Goal: Book appointment/travel/reservation

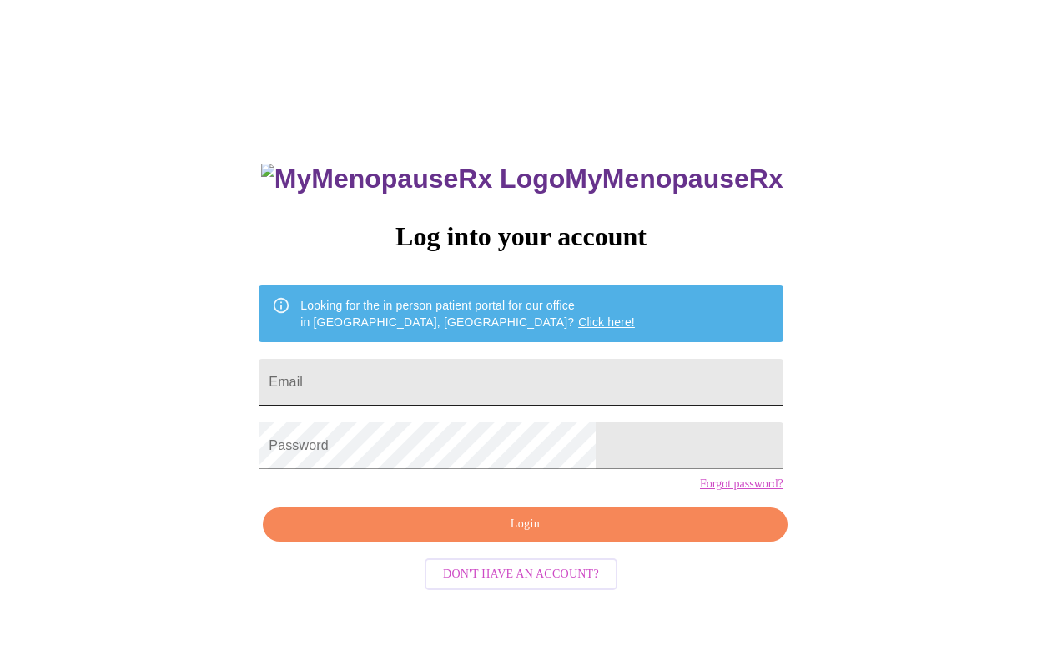
click at [407, 372] on input "Email" at bounding box center [521, 382] width 524 height 47
type input "[EMAIL_ADDRESS][PERSON_NAME][DOMAIN_NAME]"
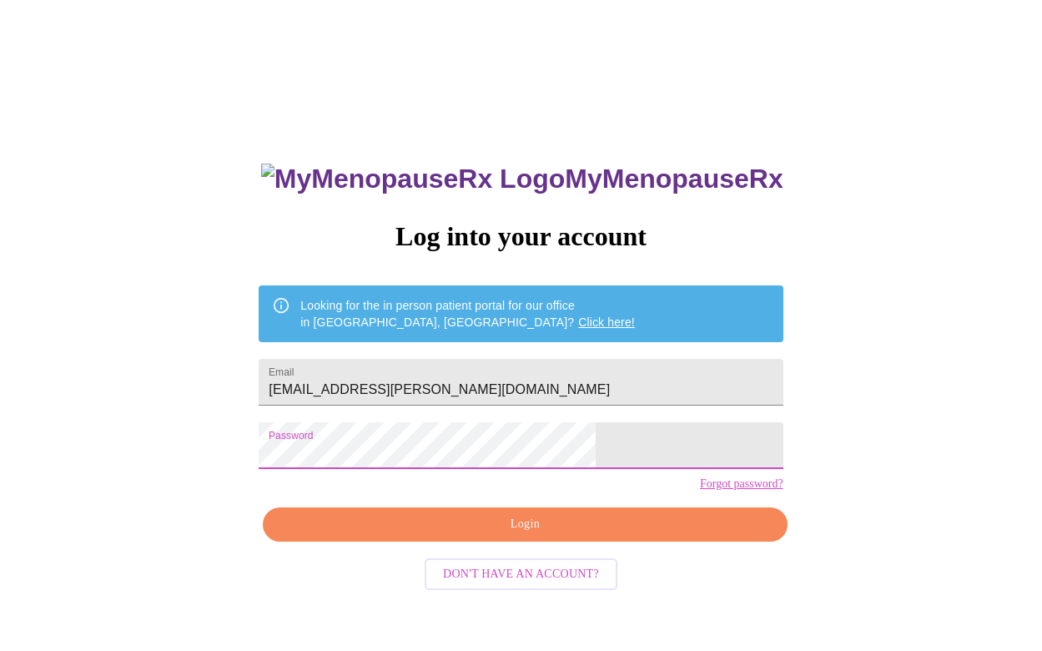
click at [895, 535] on div "MyMenopauseRx Log into your account Looking for the in person patient portal fo…" at bounding box center [521, 397] width 1029 height 781
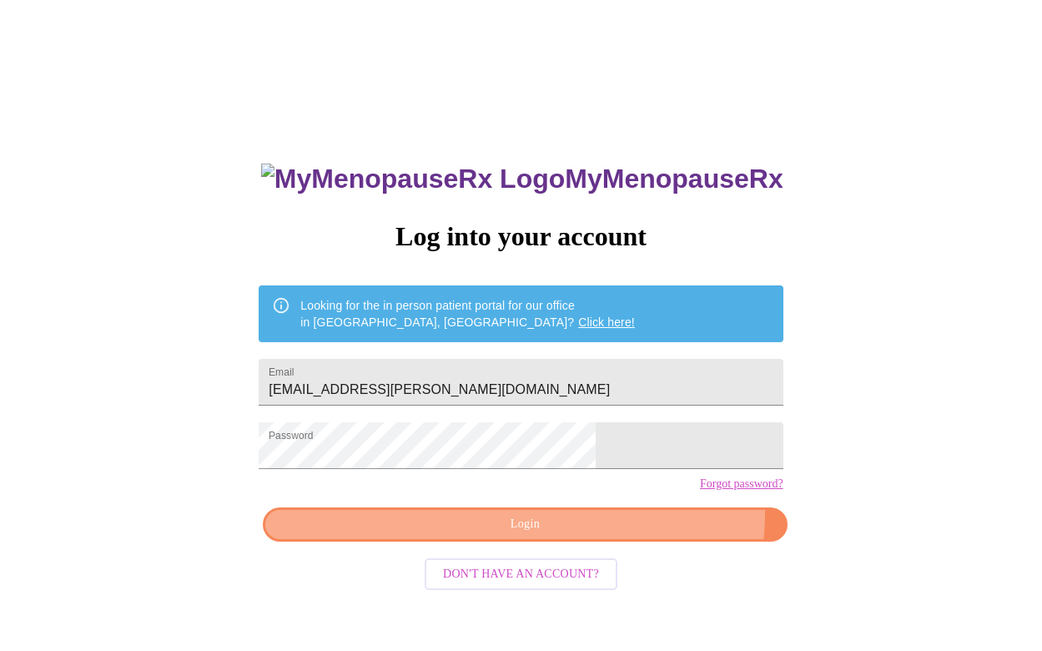
click at [606, 535] on span "Login" at bounding box center [524, 524] width 485 height 21
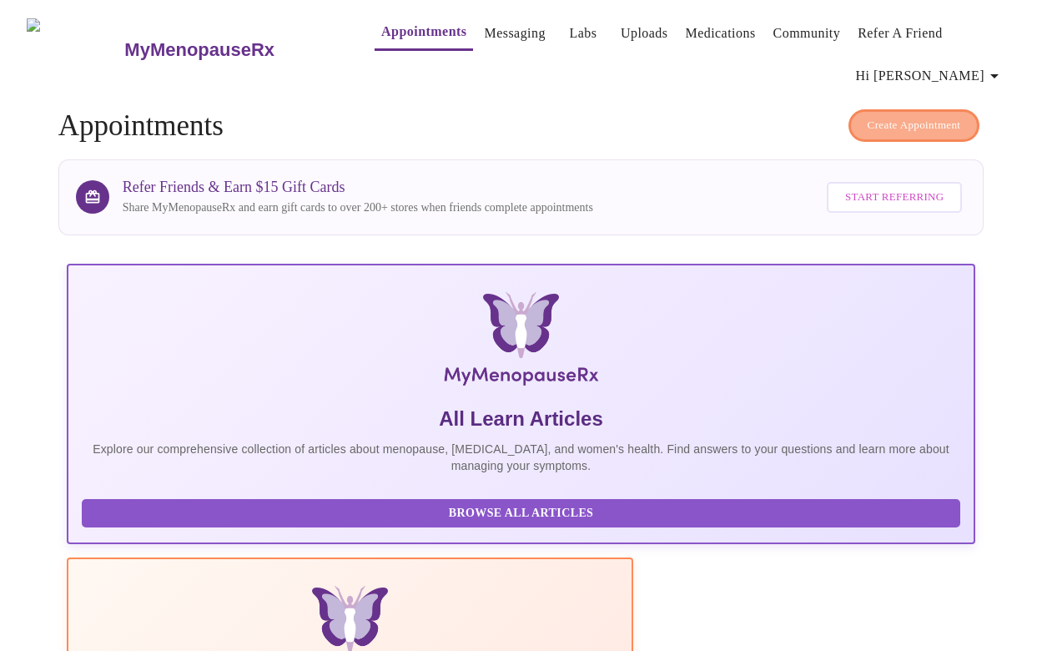
click at [880, 116] on span "Create Appointment" at bounding box center [914, 125] width 93 height 19
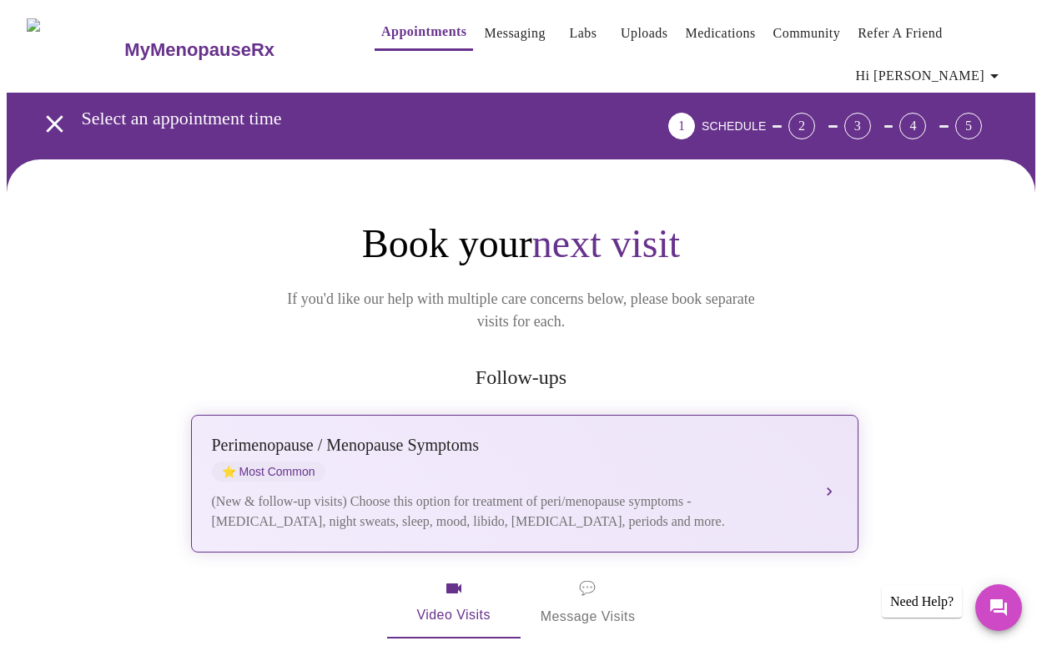
click at [387, 438] on div "[MEDICAL_DATA] / Menopause Symptoms ⭐ Most Common" at bounding box center [508, 458] width 592 height 46
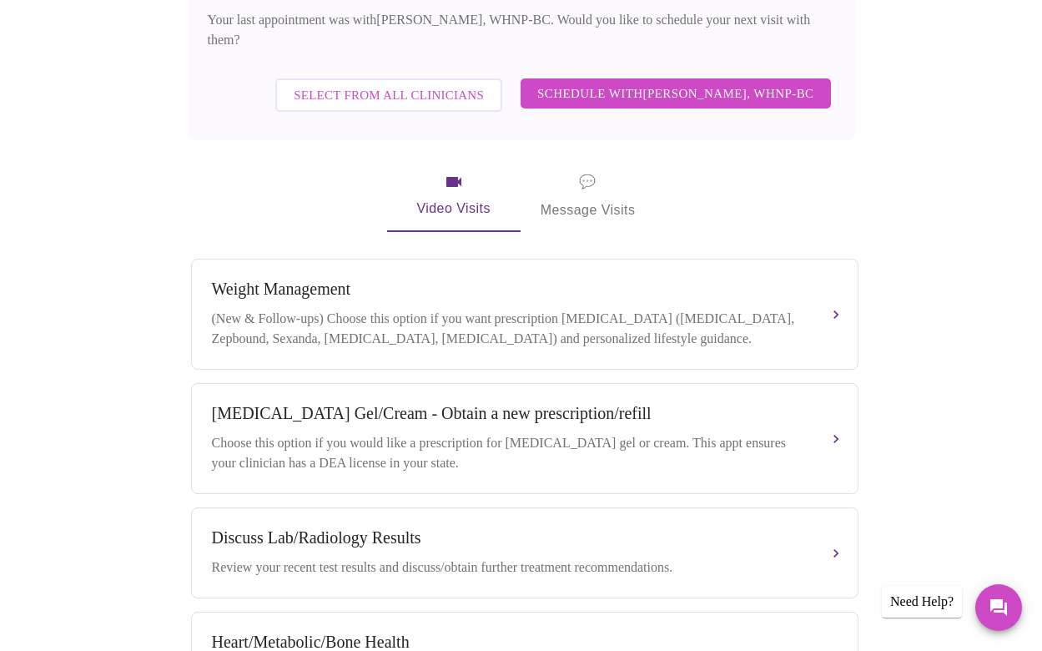
scroll to position [600, 0]
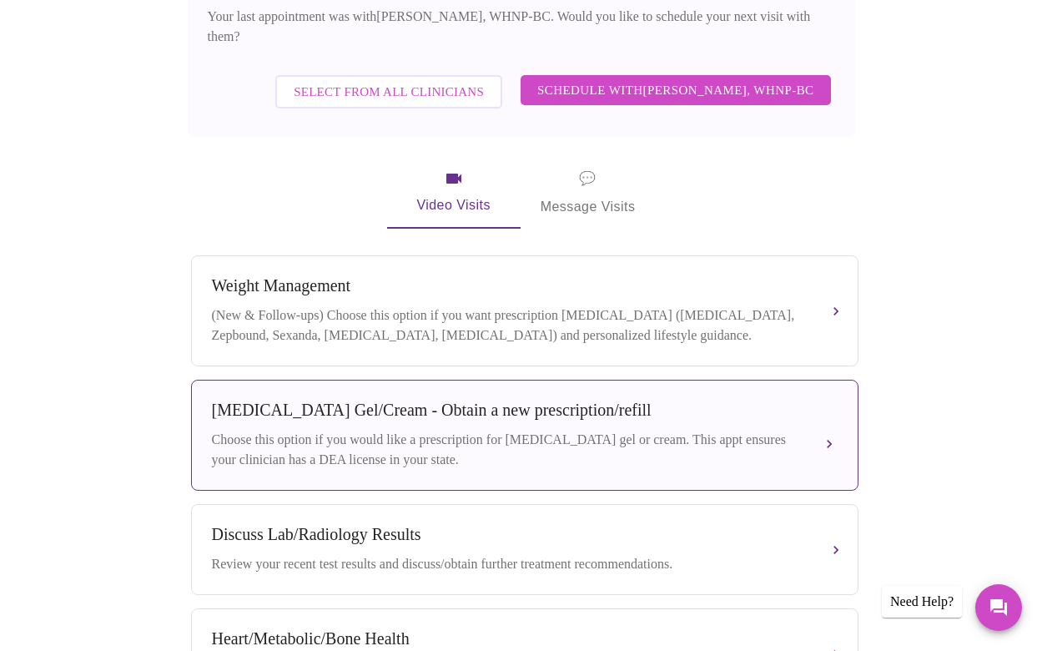
click at [600, 430] on div "Choose this option if you would like a prescription for [MEDICAL_DATA] gel or c…" at bounding box center [508, 450] width 592 height 40
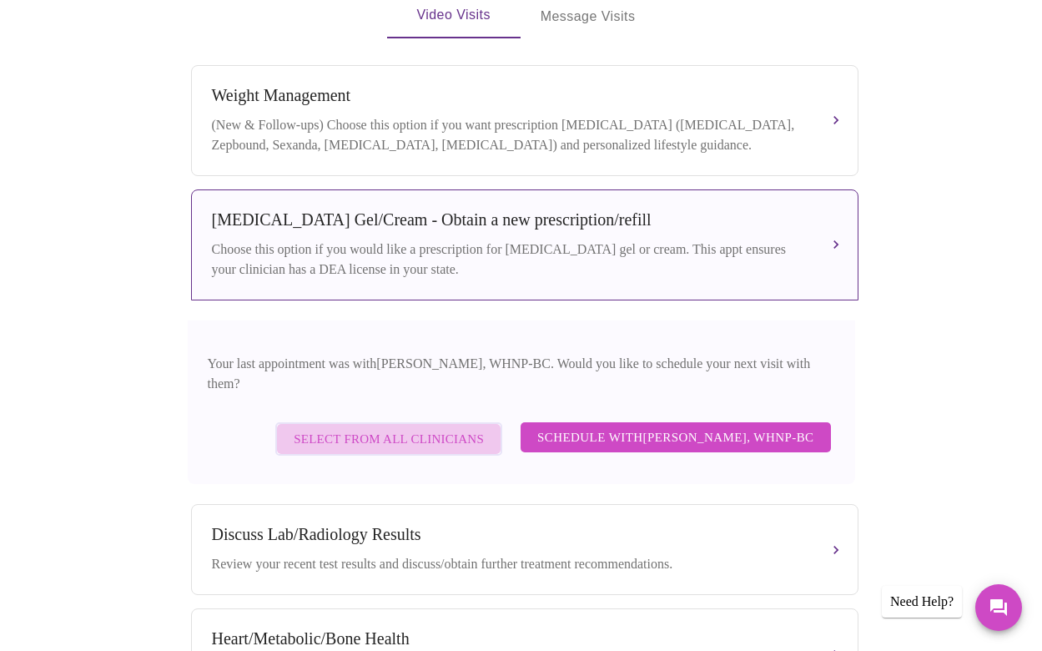
click at [430, 428] on span "Select from All Clinicians" at bounding box center [389, 439] width 190 height 22
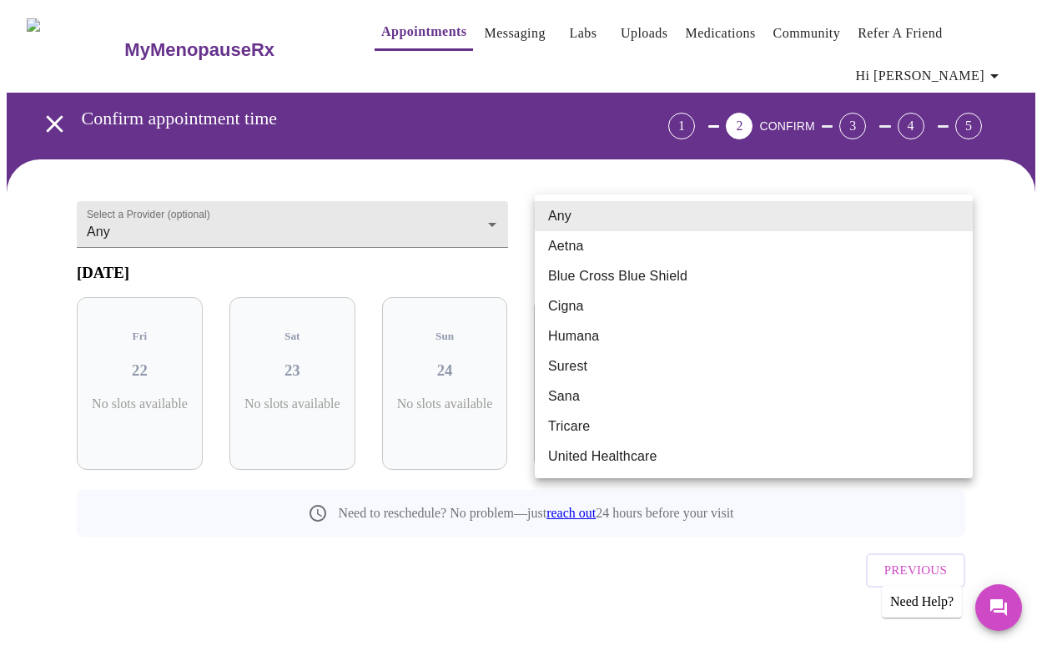
click at [575, 219] on body "MyMenopauseRx Appointments Messaging Labs Uploads Medications Community Refer a…" at bounding box center [521, 339] width 1029 height 664
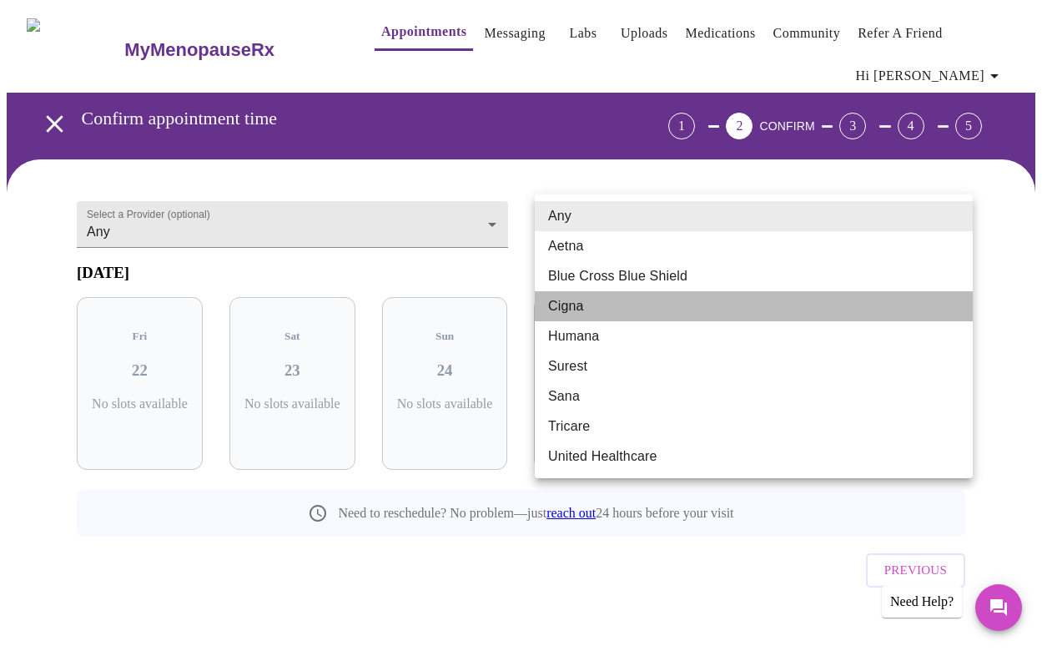
click at [579, 308] on li "Cigna" at bounding box center [754, 306] width 438 height 30
type input "Cigna"
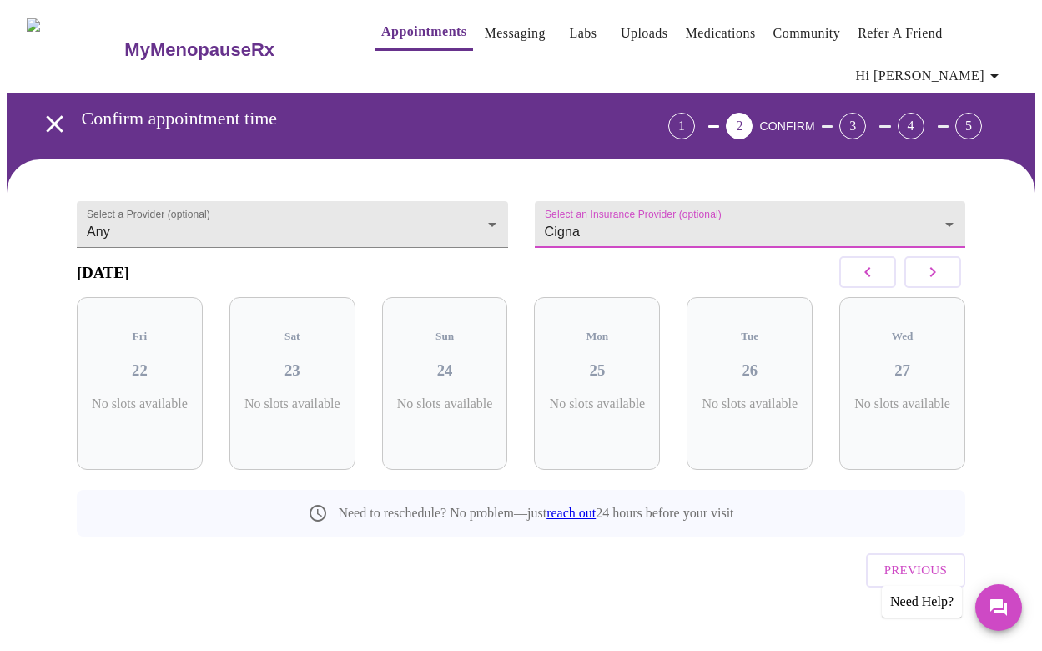
click at [935, 282] on icon "button" at bounding box center [933, 272] width 20 height 20
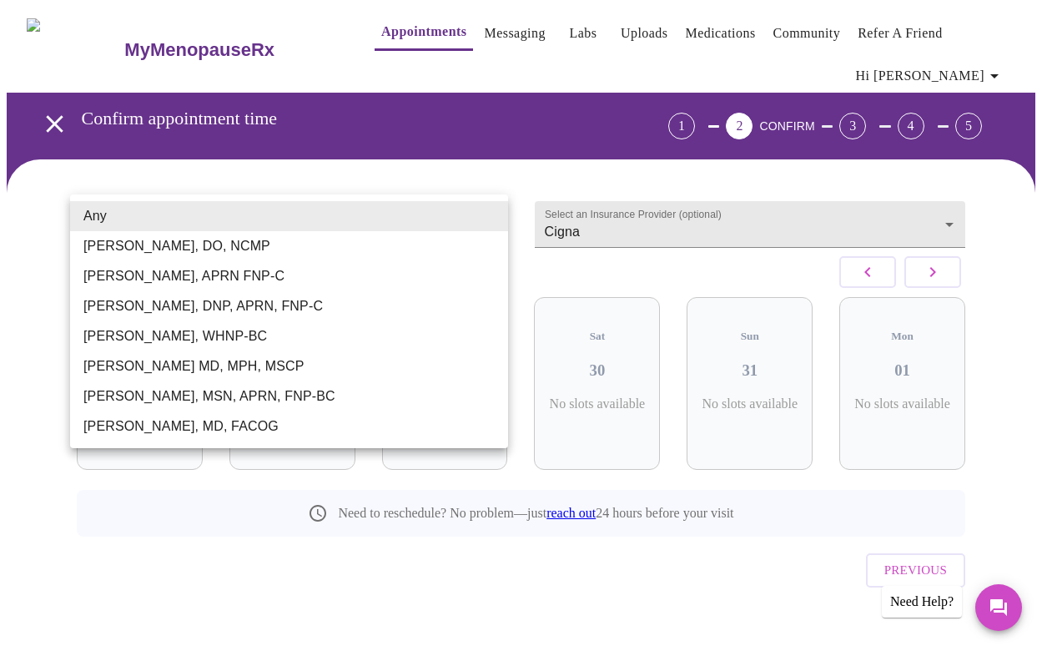
click at [352, 219] on body "MyMenopauseRx Appointments Messaging Labs Uploads Medications Community Refer a…" at bounding box center [521, 339] width 1029 height 664
click at [244, 339] on li "[PERSON_NAME], WHNP-BC" at bounding box center [289, 336] width 438 height 30
type input "[PERSON_NAME], WHNP-BC"
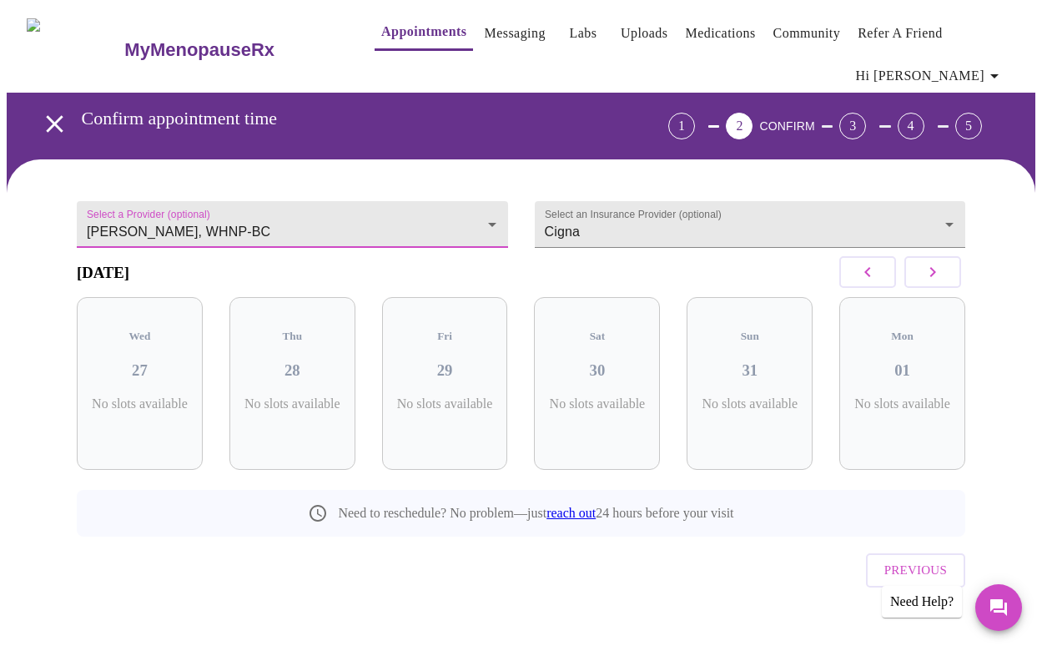
click at [943, 282] on icon "button" at bounding box center [933, 272] width 20 height 20
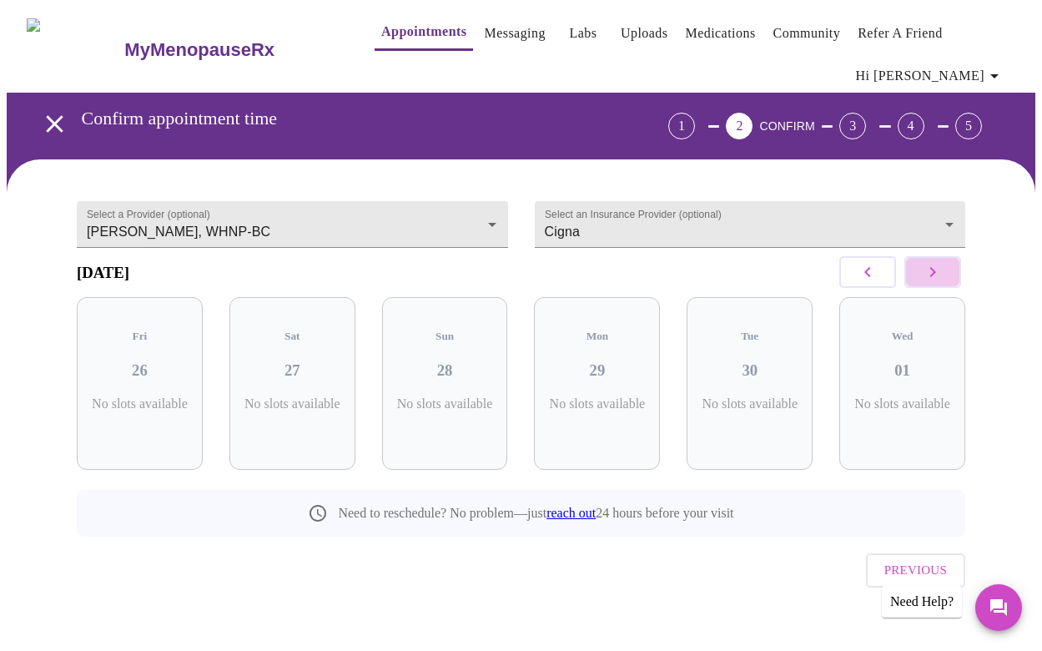
click at [943, 282] on icon "button" at bounding box center [933, 272] width 20 height 20
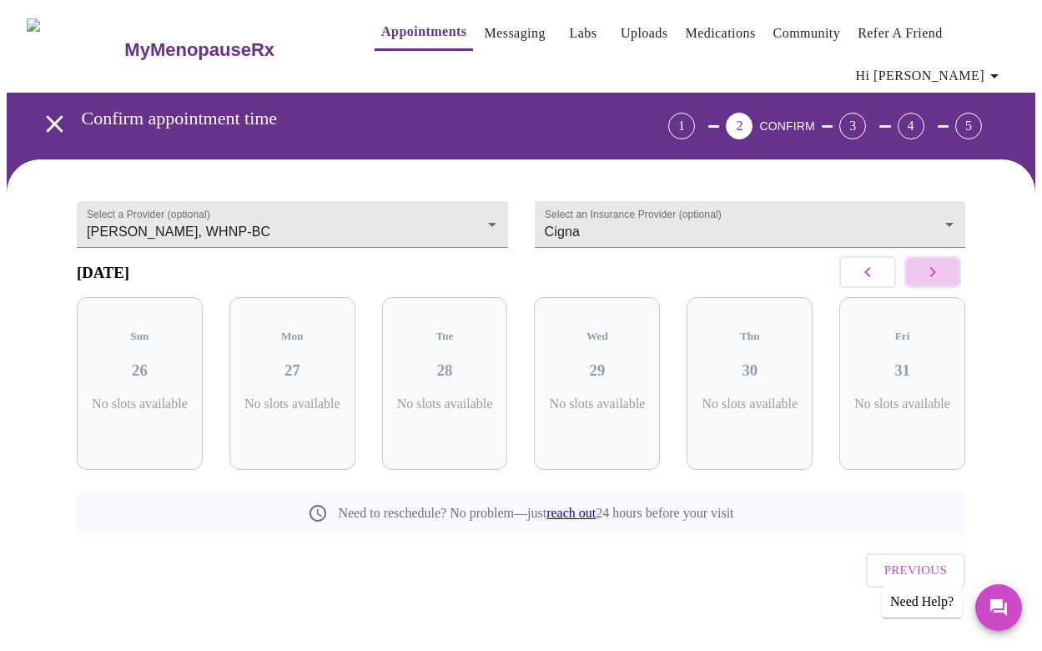
click at [943, 282] on icon "button" at bounding box center [933, 272] width 20 height 20
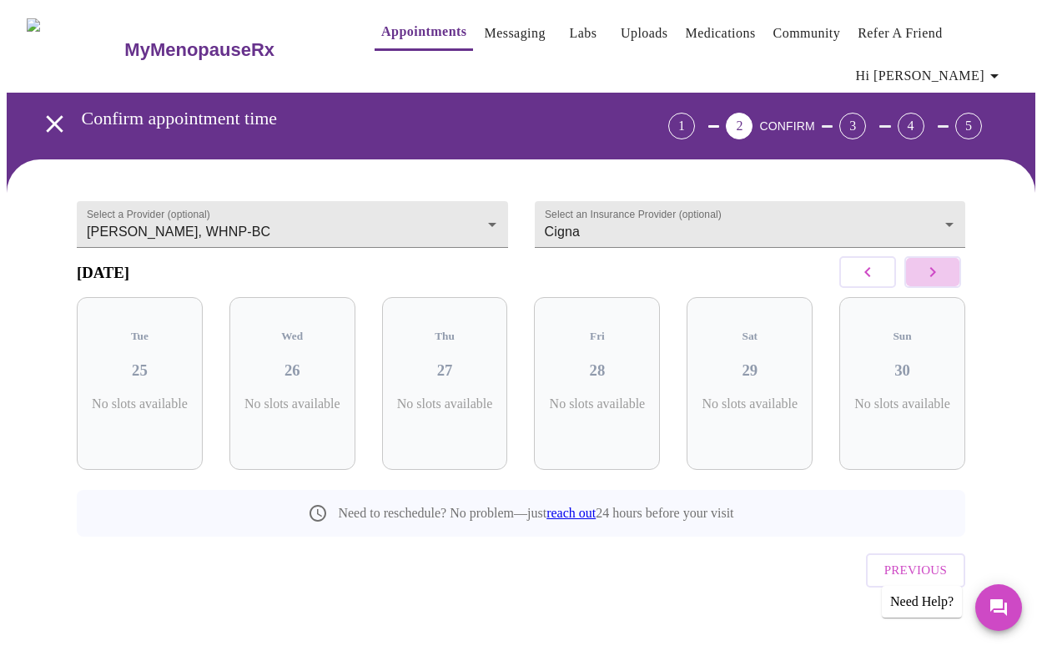
click at [943, 282] on icon "button" at bounding box center [933, 272] width 20 height 20
click at [48, 123] on icon "open drawer" at bounding box center [54, 123] width 29 height 29
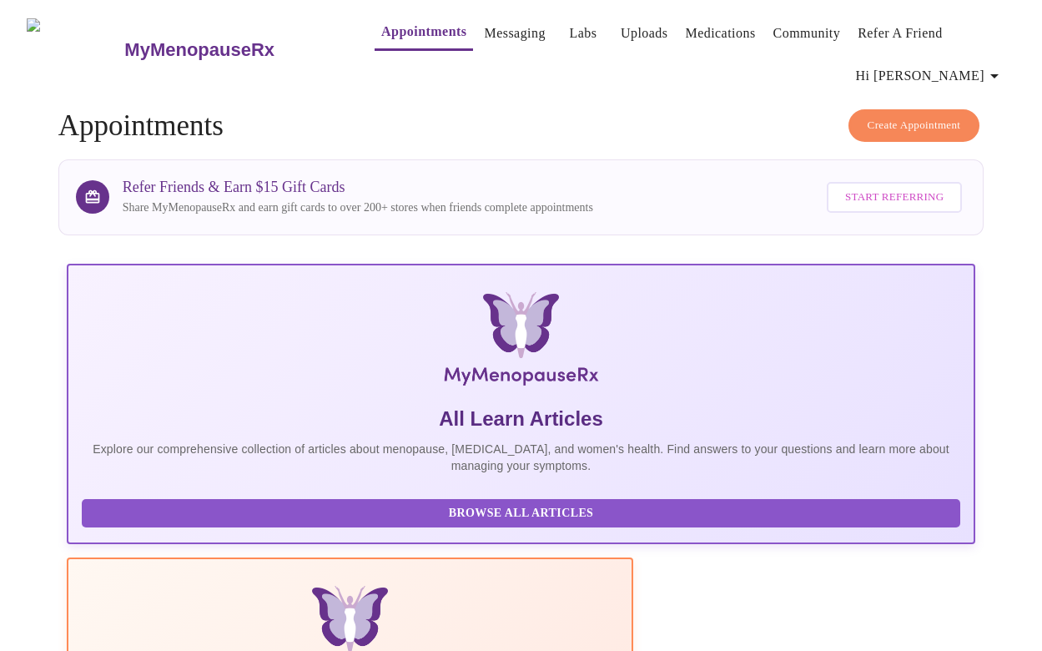
click at [890, 116] on span "Create Appointment" at bounding box center [914, 125] width 93 height 19
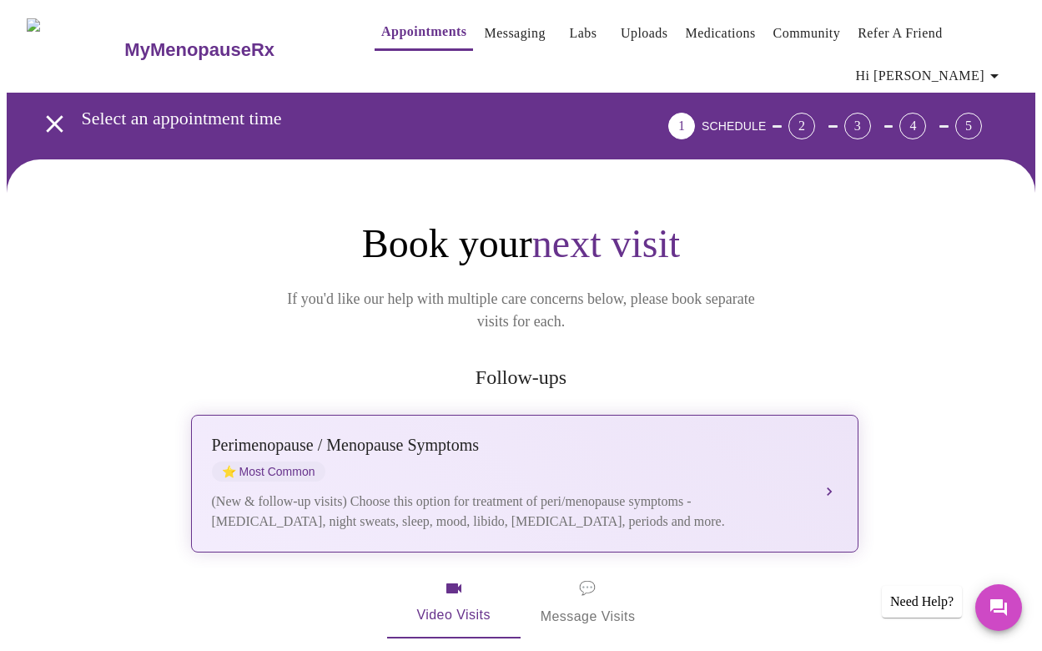
click at [381, 462] on div "[MEDICAL_DATA] / Menopause Symptoms ⭐ Most Common (New & follow-up visits) Choo…" at bounding box center [525, 483] width 626 height 96
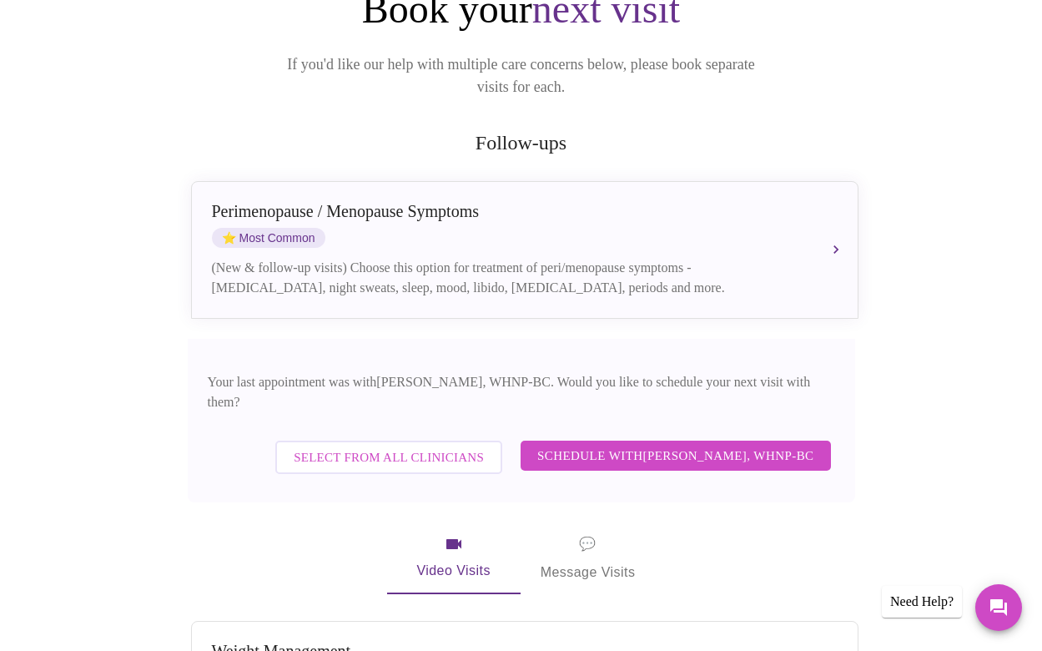
click at [602, 445] on span "Schedule with [PERSON_NAME], WHNP-BC" at bounding box center [675, 456] width 277 height 22
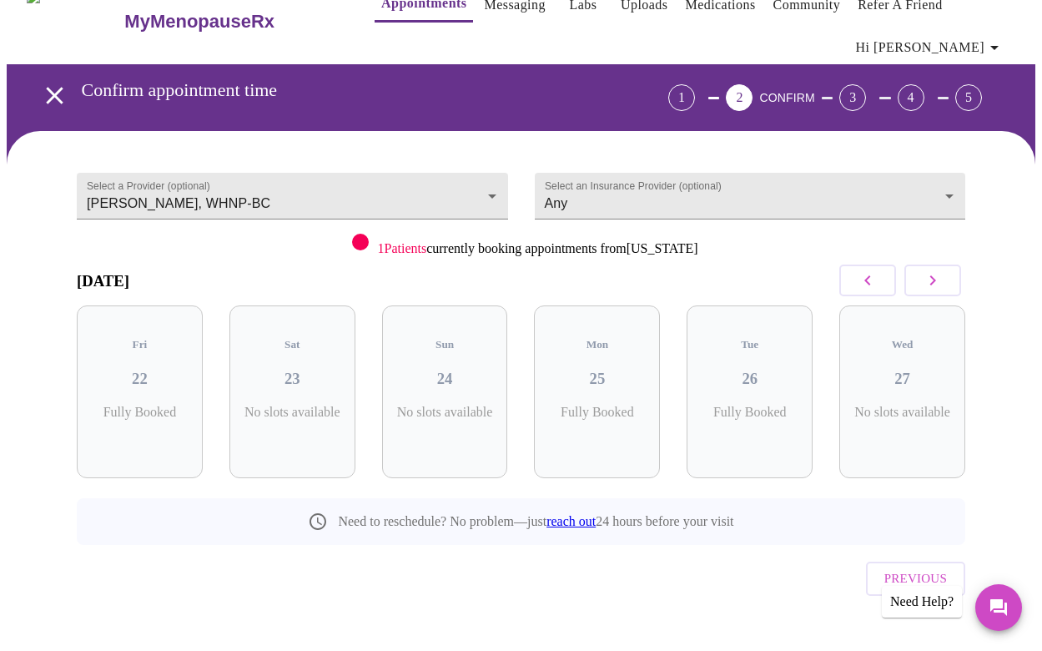
click at [395, 244] on span "1 Patients" at bounding box center [401, 248] width 49 height 14
click at [943, 273] on icon "button" at bounding box center [933, 280] width 20 height 20
click at [452, 339] on div "Thu 04 2 Slots Left ( 5 Total)" at bounding box center [445, 391] width 126 height 173
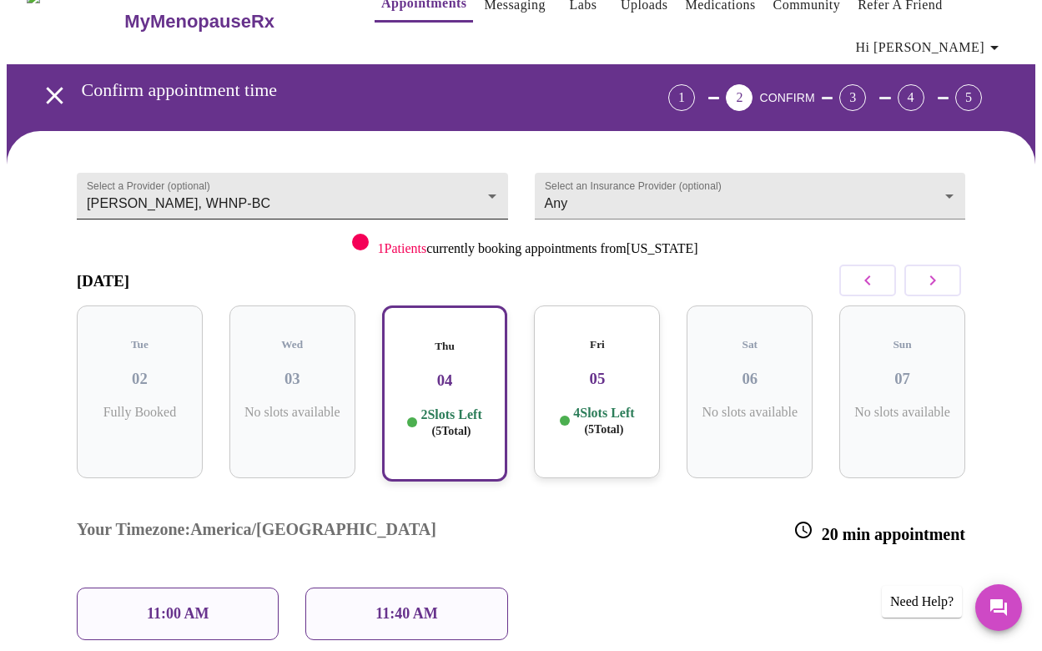
click at [432, 194] on body "MyMenopauseRx Appointments Messaging Labs Uploads Medications Community Refer a…" at bounding box center [521, 409] width 1029 height 863
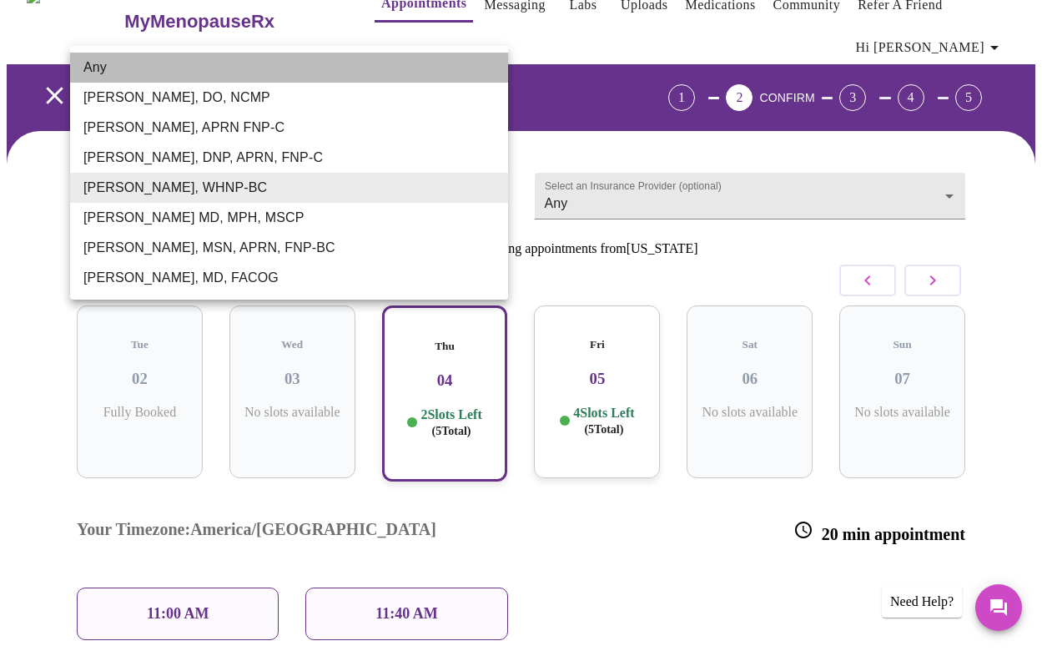
click at [304, 74] on li "Any" at bounding box center [289, 68] width 438 height 30
type input "Any"
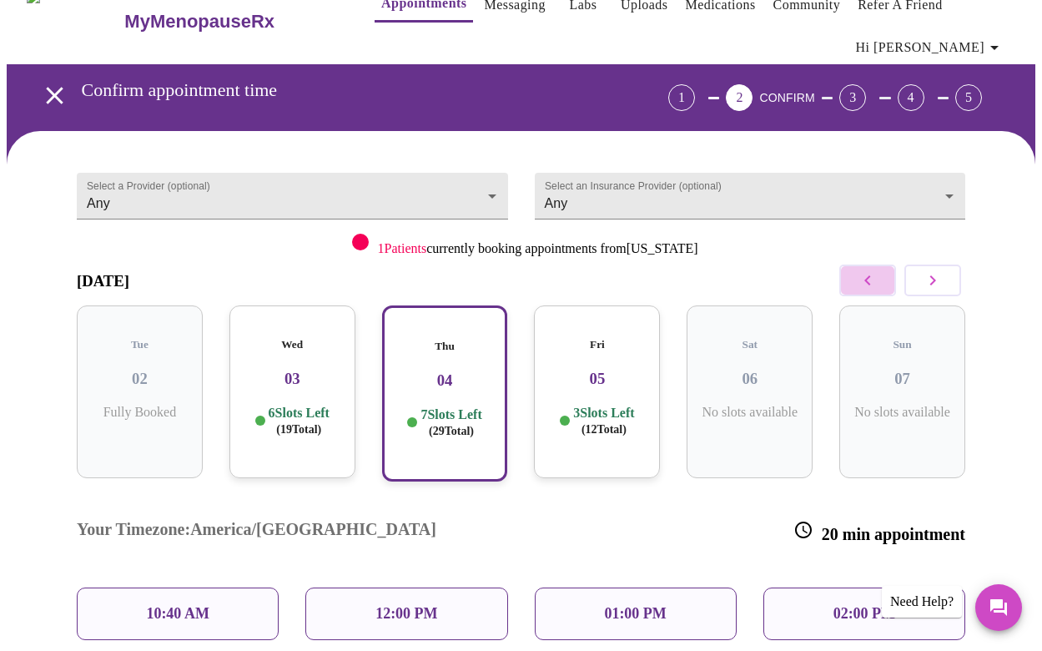
click at [863, 279] on button "button" at bounding box center [867, 280] width 57 height 32
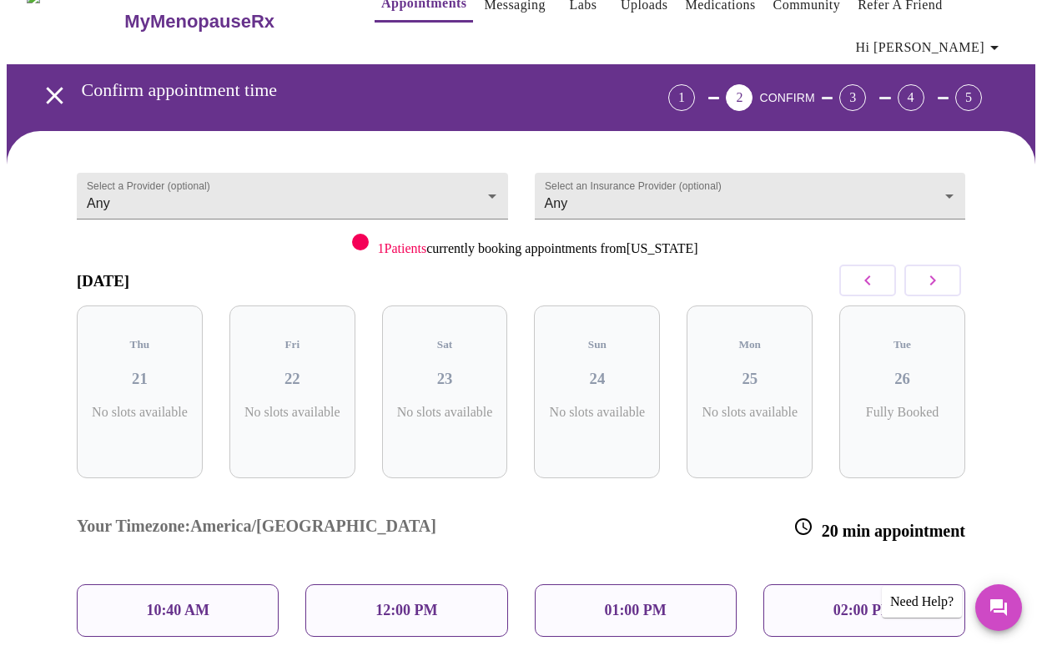
click at [863, 279] on button "button" at bounding box center [867, 280] width 57 height 32
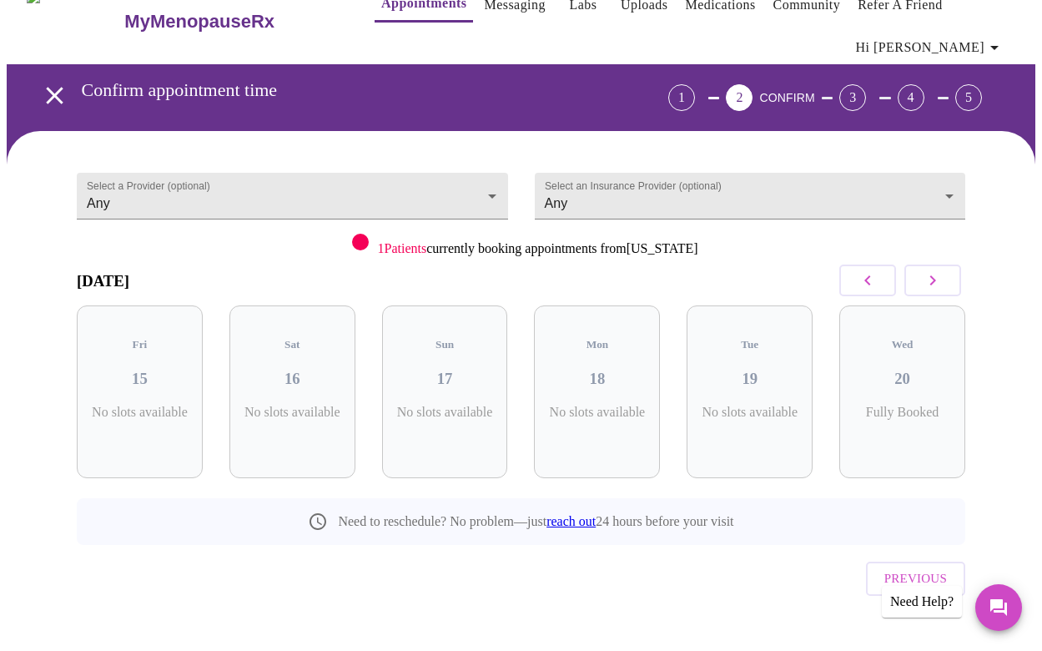
click at [863, 279] on button "button" at bounding box center [867, 280] width 57 height 32
click at [942, 275] on icon "button" at bounding box center [933, 280] width 20 height 20
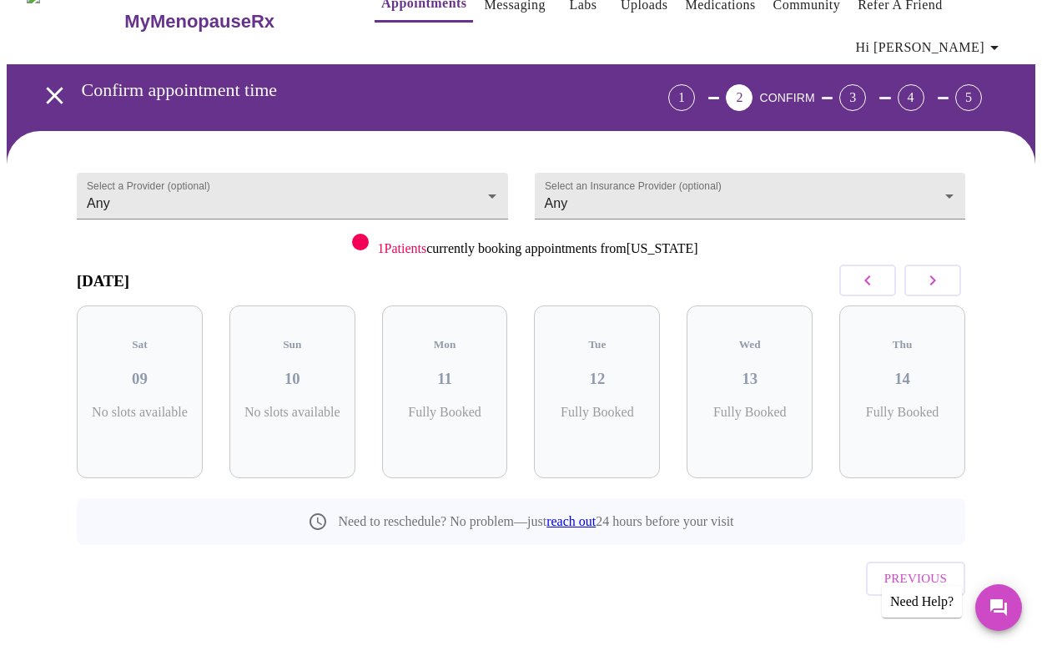
click at [942, 275] on icon "button" at bounding box center [933, 280] width 20 height 20
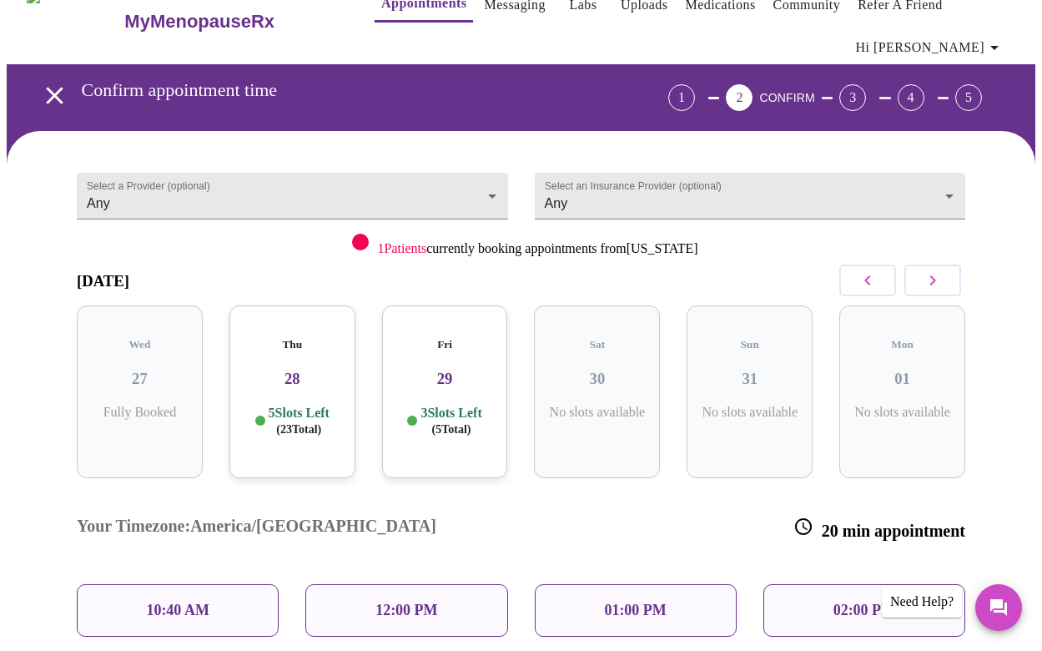
click at [306, 370] on h3 "28" at bounding box center [292, 379] width 99 height 18
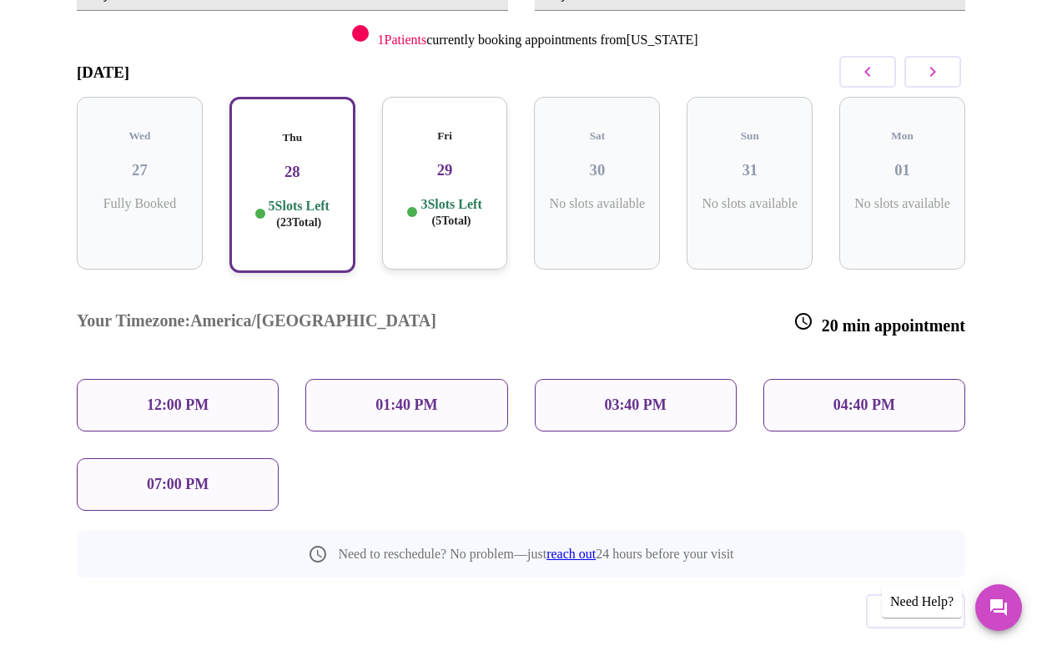
scroll to position [241, 0]
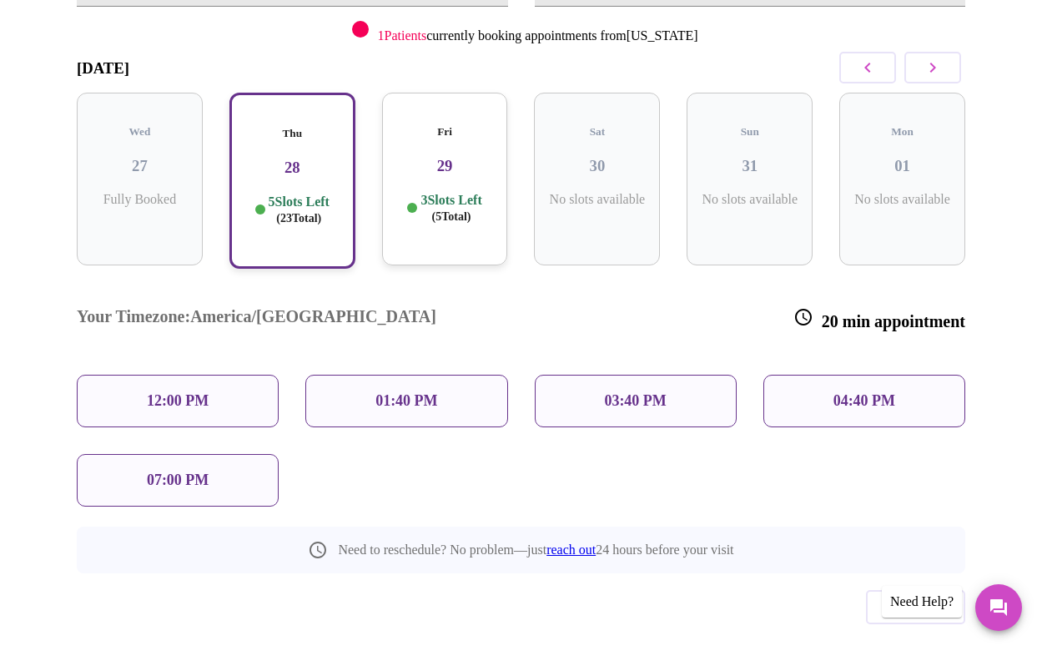
click at [416, 375] on div "01:40 PM" at bounding box center [406, 401] width 202 height 53
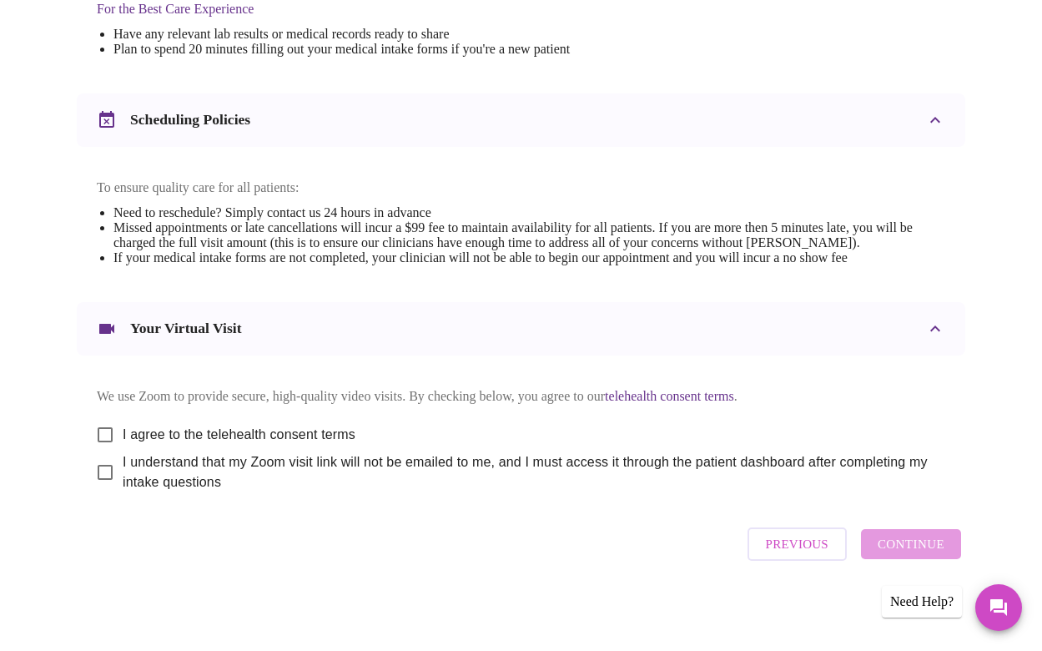
scroll to position [576, 0]
click at [93, 452] on input "I agree to the telehealth consent terms" at bounding box center [105, 434] width 35 height 35
checkbox input "true"
click at [99, 490] on input "I understand that my Zoom visit link will not be emailed to me, and I must acce…" at bounding box center [105, 472] width 35 height 35
checkbox input "true"
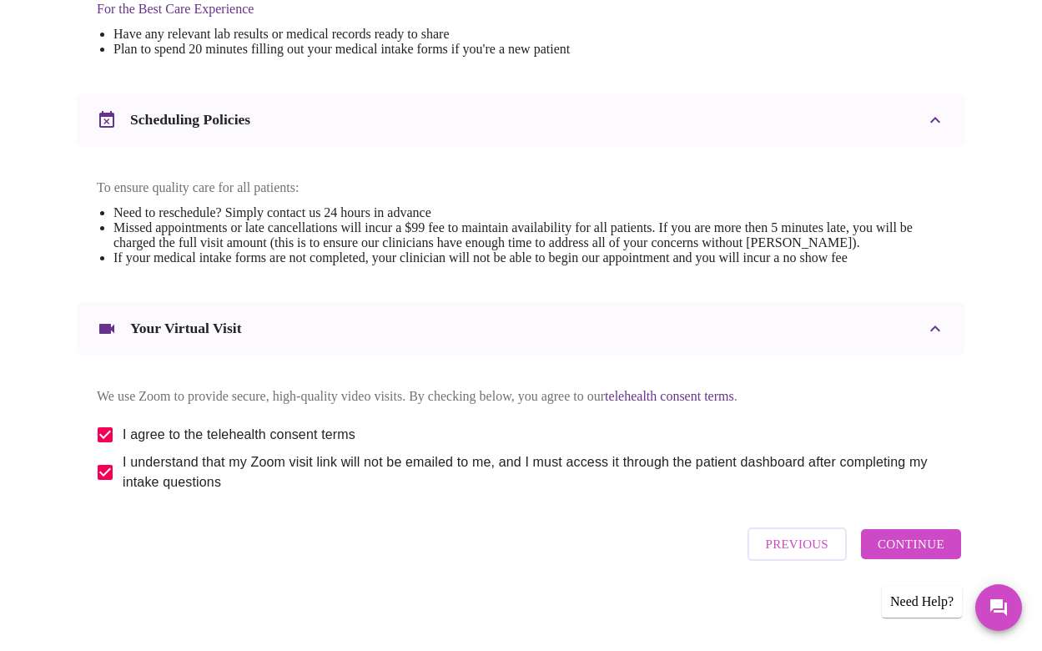
scroll to position [606, 0]
click at [931, 546] on span "Continue" at bounding box center [911, 544] width 67 height 22
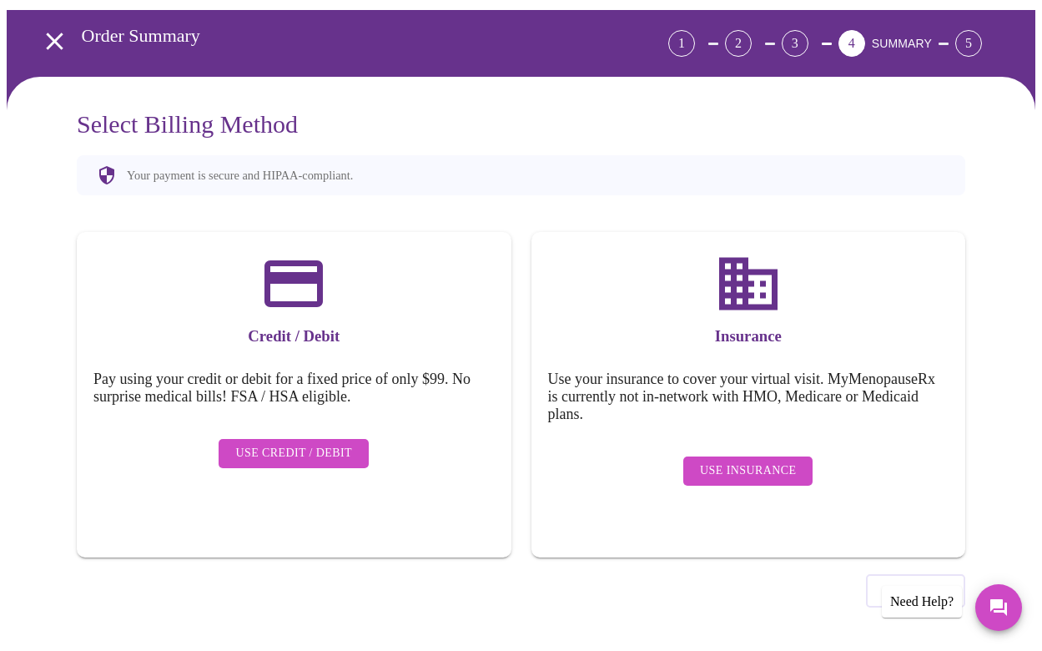
click at [725, 460] on span "Use Insurance" at bounding box center [748, 470] width 96 height 21
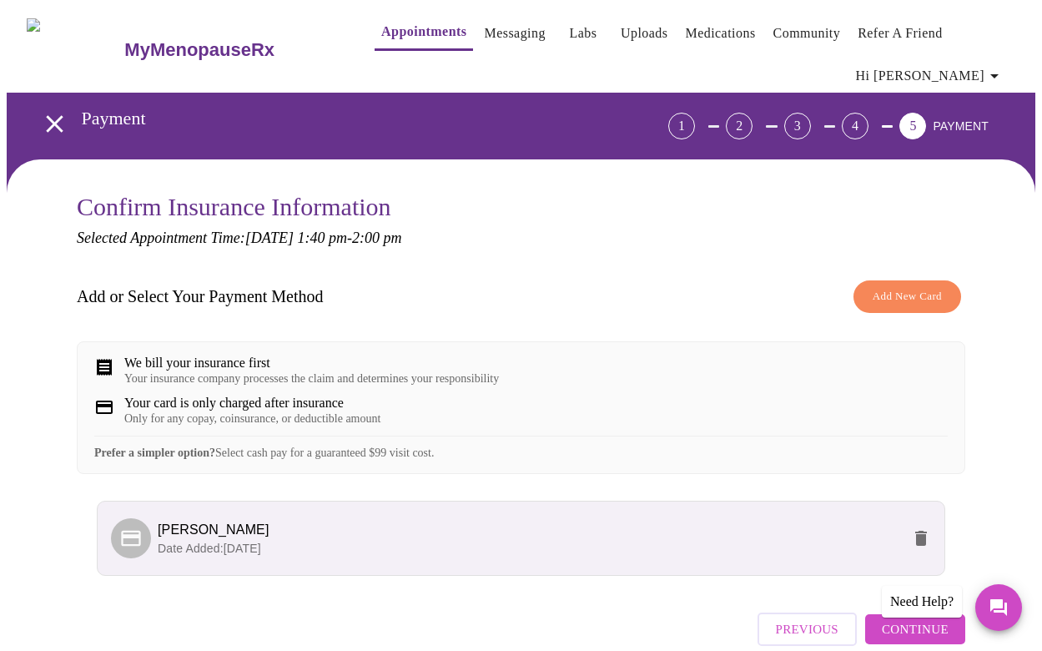
scroll to position [97, 0]
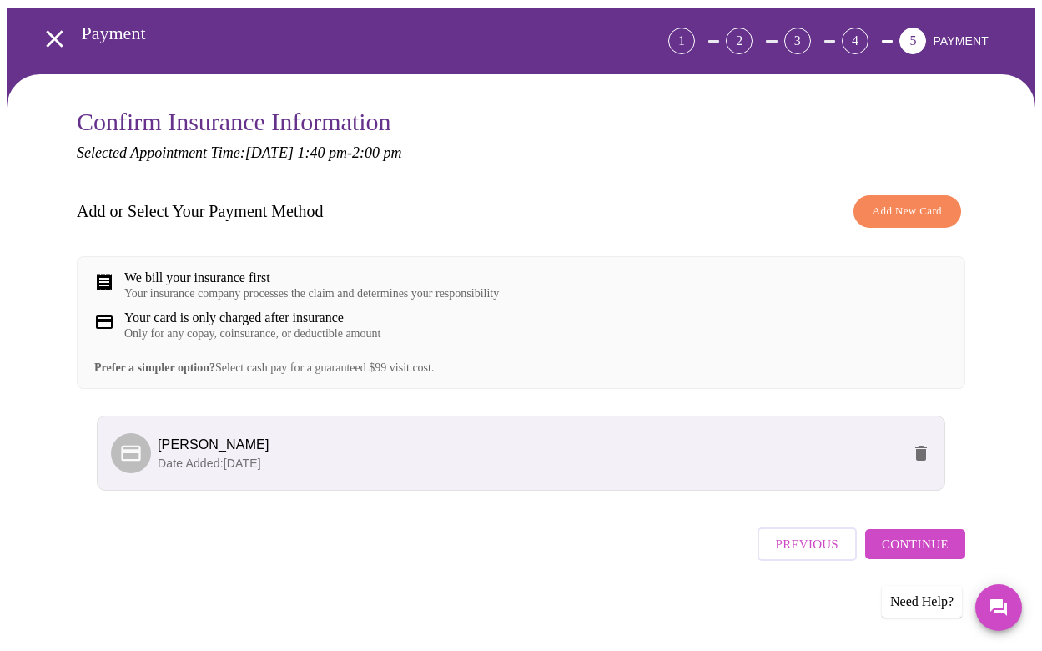
click at [940, 547] on span "Continue" at bounding box center [915, 544] width 67 height 22
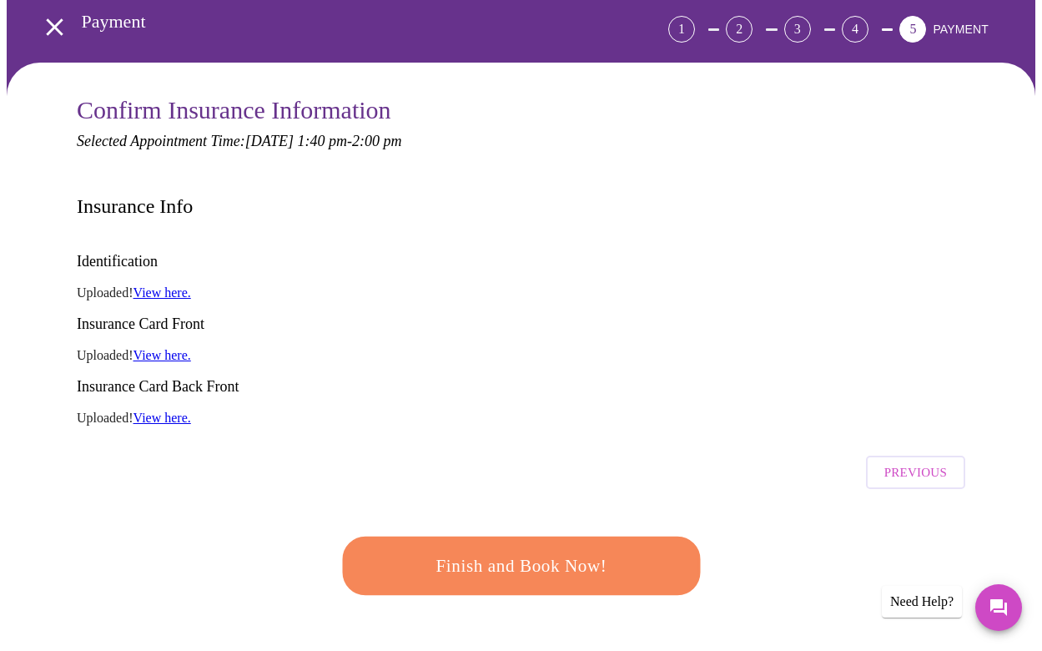
click at [554, 551] on span "Finish and Book Now!" at bounding box center [520, 566] width 309 height 31
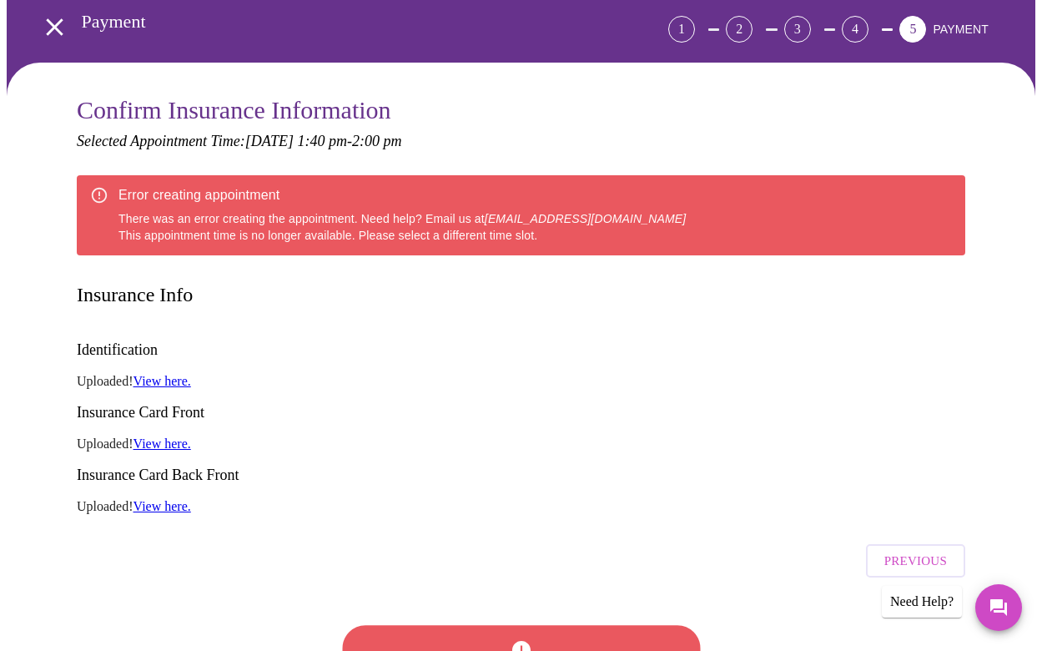
click at [532, 602] on div at bounding box center [521, 649] width 368 height 95
click at [895, 550] on span "Previous" at bounding box center [915, 561] width 63 height 22
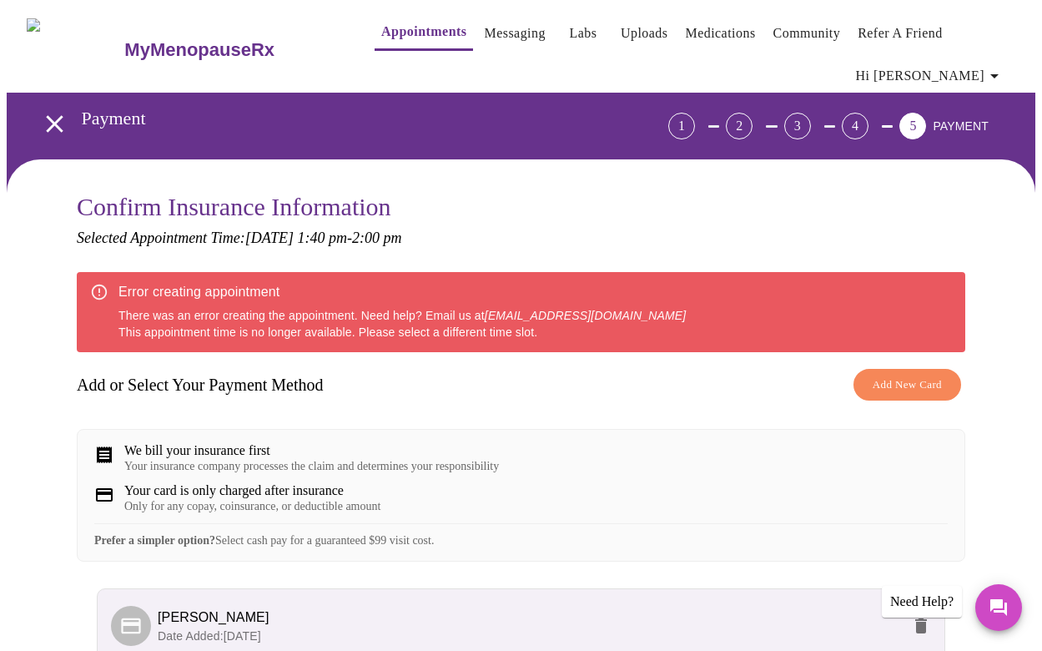
scroll to position [184, 0]
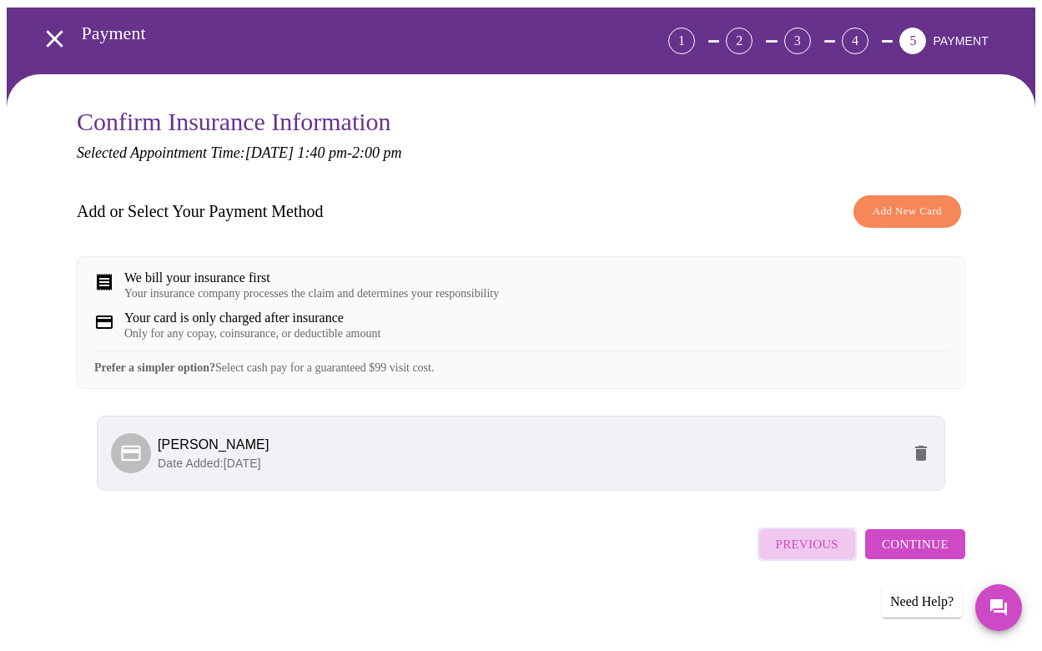
click at [833, 555] on span "Previous" at bounding box center [807, 544] width 63 height 22
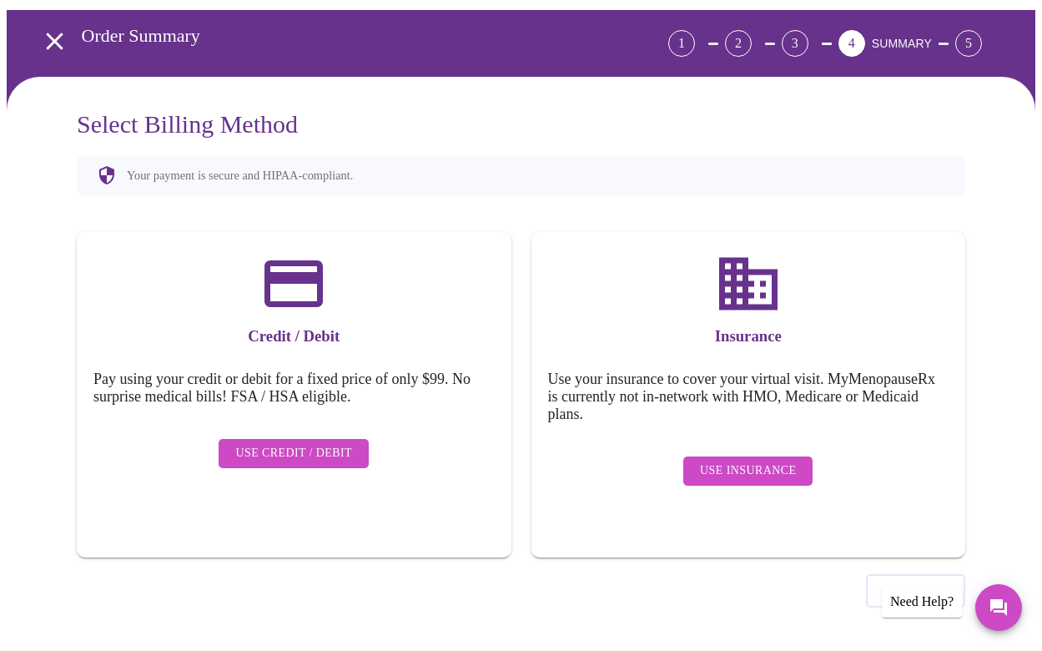
click at [923, 580] on span "Previous" at bounding box center [915, 591] width 63 height 22
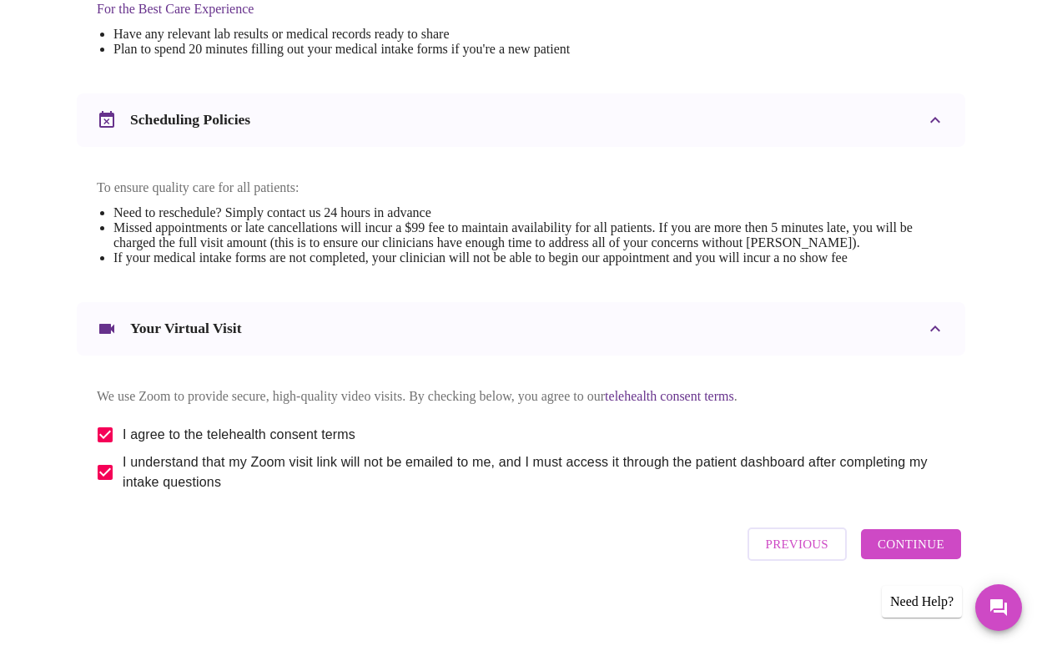
scroll to position [606, 0]
click at [787, 547] on span "Previous" at bounding box center [797, 544] width 63 height 22
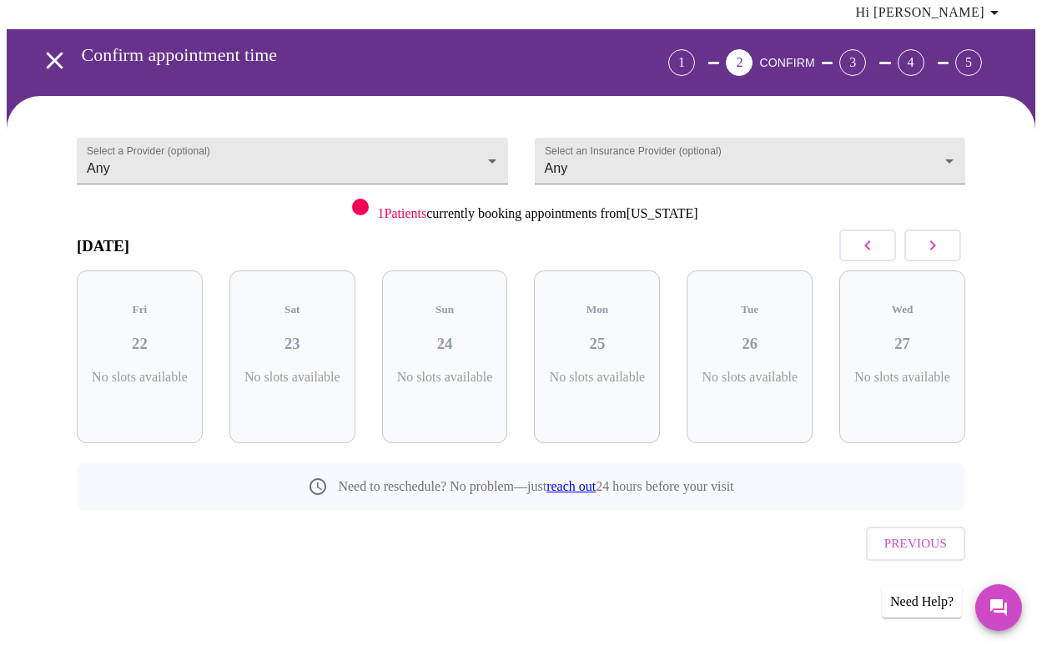
scroll to position [28, 0]
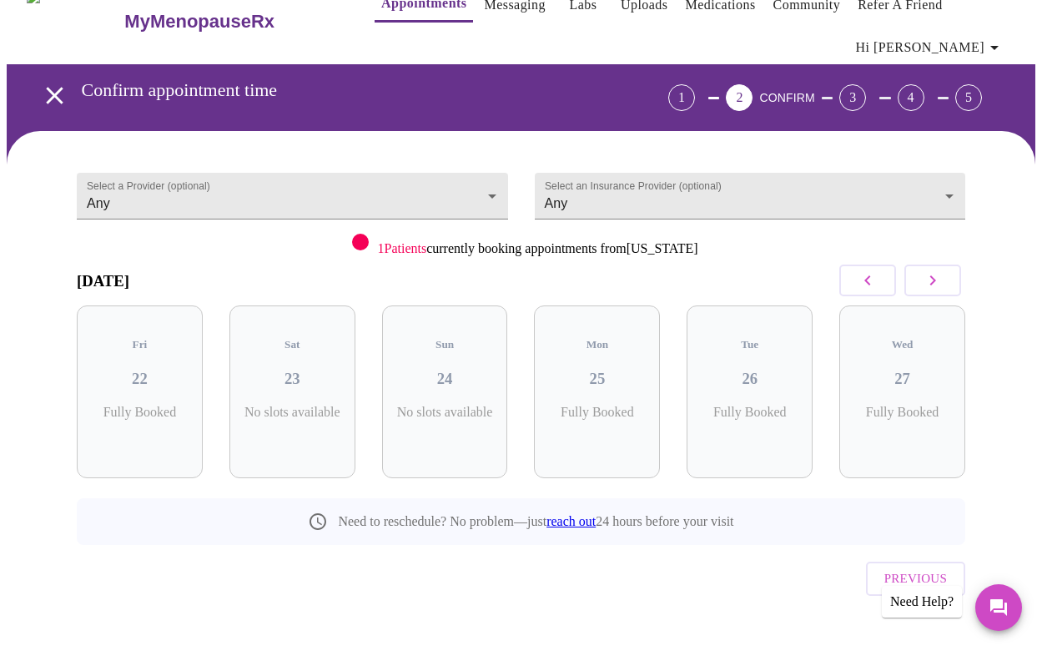
click at [933, 290] on button "button" at bounding box center [932, 280] width 57 height 32
click at [302, 380] on div "Thu 28 5 Slots Left ( 23 Total)" at bounding box center [292, 391] width 126 height 173
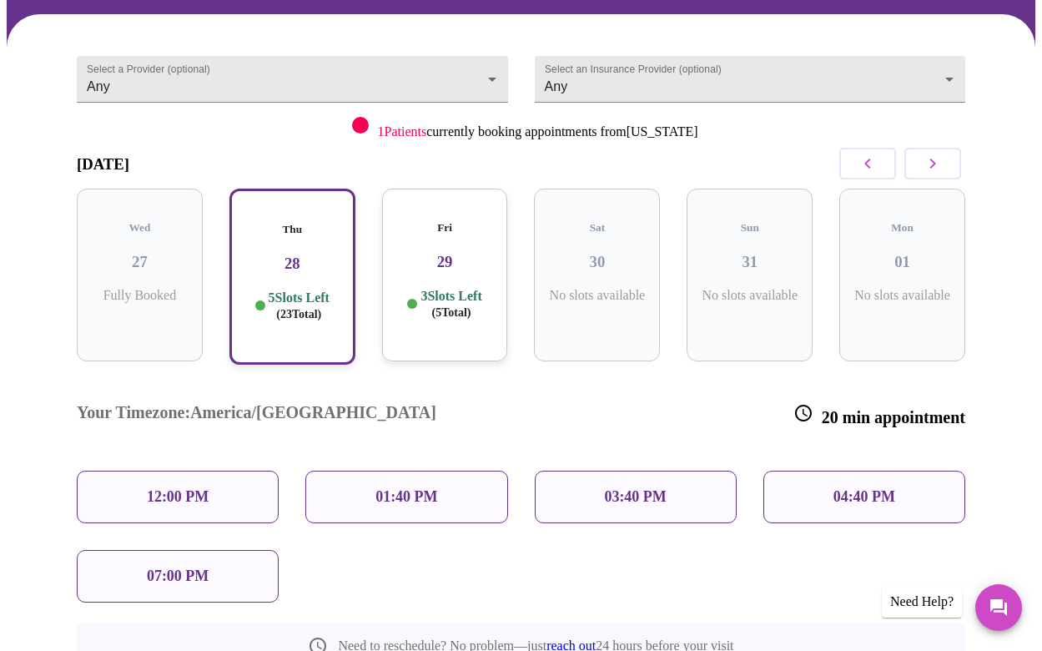
scroll to position [162, 0]
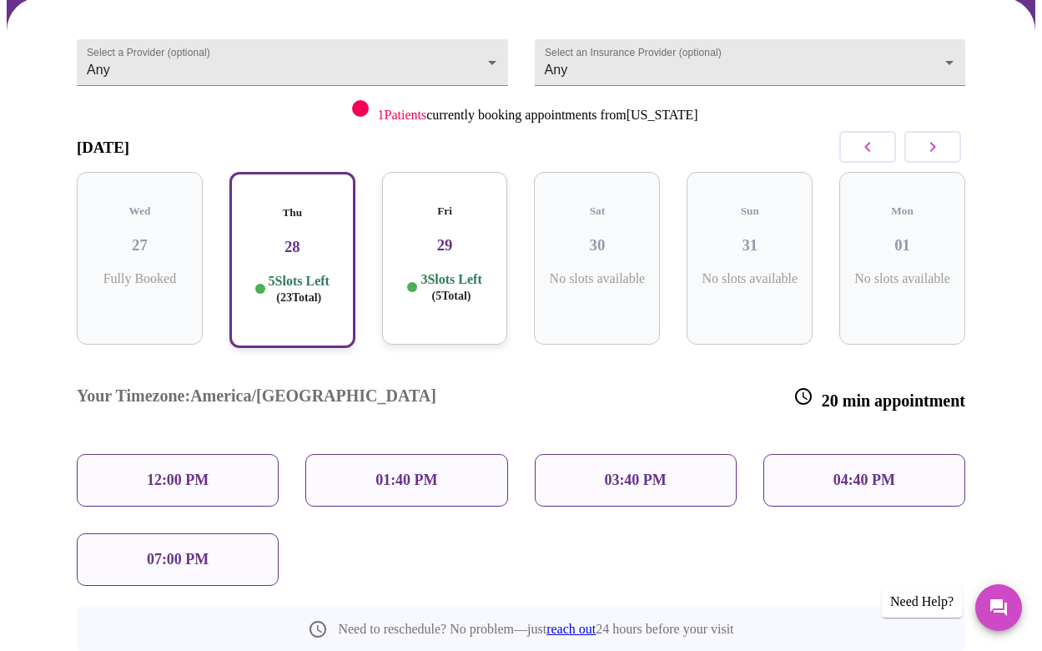
click at [250, 454] on div "12:00 PM" at bounding box center [178, 480] width 202 height 53
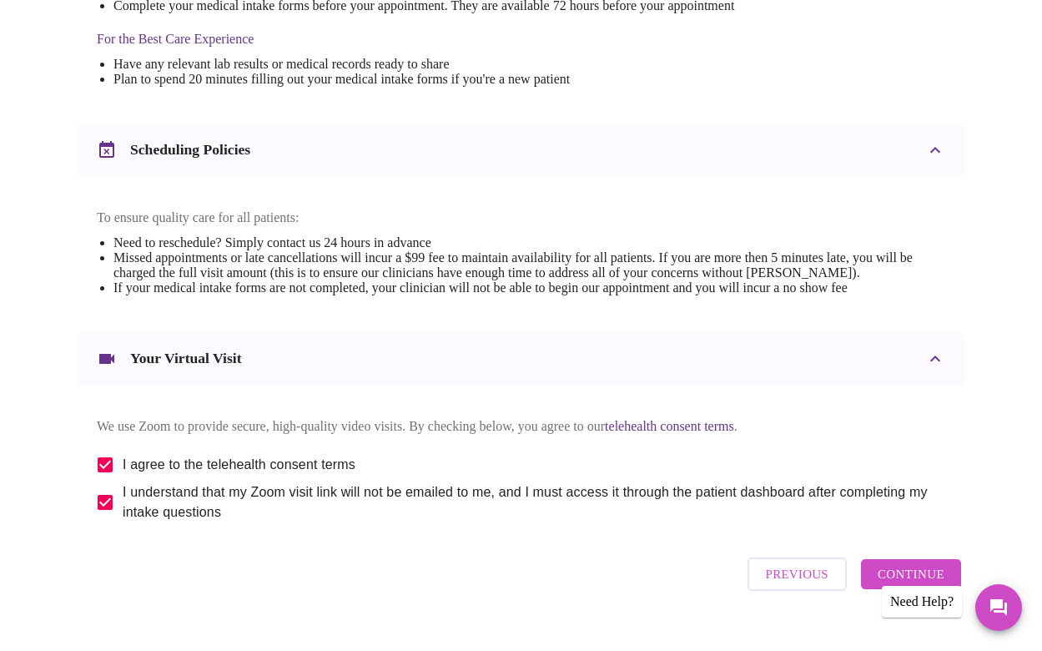
scroll to position [606, 0]
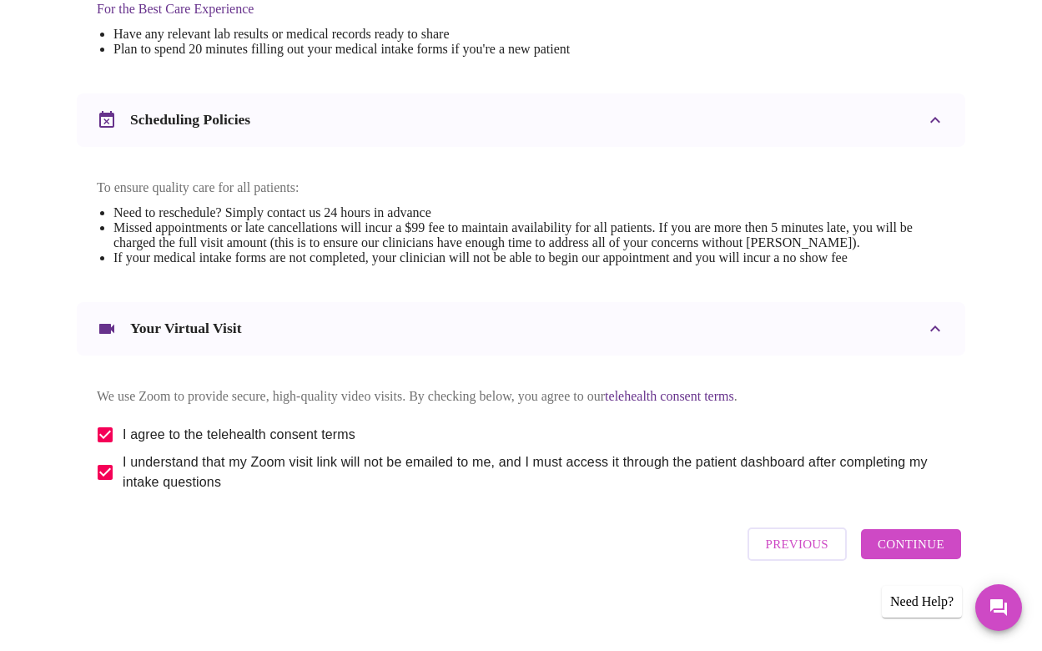
click at [907, 555] on span "Continue" at bounding box center [911, 544] width 67 height 22
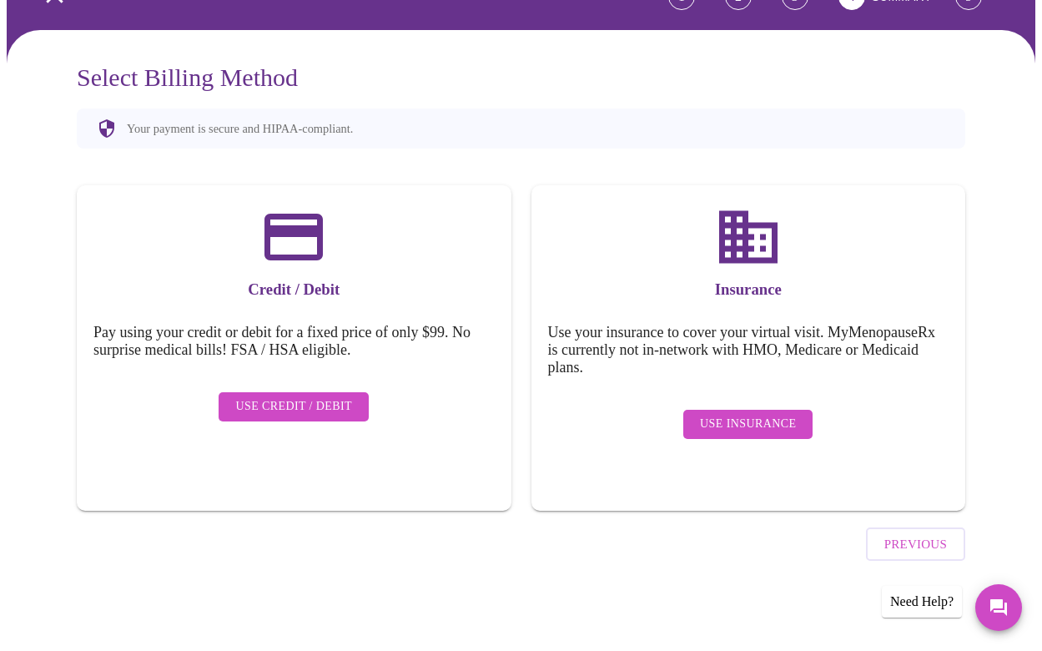
scroll to position [83, 0]
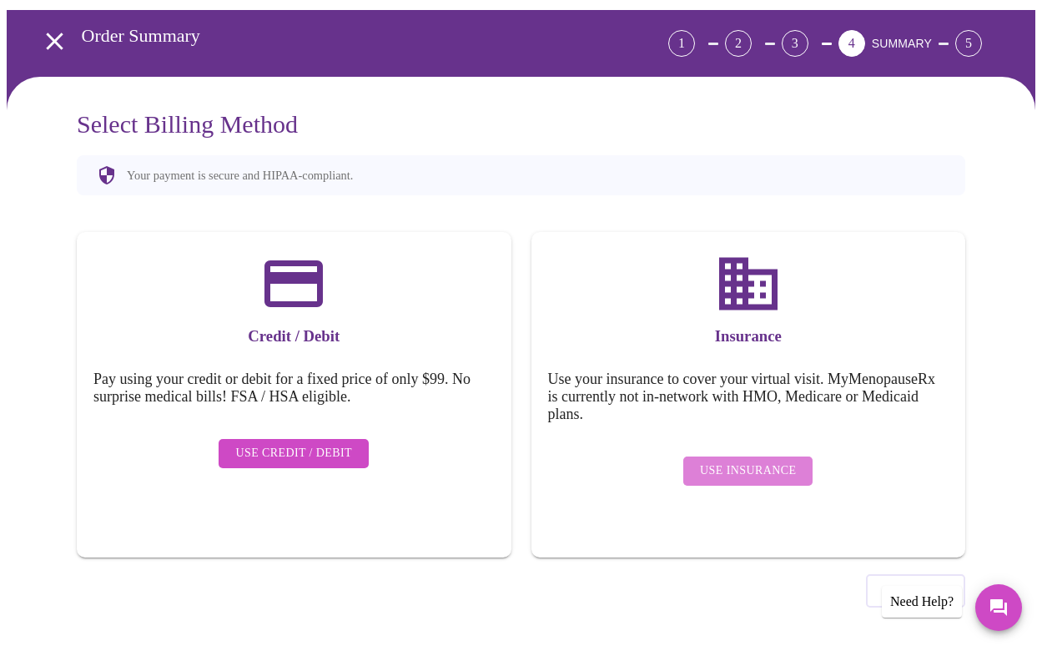
click at [758, 460] on span "Use Insurance" at bounding box center [748, 470] width 96 height 21
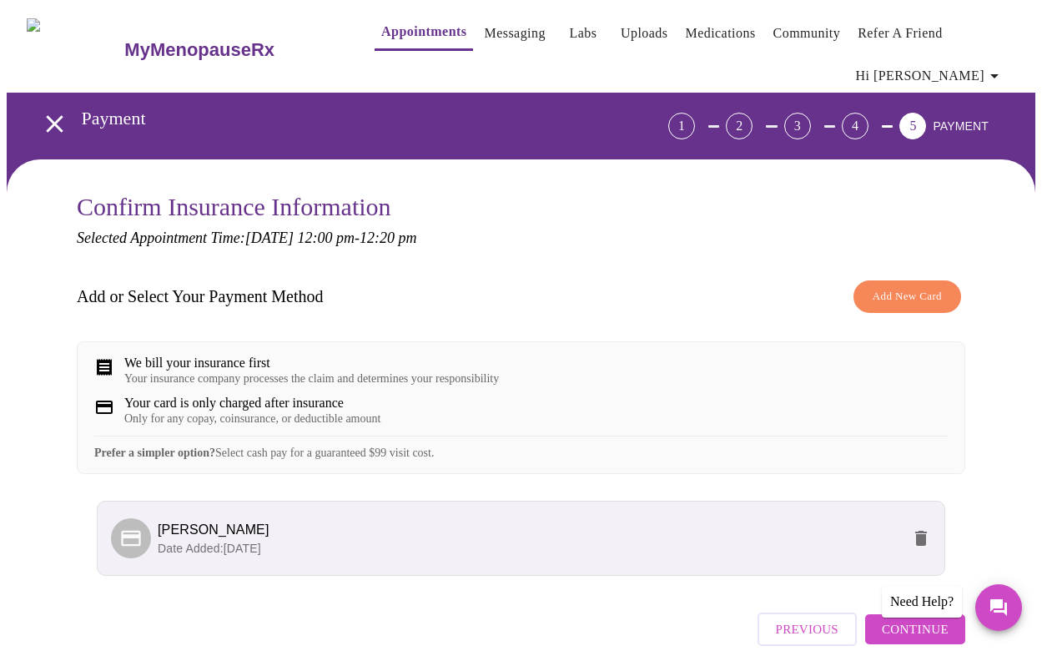
scroll to position [97, 0]
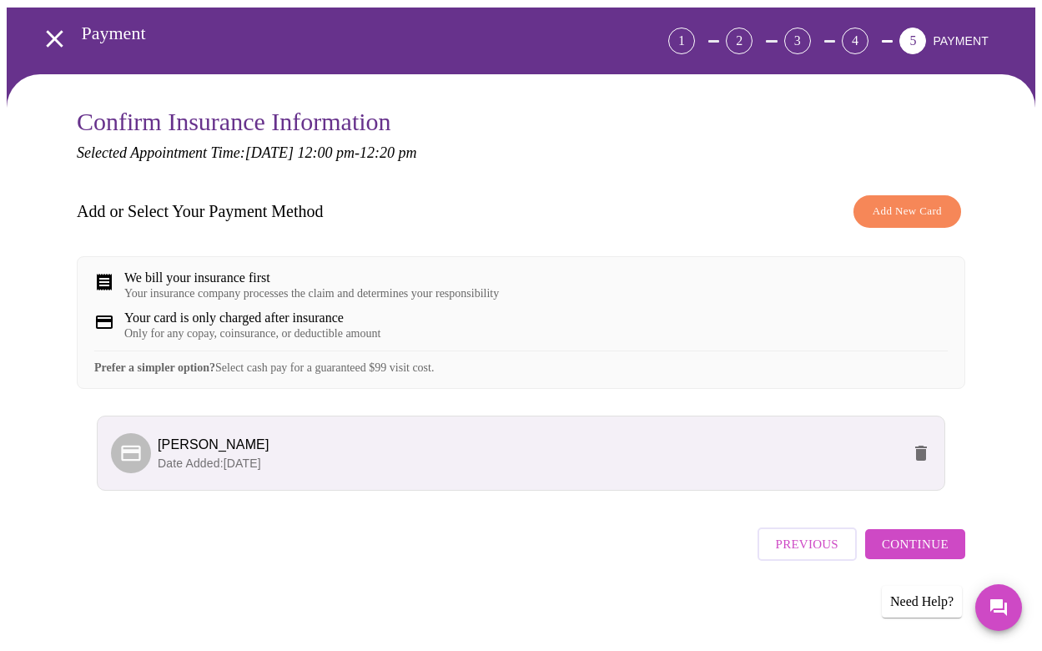
click at [657, 467] on p "Date Added: [DATE]" at bounding box center [529, 463] width 743 height 17
click at [317, 490] on li "[PERSON_NAME] Date Added: [DATE]" at bounding box center [521, 452] width 848 height 75
click at [913, 544] on span "Continue" at bounding box center [915, 544] width 67 height 22
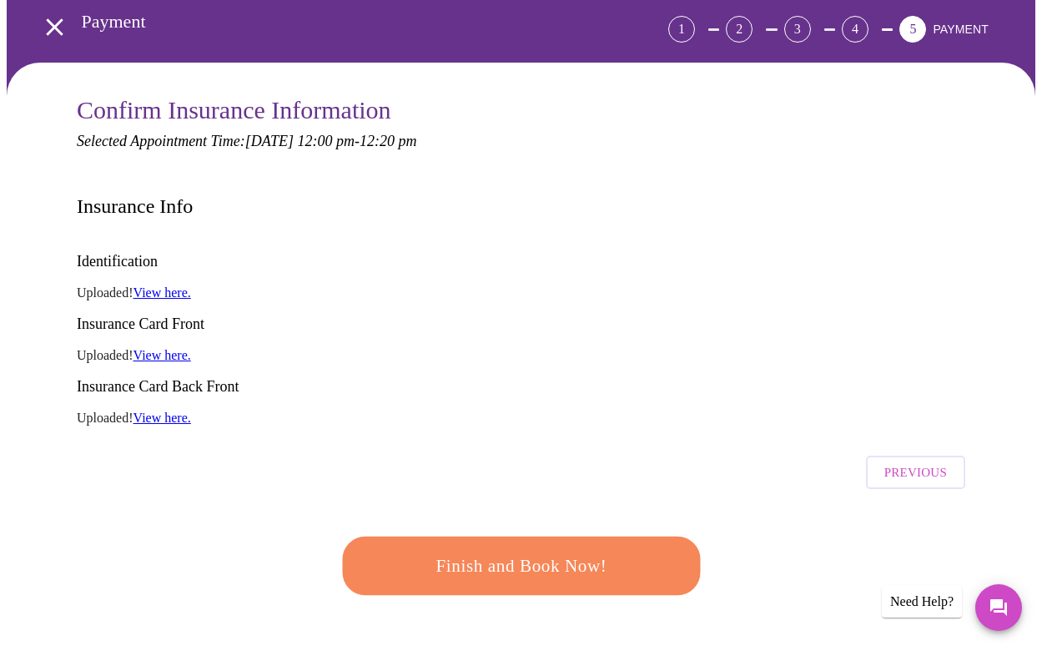
click at [601, 551] on span "Finish and Book Now!" at bounding box center [521, 566] width 309 height 31
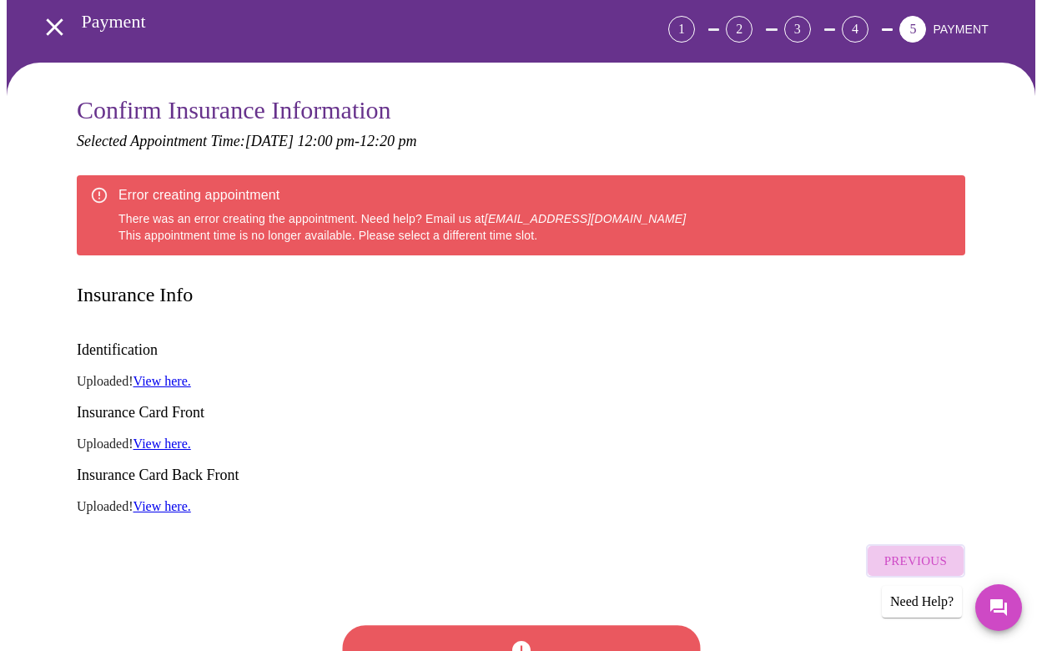
click at [898, 544] on button "Previous" at bounding box center [915, 560] width 99 height 33
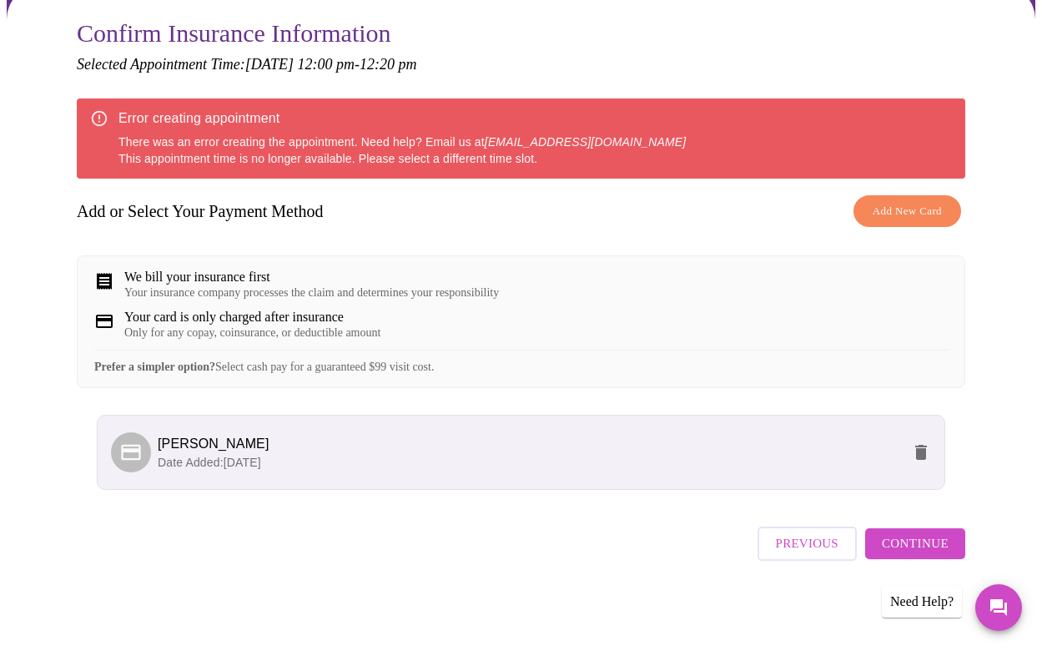
click at [801, 544] on span "Previous" at bounding box center [807, 543] width 63 height 22
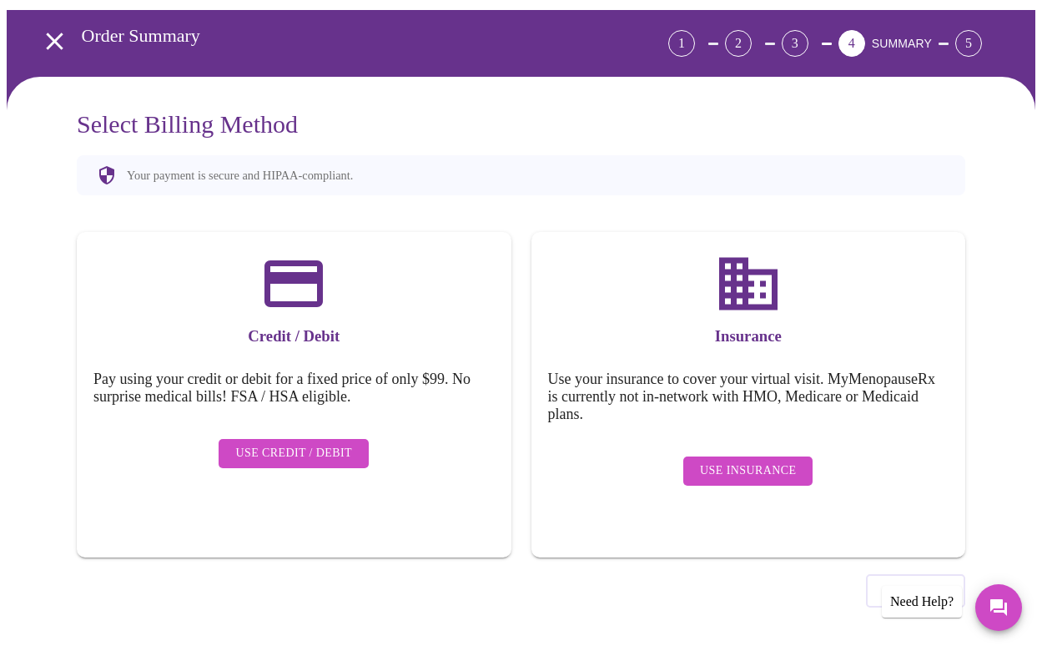
click at [909, 580] on span "Previous" at bounding box center [915, 591] width 63 height 22
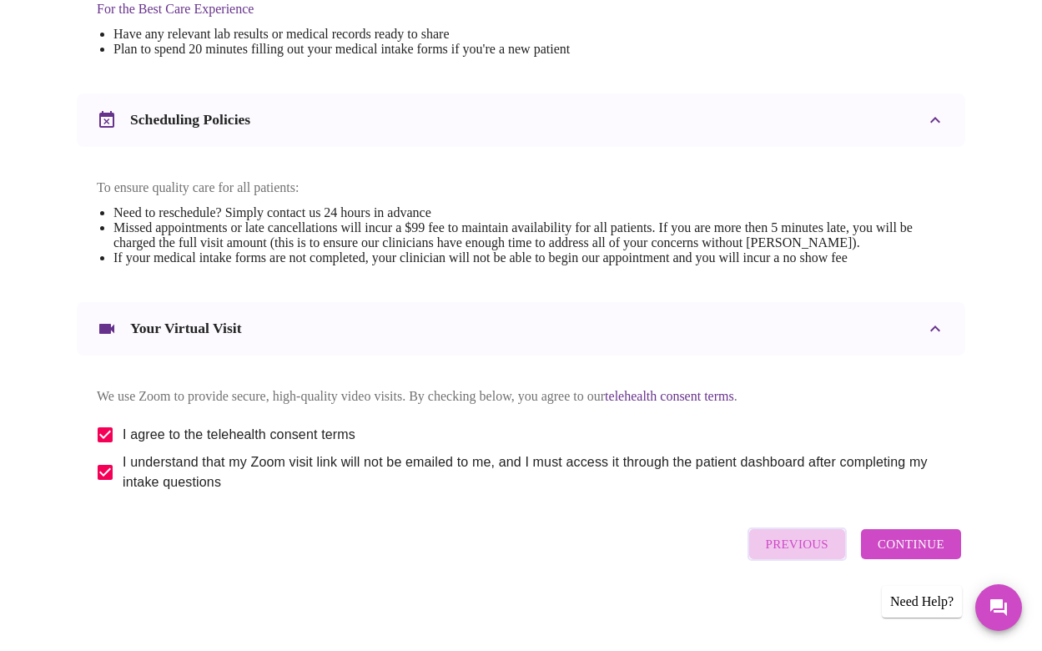
click at [813, 544] on span "Previous" at bounding box center [797, 544] width 63 height 22
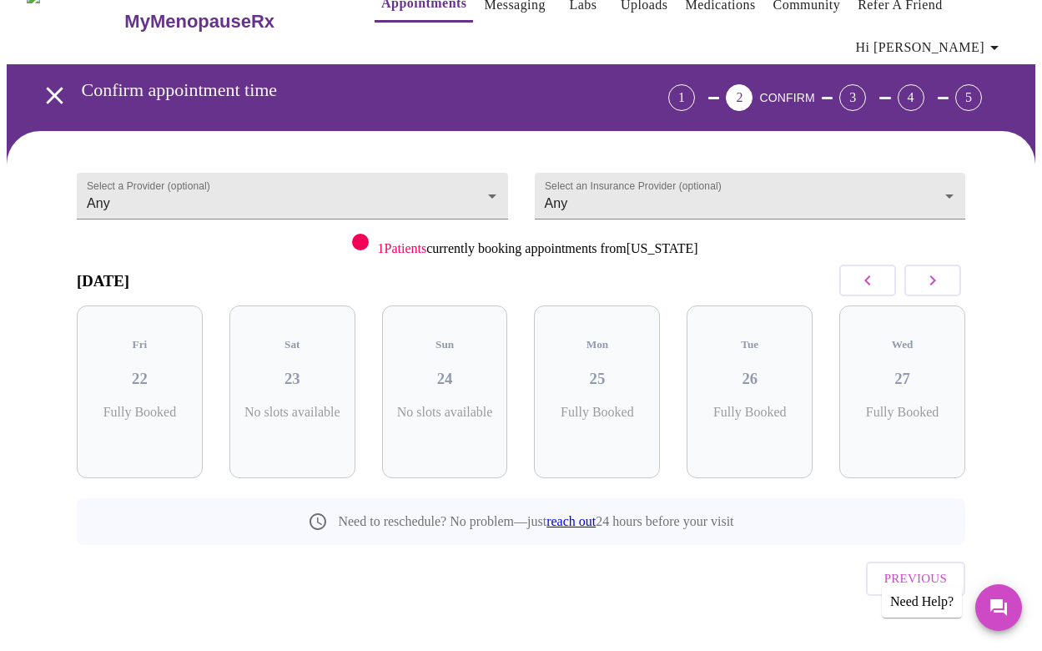
click at [942, 275] on icon "button" at bounding box center [933, 280] width 20 height 20
click at [289, 385] on div "Thu 28 5 Slots Left ( 23 Total)" at bounding box center [292, 391] width 126 height 173
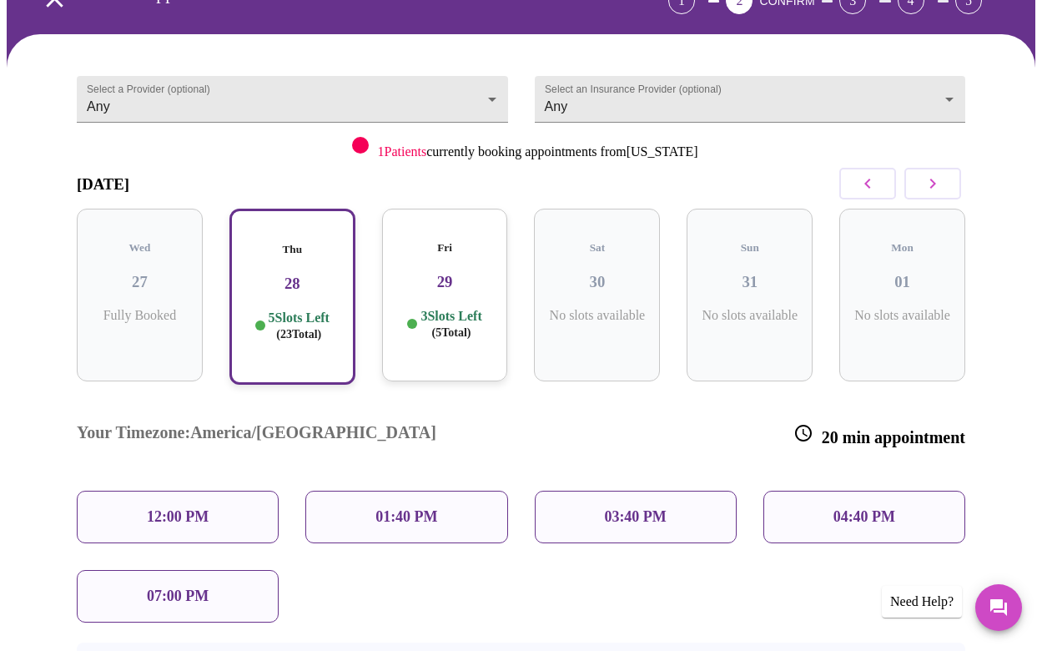
scroll to position [134, 0]
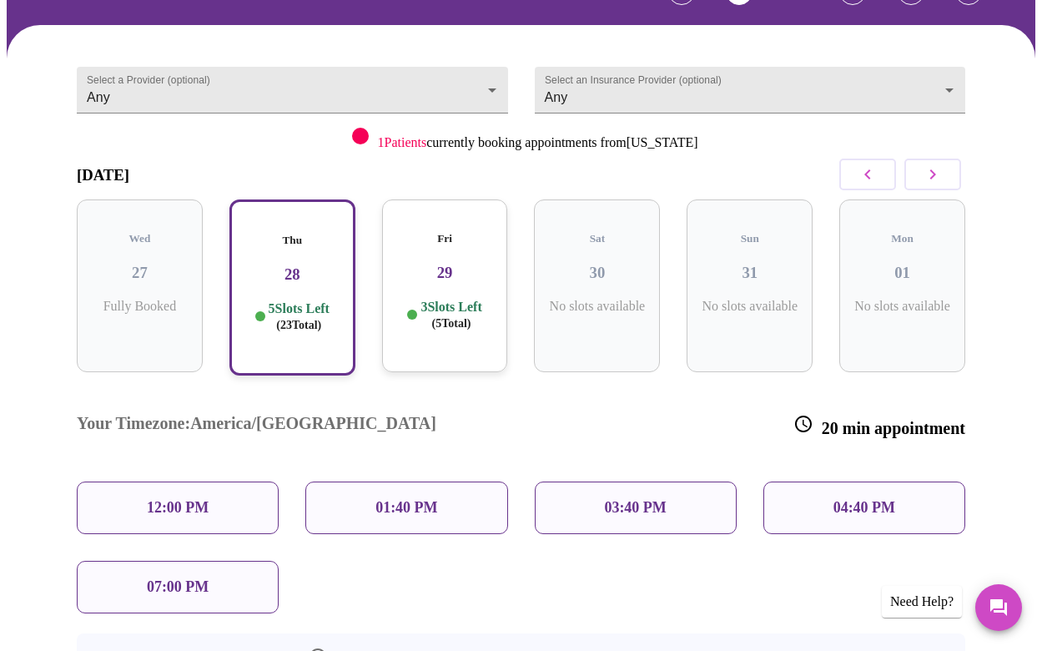
click at [637, 499] on p "03:40 PM" at bounding box center [635, 508] width 62 height 18
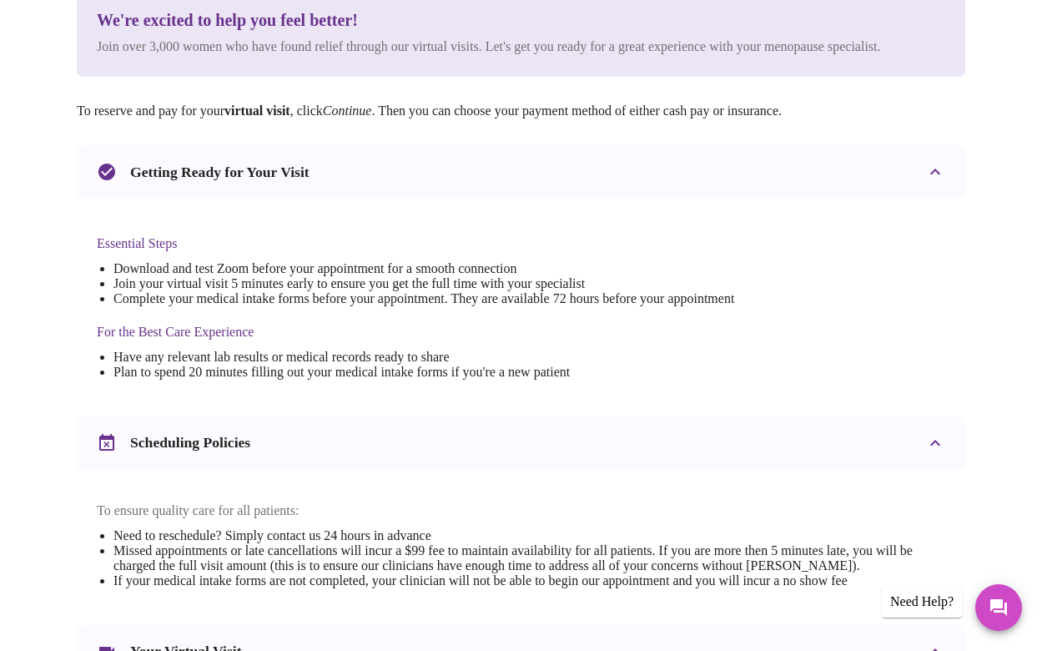
scroll to position [606, 0]
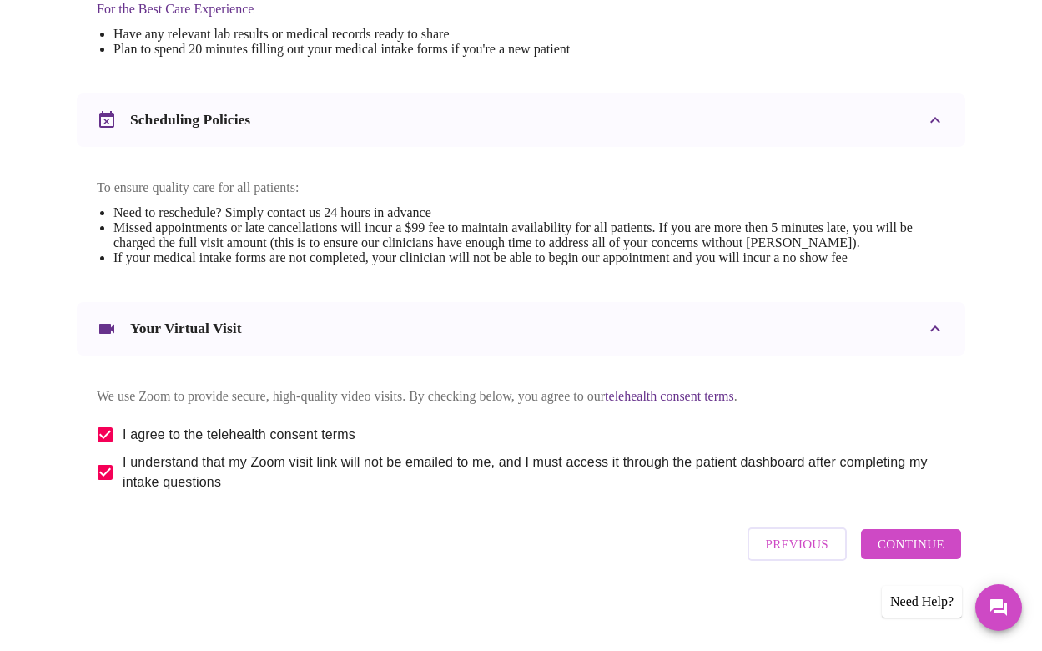
click at [897, 542] on span "Continue" at bounding box center [911, 544] width 67 height 22
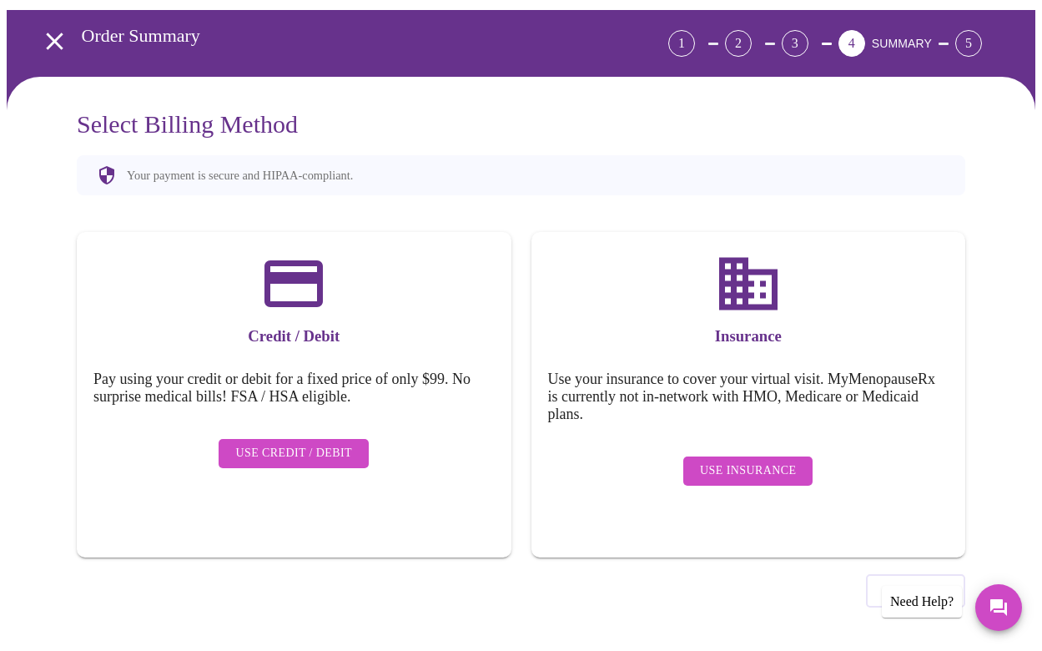
click at [716, 460] on span "Use Insurance" at bounding box center [748, 470] width 96 height 21
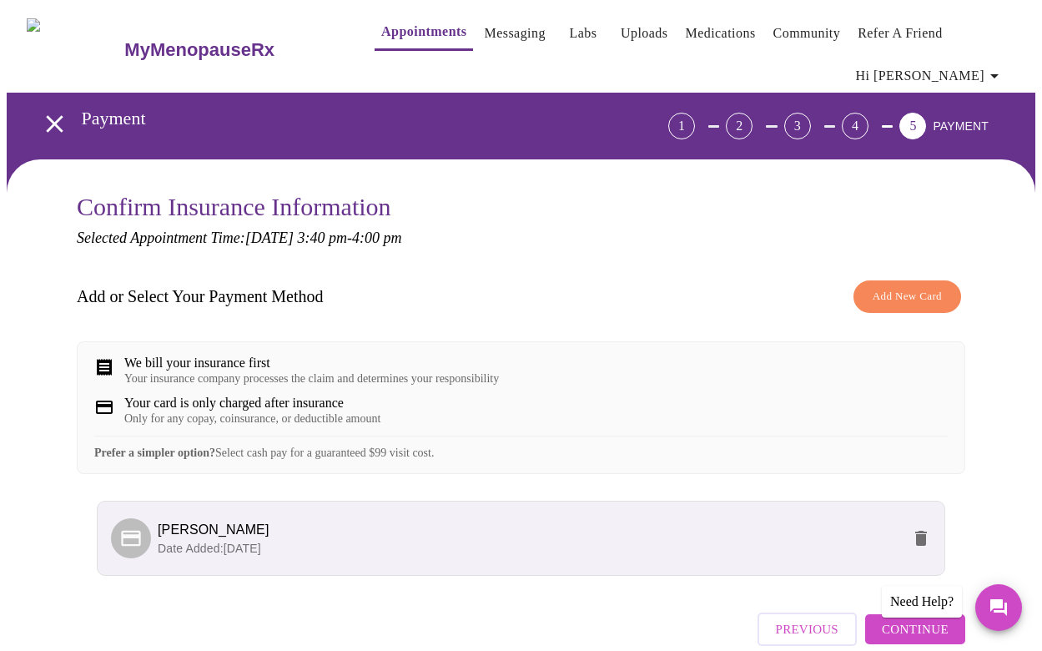
scroll to position [97, 0]
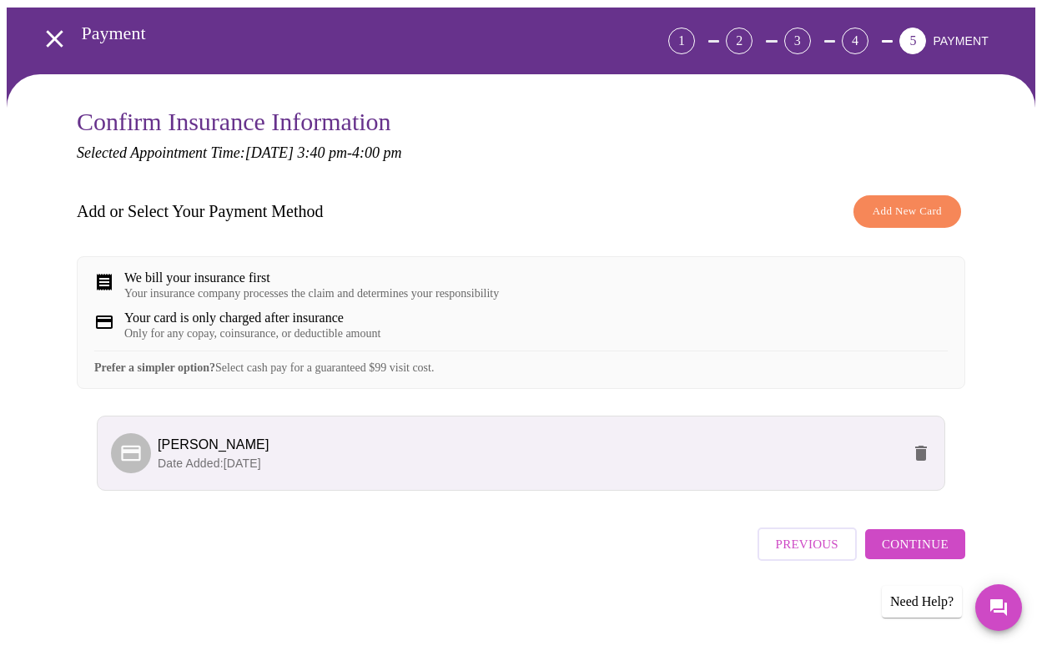
click at [895, 549] on span "Continue" at bounding box center [915, 544] width 67 height 22
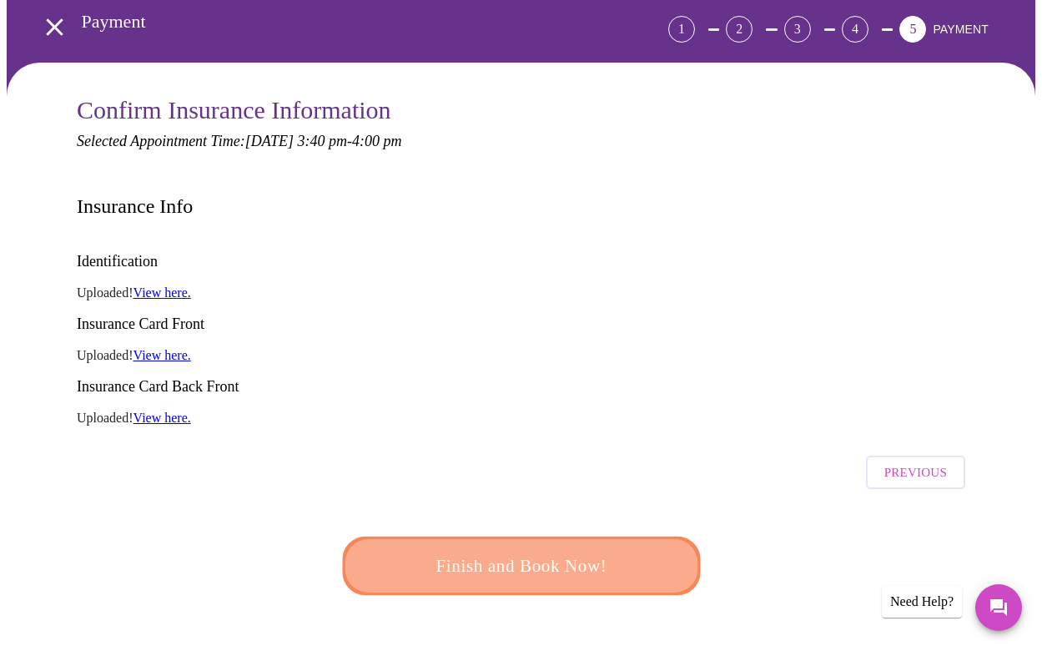
click at [607, 550] on span "Finish and Book Now!" at bounding box center [522, 566] width 324 height 33
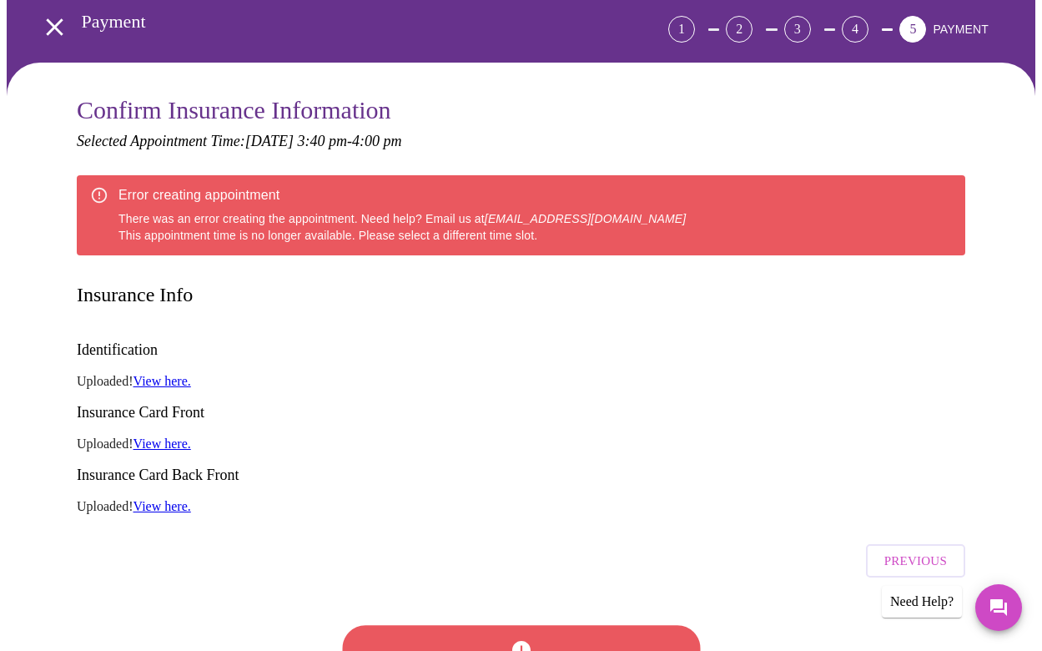
click at [913, 550] on span "Previous" at bounding box center [915, 561] width 63 height 22
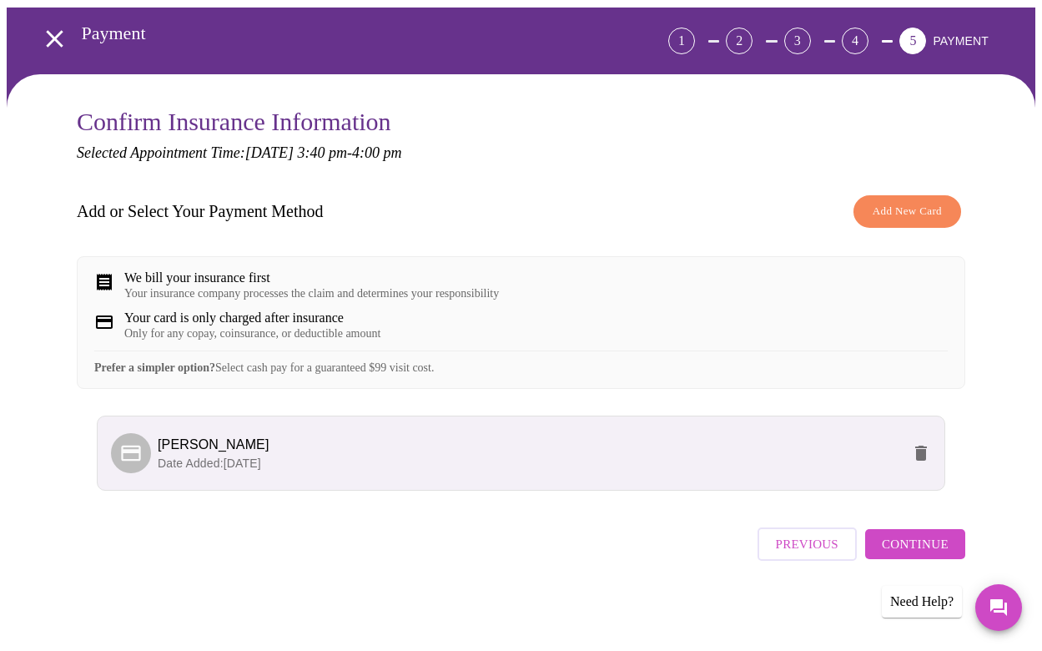
click at [940, 603] on div "Need Help?" at bounding box center [922, 602] width 80 height 32
click at [992, 601] on icon "Messages" at bounding box center [998, 607] width 17 height 17
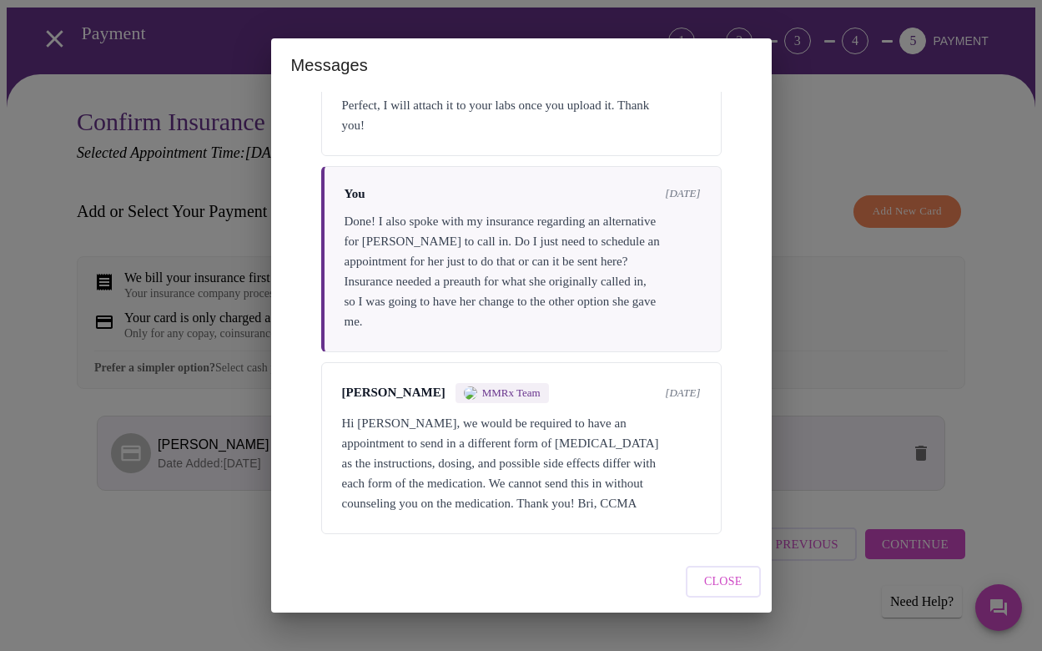
scroll to position [1755, 0]
click at [123, 558] on div "Messages Messages are typically reviewed within 1-2 business days You [DATE] Hi…" at bounding box center [521, 325] width 1042 height 651
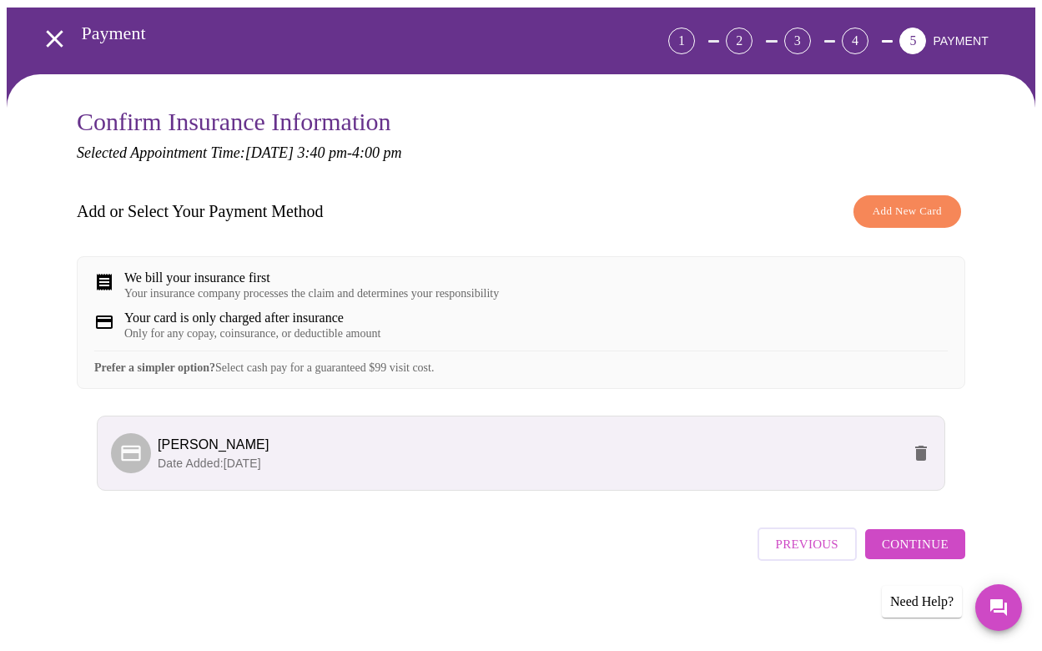
click at [46, 30] on icon "open drawer" at bounding box center [54, 38] width 17 height 17
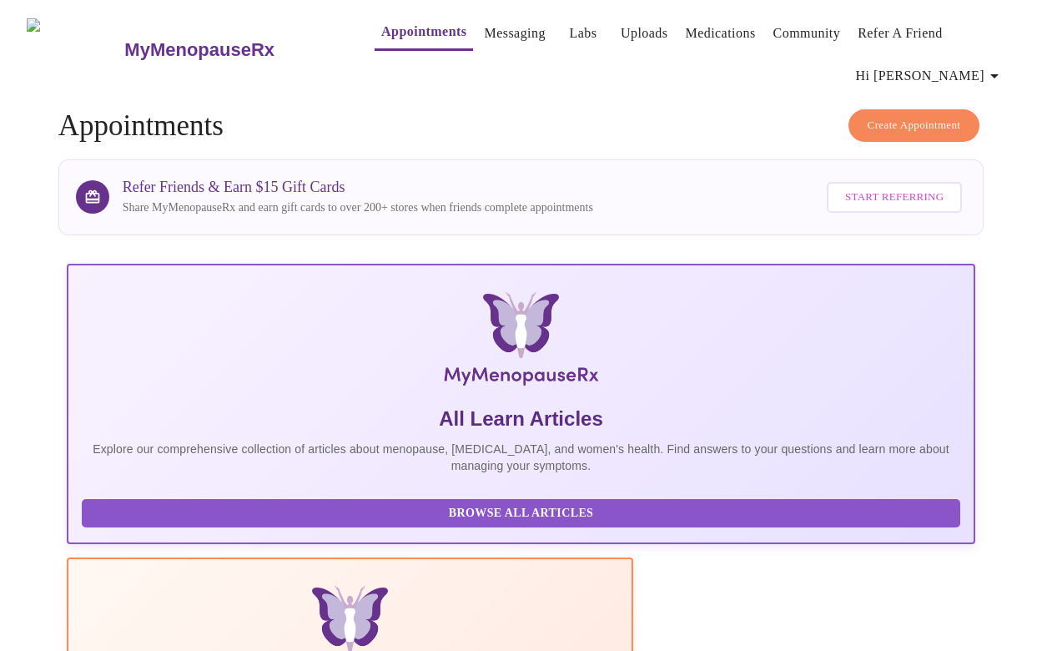
click at [933, 118] on span "Create Appointment" at bounding box center [914, 125] width 93 height 19
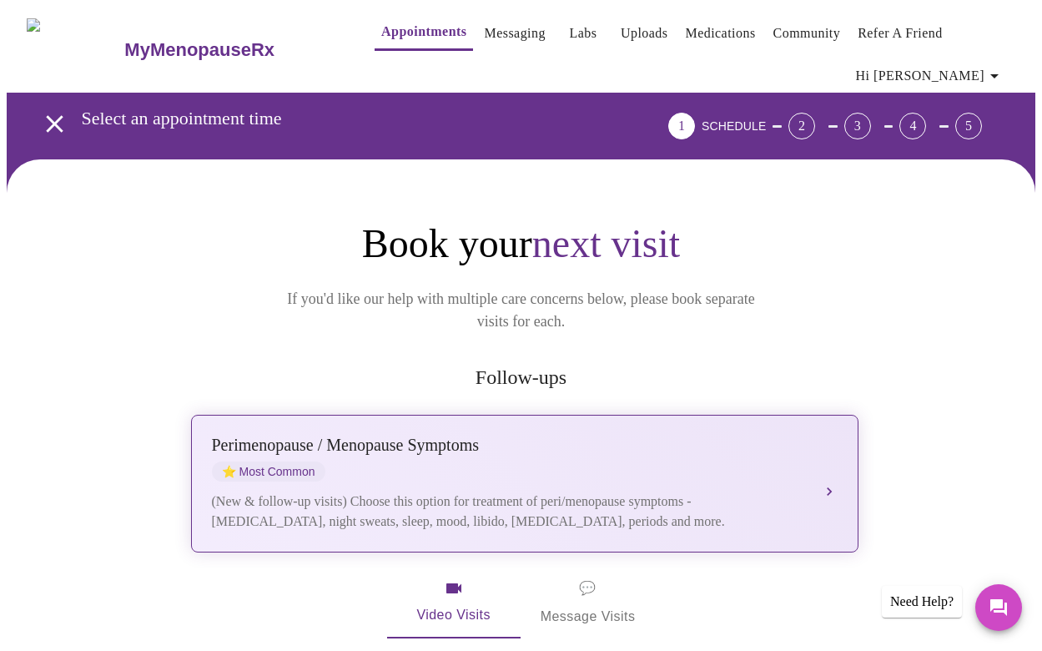
click at [357, 440] on div "[MEDICAL_DATA] / Menopause Symptoms ⭐ Most Common" at bounding box center [508, 458] width 592 height 46
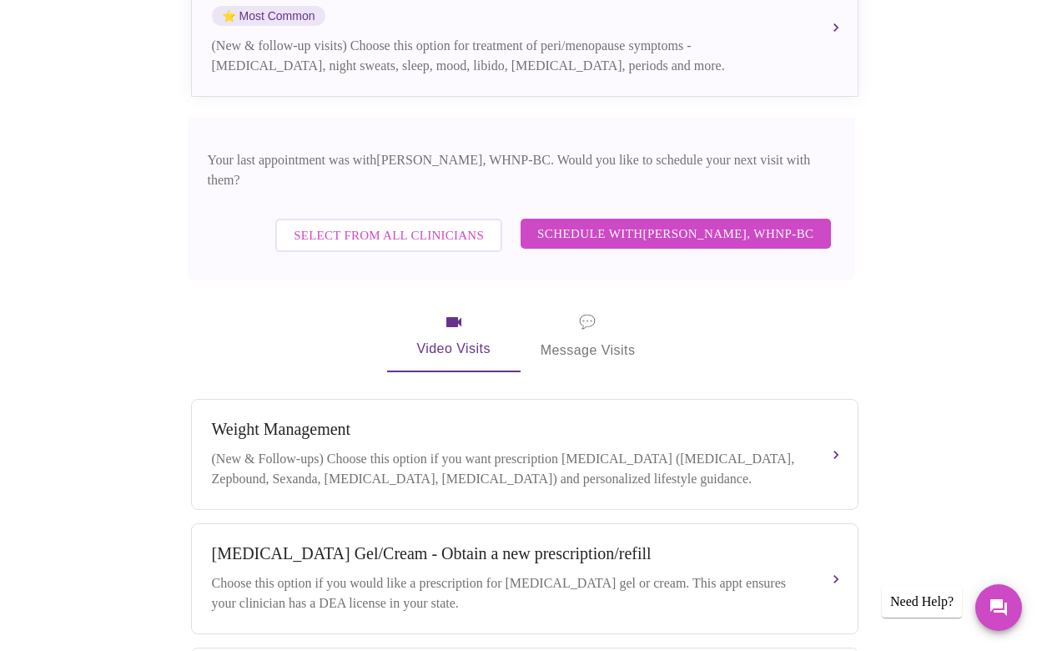
scroll to position [466, 0]
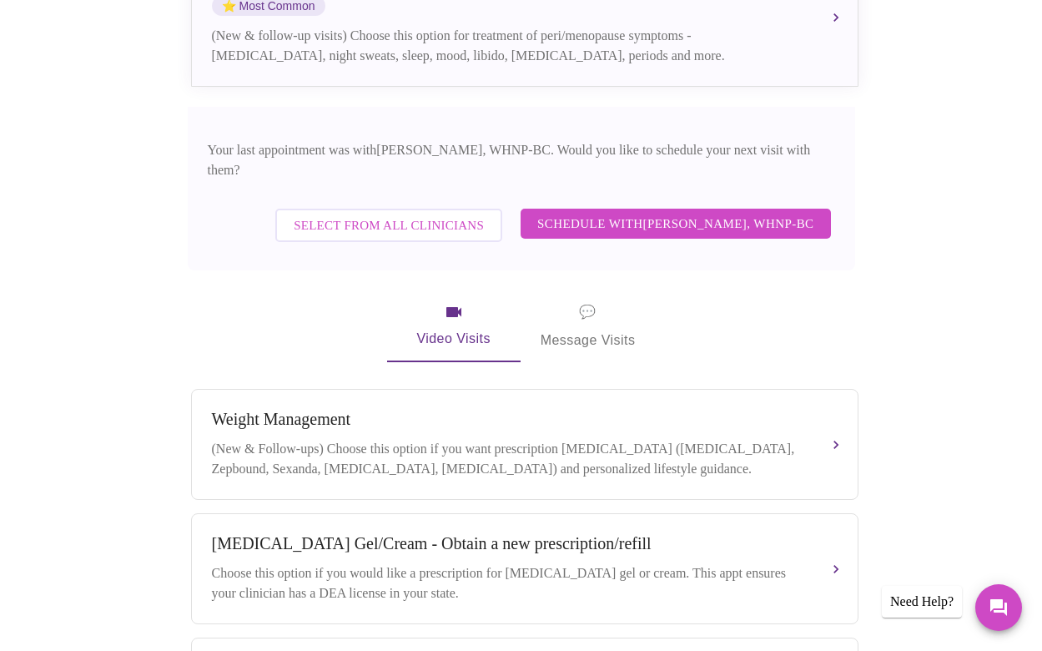
click at [584, 300] on span "💬 Message Visits" at bounding box center [588, 326] width 95 height 52
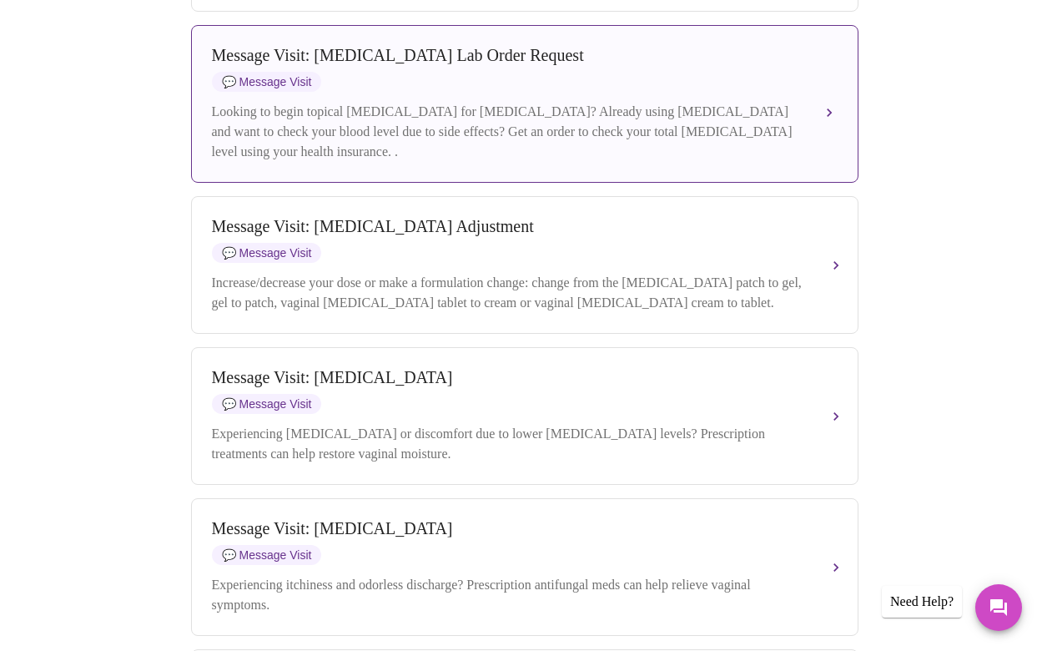
scroll to position [1351, 0]
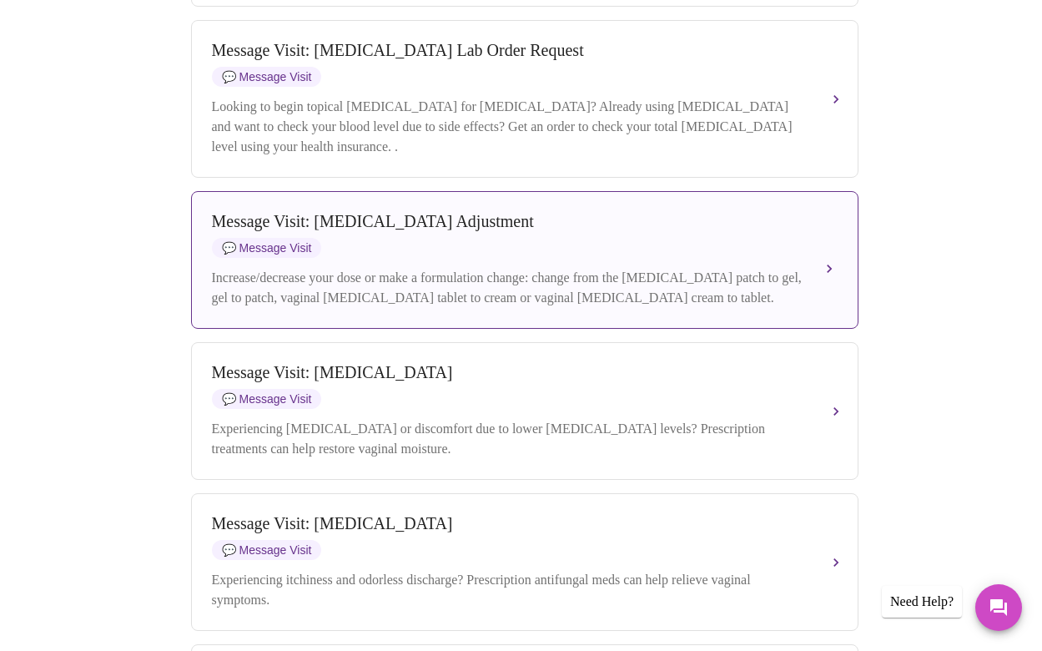
click at [477, 249] on div "Message Visit: [MEDICAL_DATA] Adjustment 💬 Message Visit" at bounding box center [508, 235] width 592 height 46
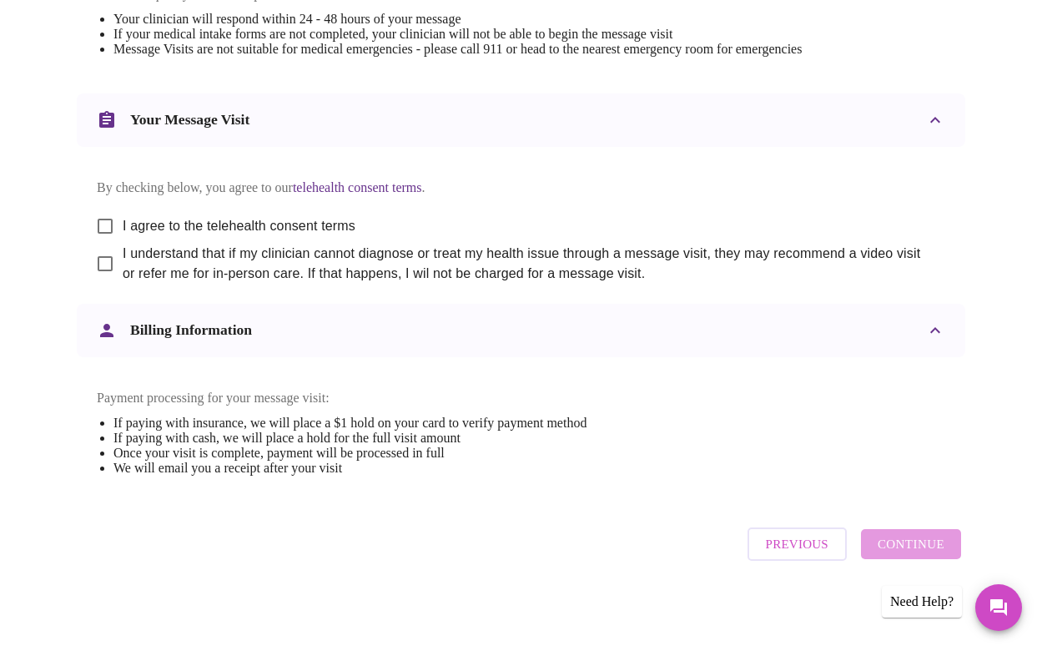
click at [103, 209] on input "I agree to the telehealth consent terms" at bounding box center [105, 226] width 35 height 35
checkbox input "true"
click at [99, 250] on input "I understand that if my clinician cannot diagnose or treat my health issue thro…" at bounding box center [105, 263] width 35 height 35
checkbox input "true"
click at [923, 555] on span "Continue" at bounding box center [911, 544] width 67 height 22
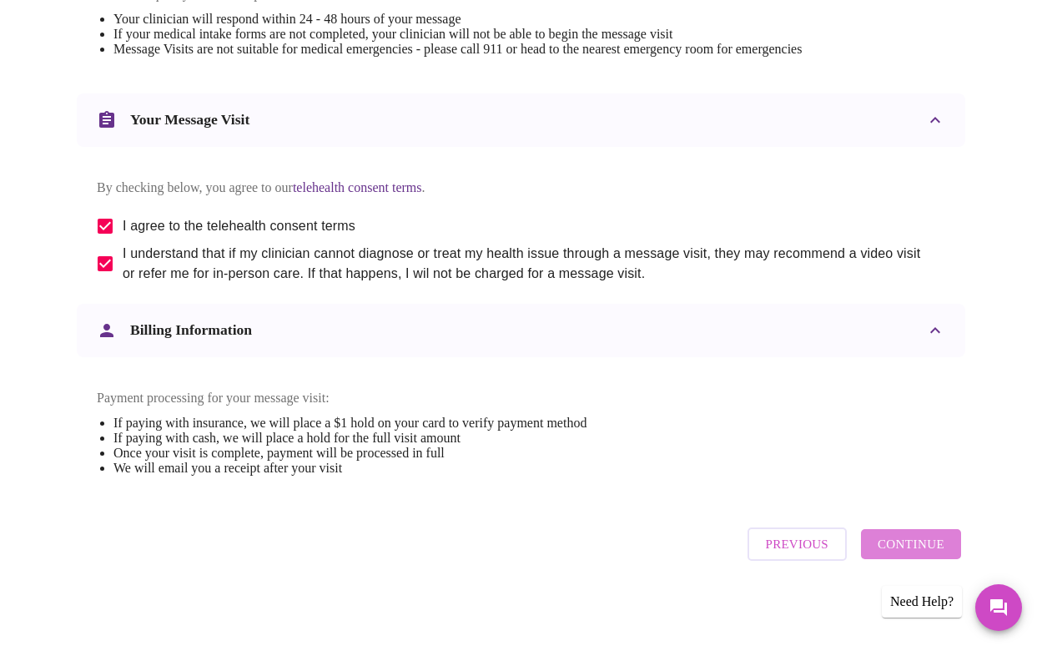
scroll to position [83, 0]
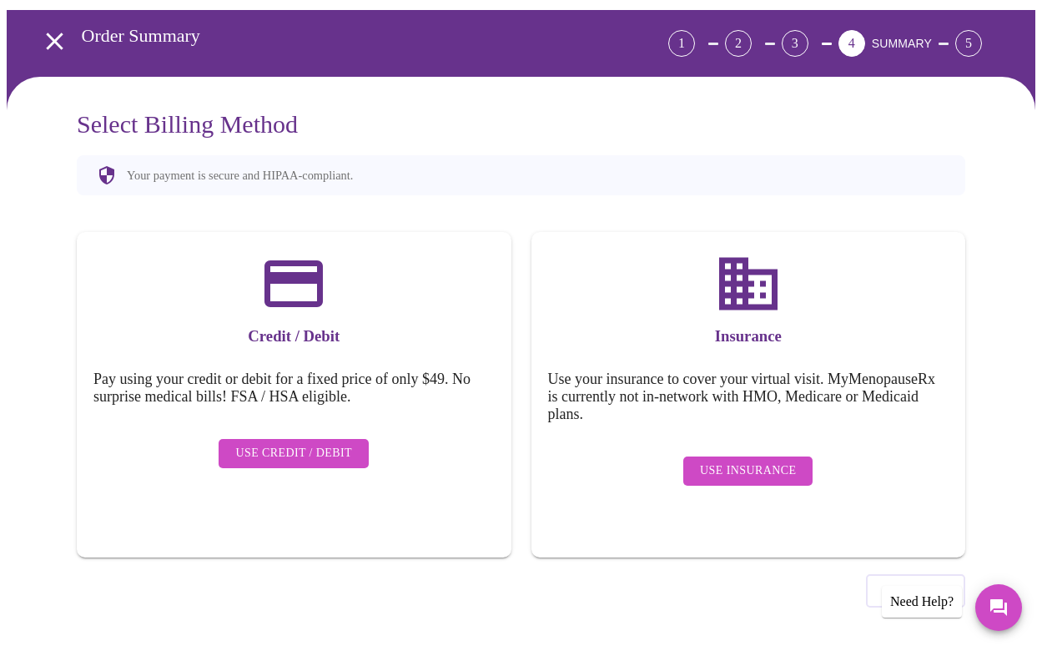
click at [676, 460] on div "Use Insurance" at bounding box center [748, 471] width 401 height 46
click at [733, 464] on span "Use Insurance" at bounding box center [748, 470] width 96 height 21
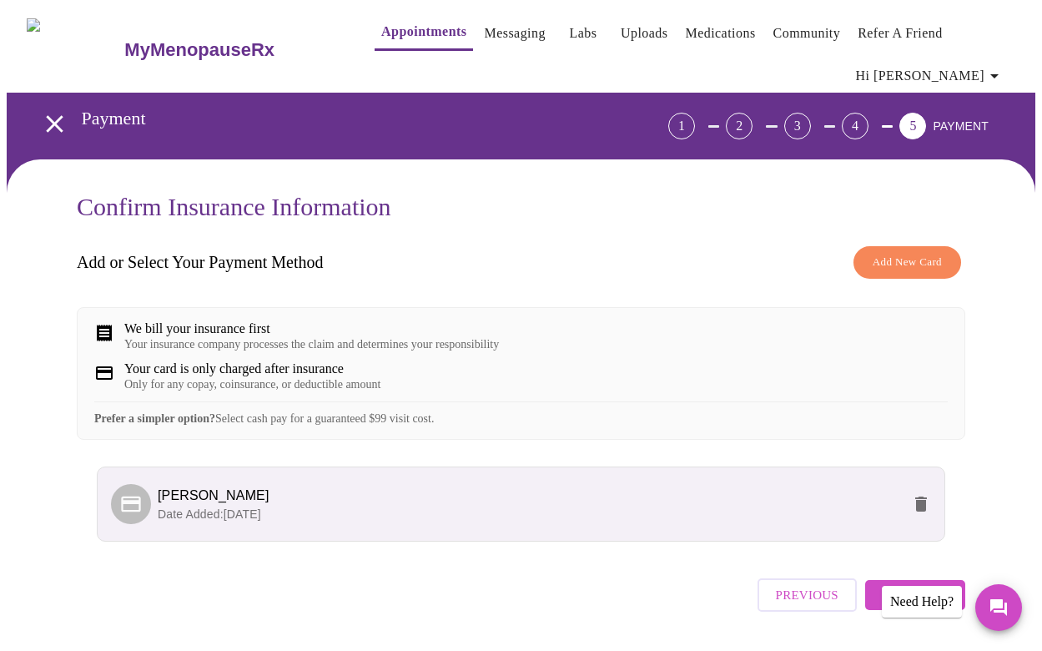
scroll to position [58, 0]
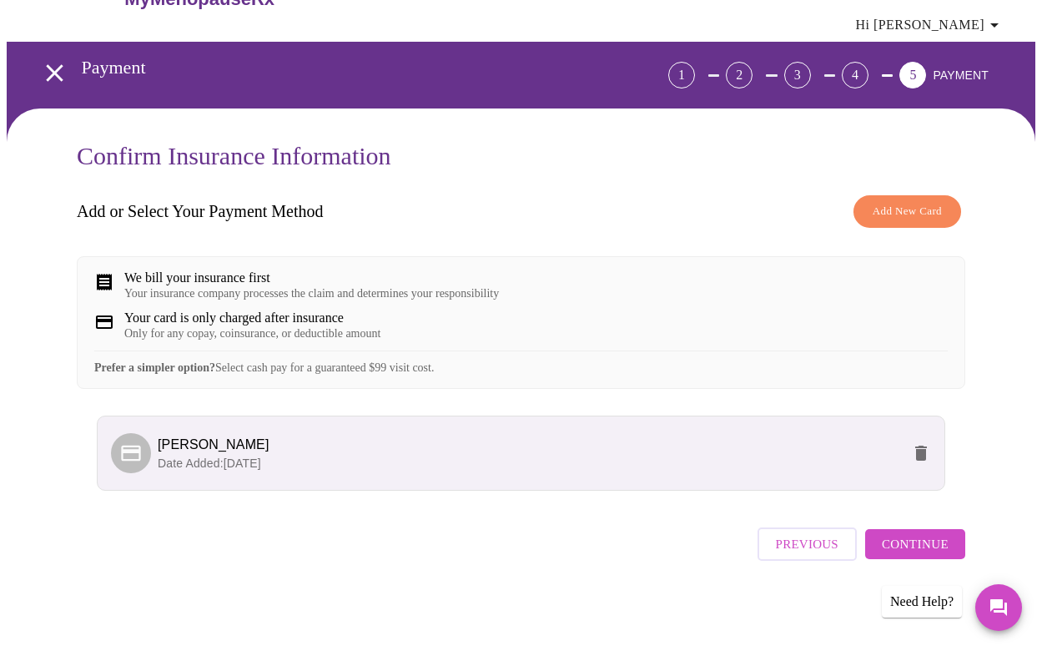
click at [933, 555] on span "Continue" at bounding box center [915, 544] width 67 height 22
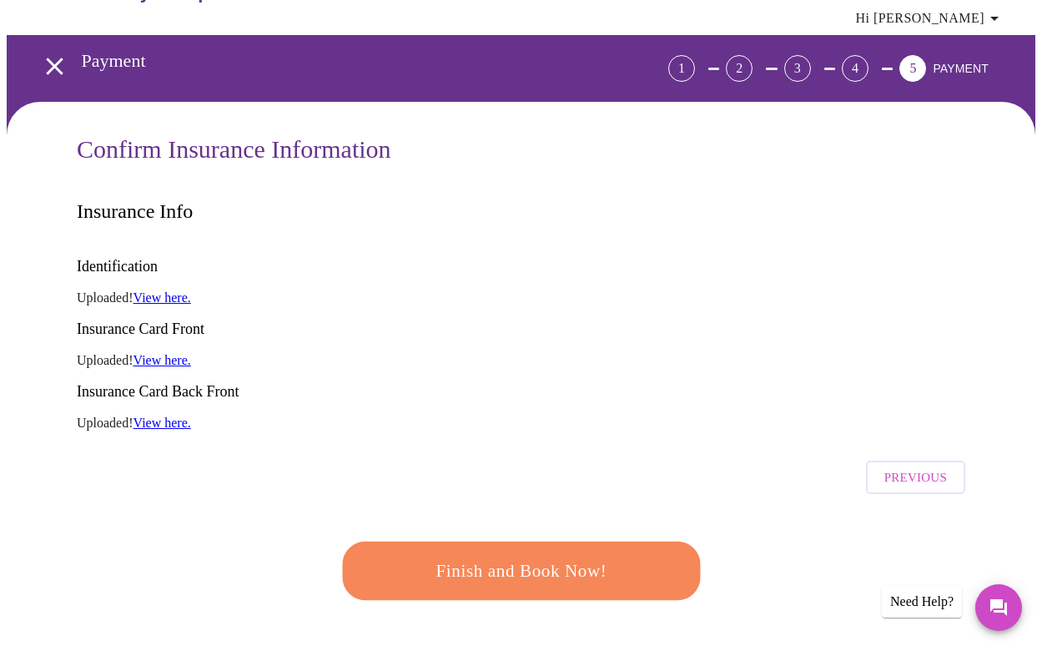
click at [633, 555] on span "Finish and Book Now!" at bounding box center [520, 570] width 310 height 31
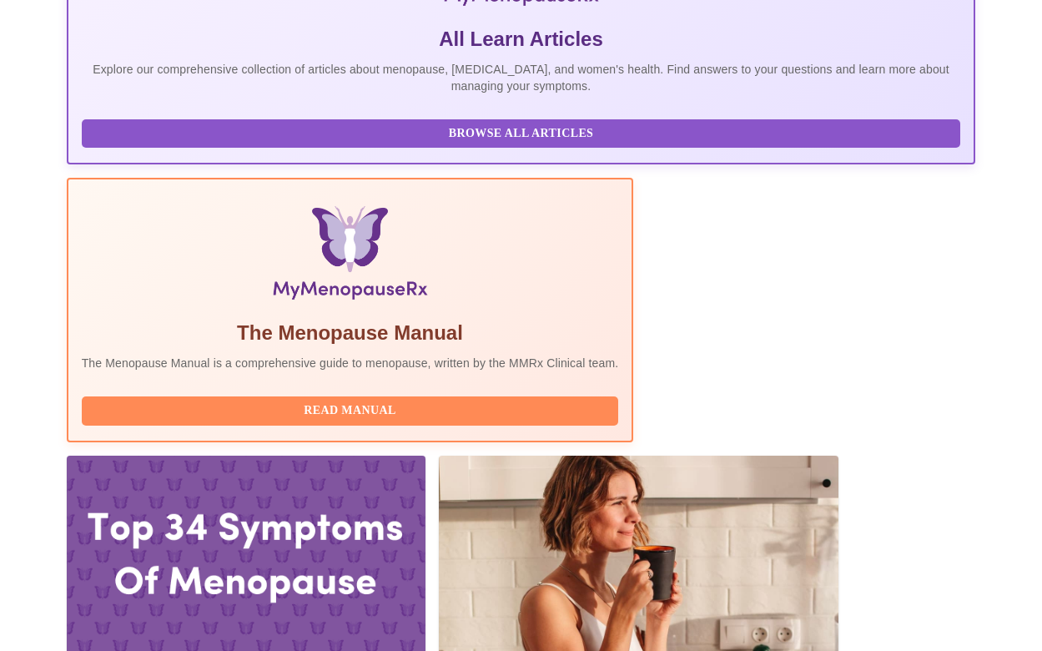
scroll to position [390, 0]
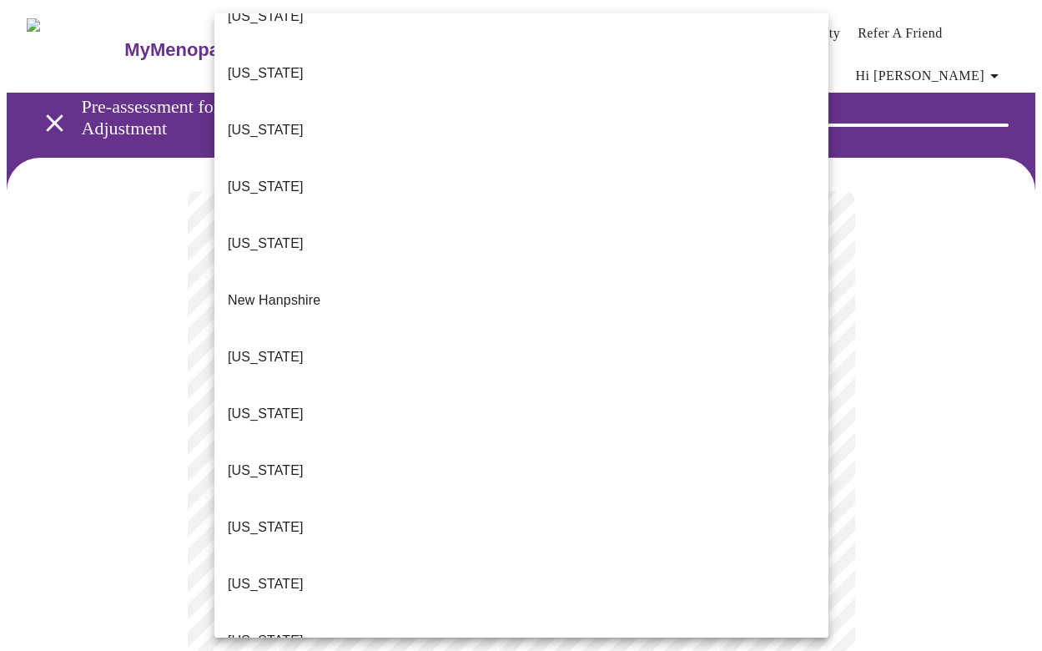
scroll to position [1339, 0]
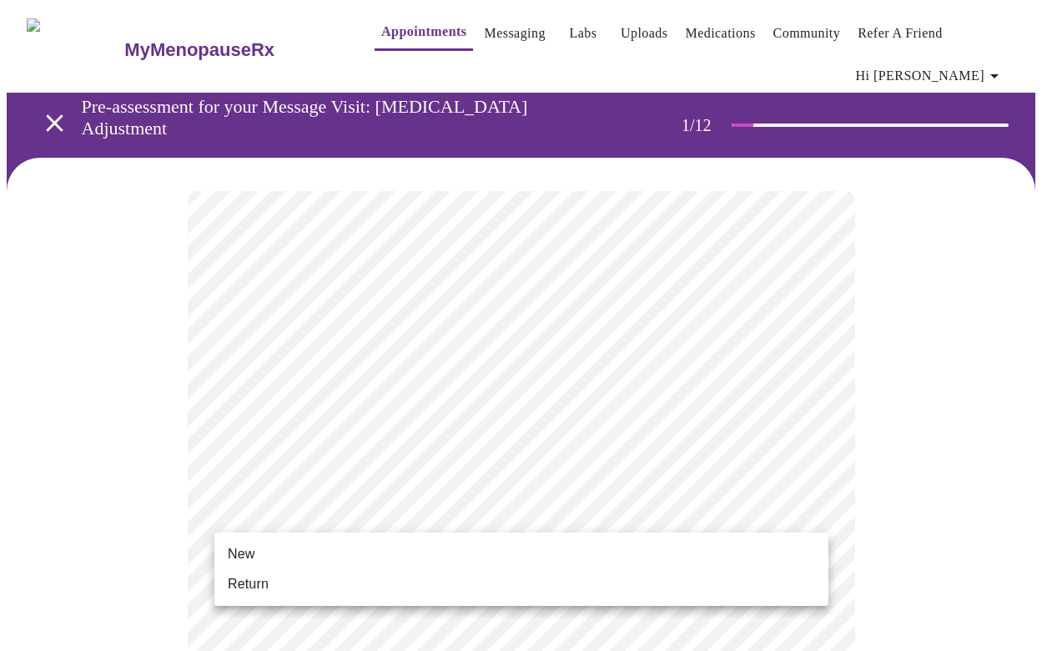
click at [289, 588] on li "Return" at bounding box center [521, 584] width 614 height 30
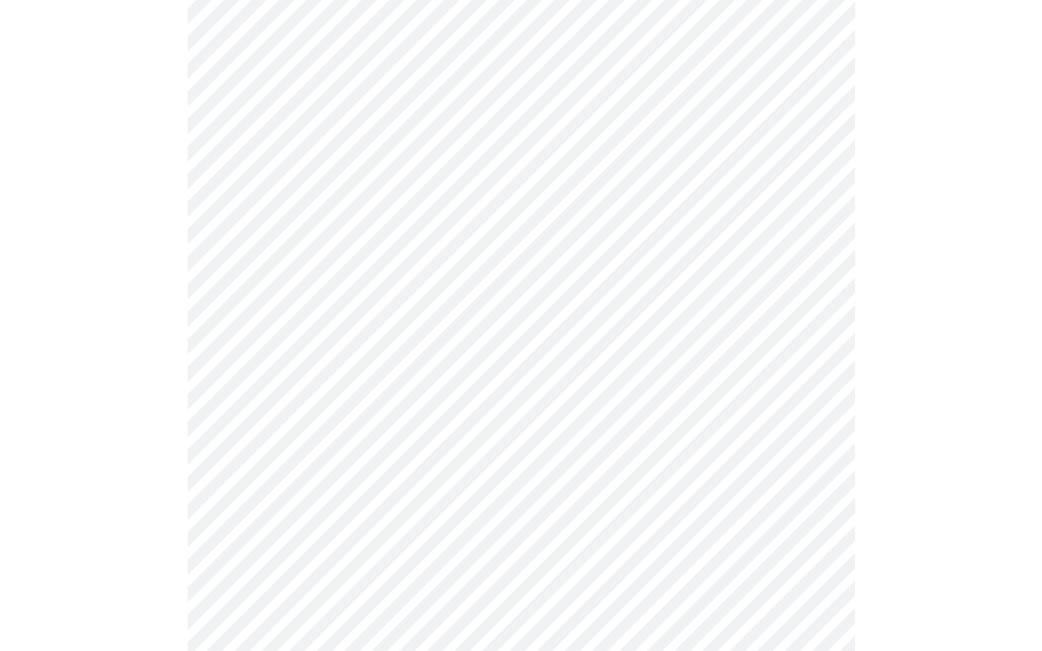
scroll to position [874, 0]
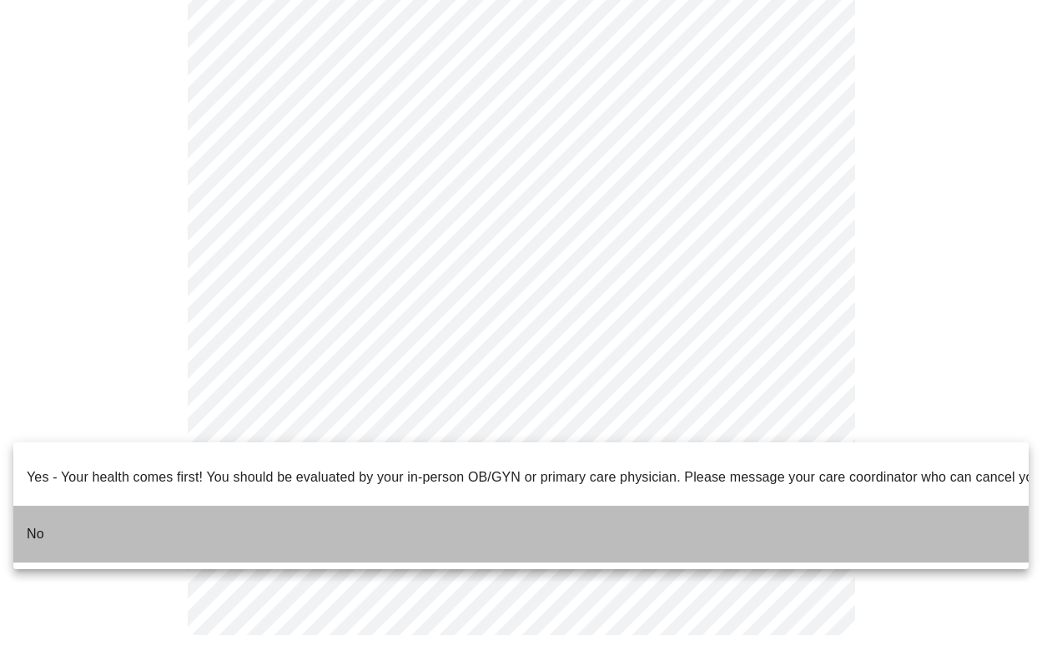
click at [206, 506] on li "No" at bounding box center [520, 534] width 1015 height 57
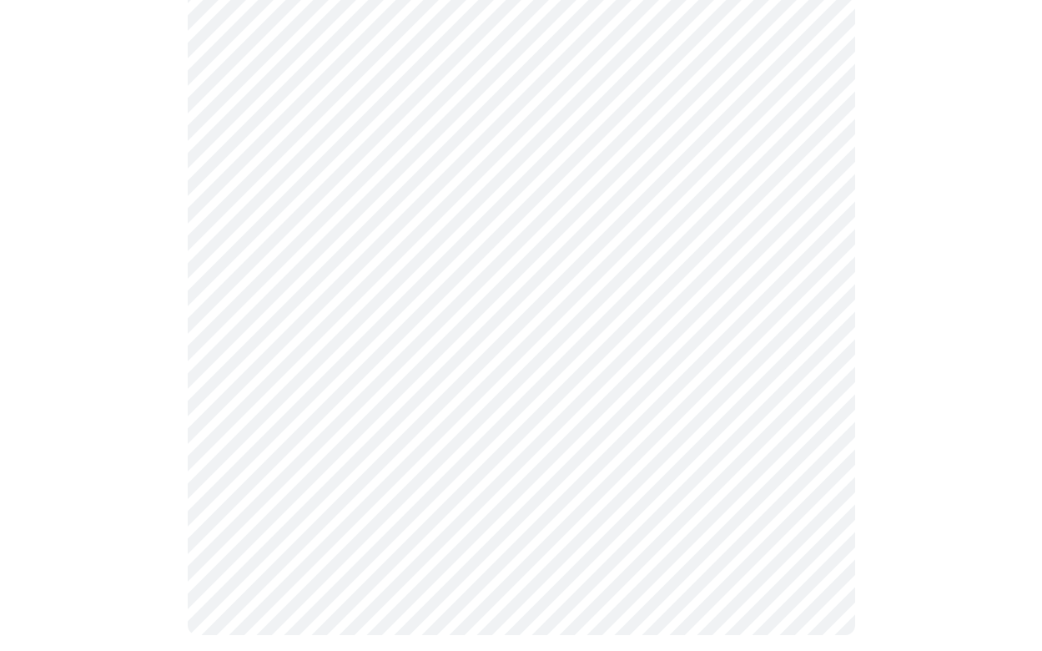
scroll to position [0, 0]
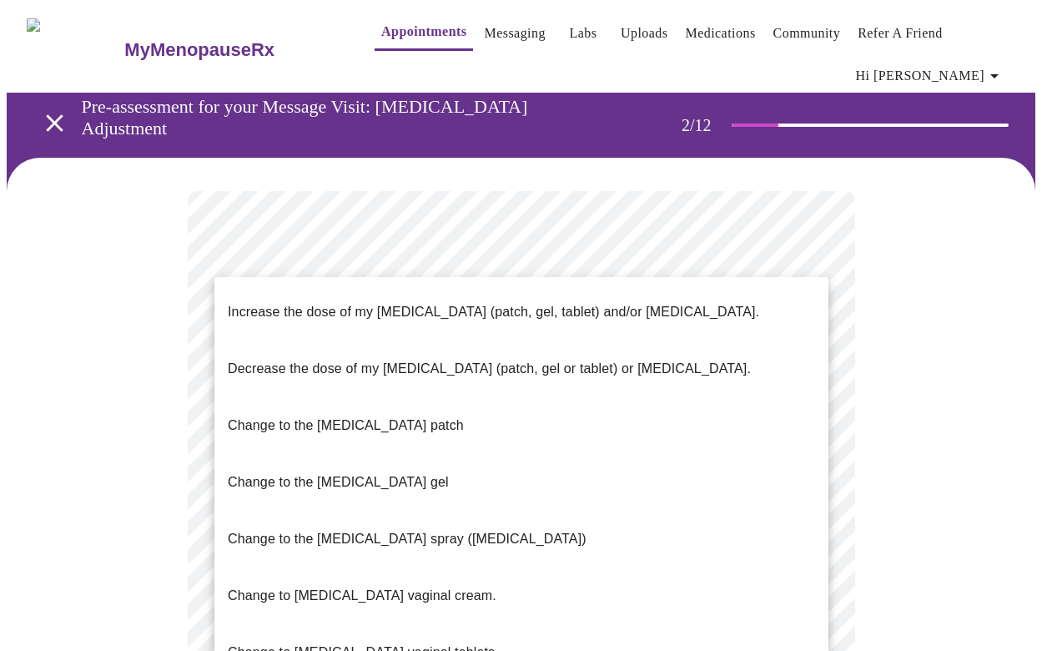
click at [156, 588] on div at bounding box center [521, 325] width 1042 height 651
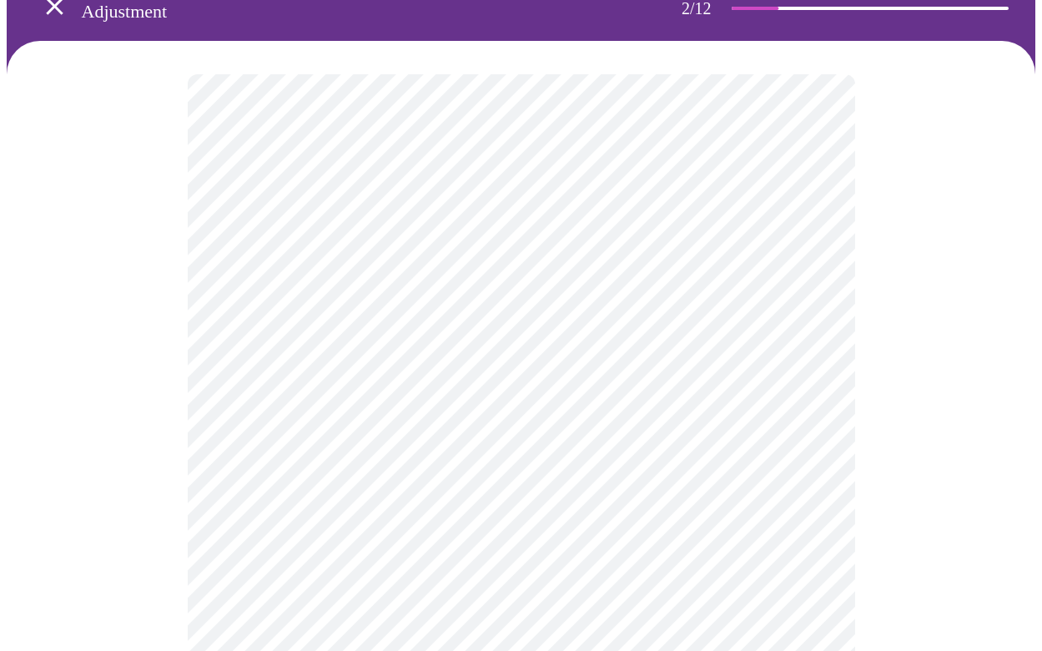
scroll to position [130, 0]
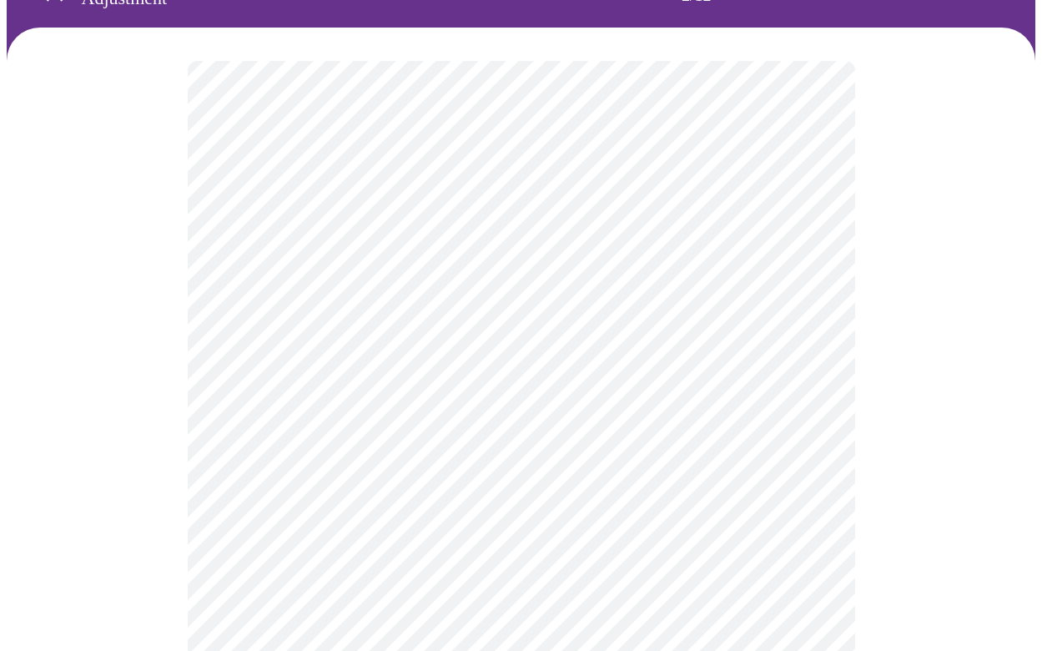
click at [1025, 461] on div at bounding box center [521, 649] width 1029 height 1243
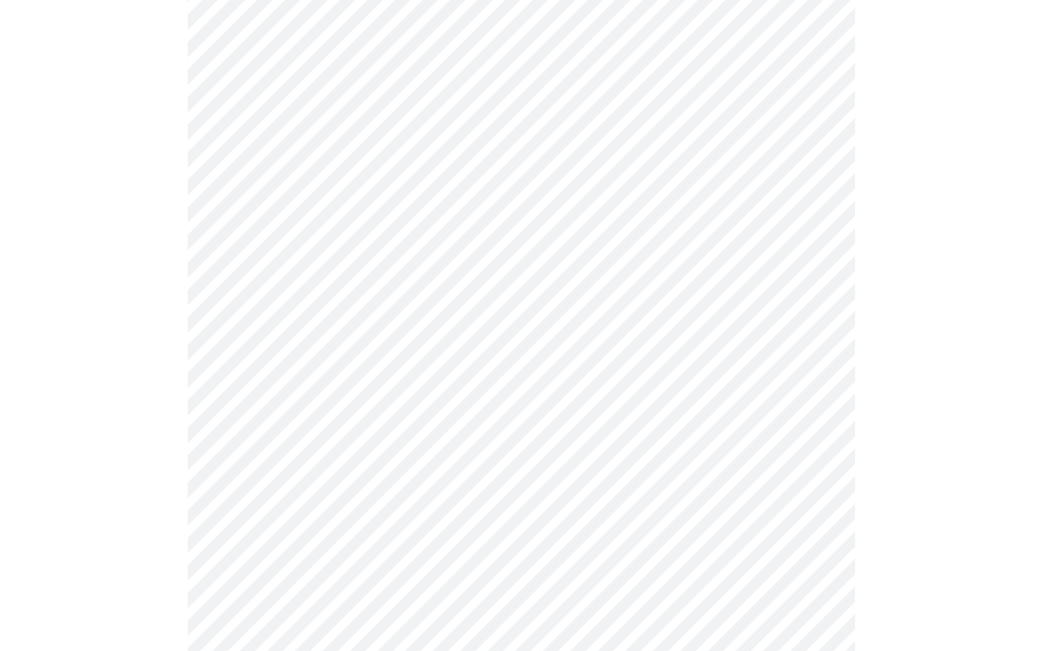
scroll to position [660, 0]
click at [340, 417] on body "MyMenopauseRx Appointments Messaging Labs Uploads Medications Community Refer a…" at bounding box center [521, 7] width 1029 height 1321
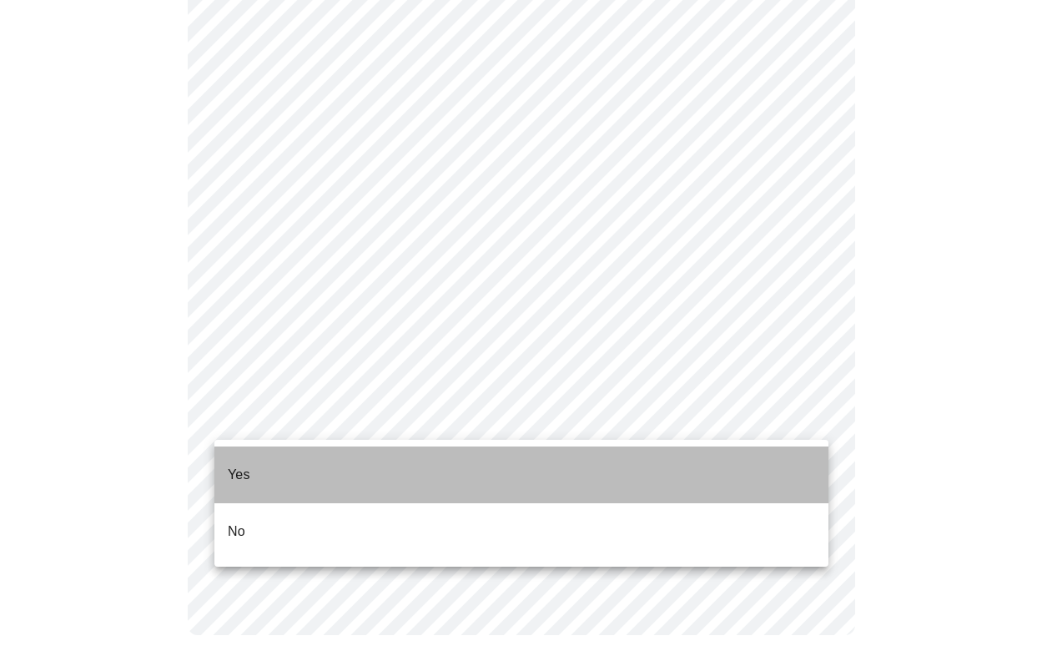
click at [412, 470] on li "Yes" at bounding box center [521, 474] width 614 height 57
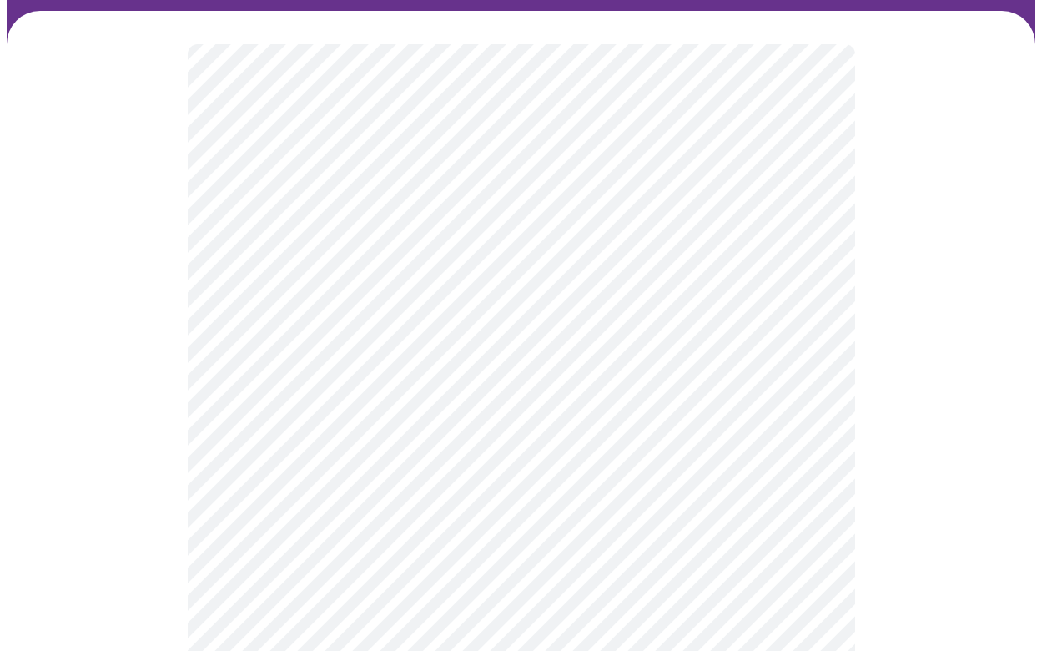
scroll to position [0, 0]
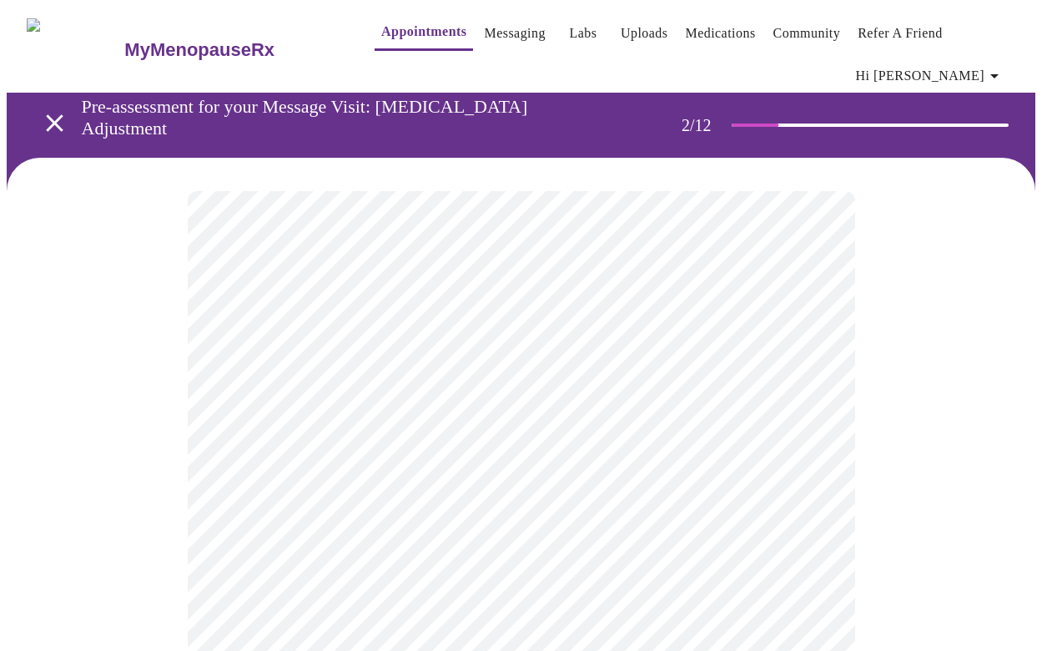
click at [542, 409] on body "MyMenopauseRx Appointments Messaging Labs Uploads Medications Community Refer a…" at bounding box center [521, 662] width 1029 height 1311
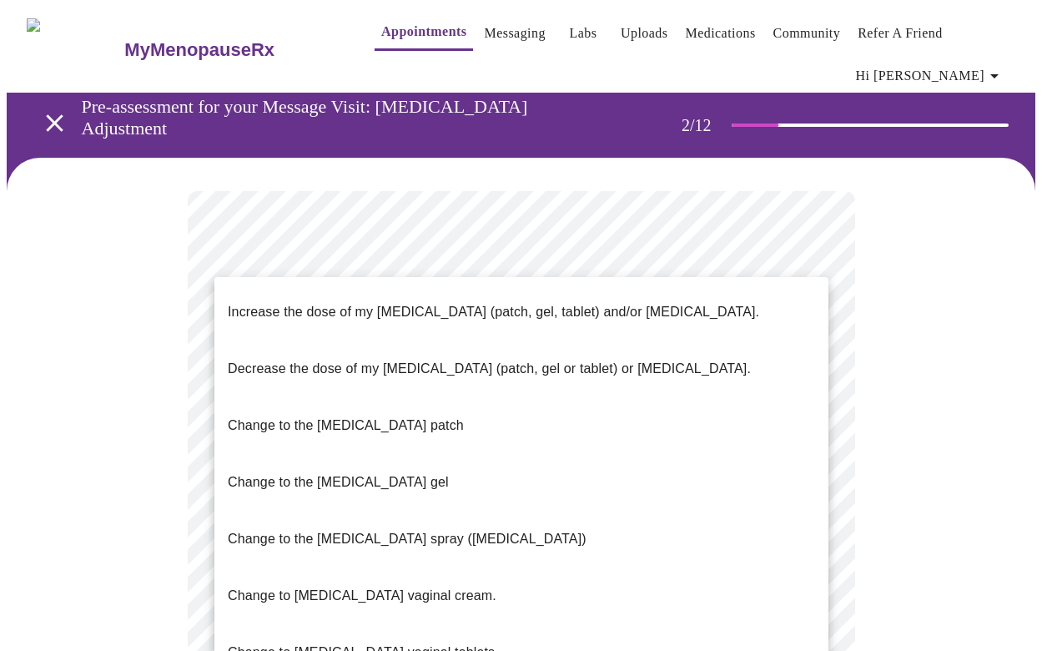
click at [416, 397] on li "Change to the [MEDICAL_DATA] patch" at bounding box center [521, 425] width 614 height 57
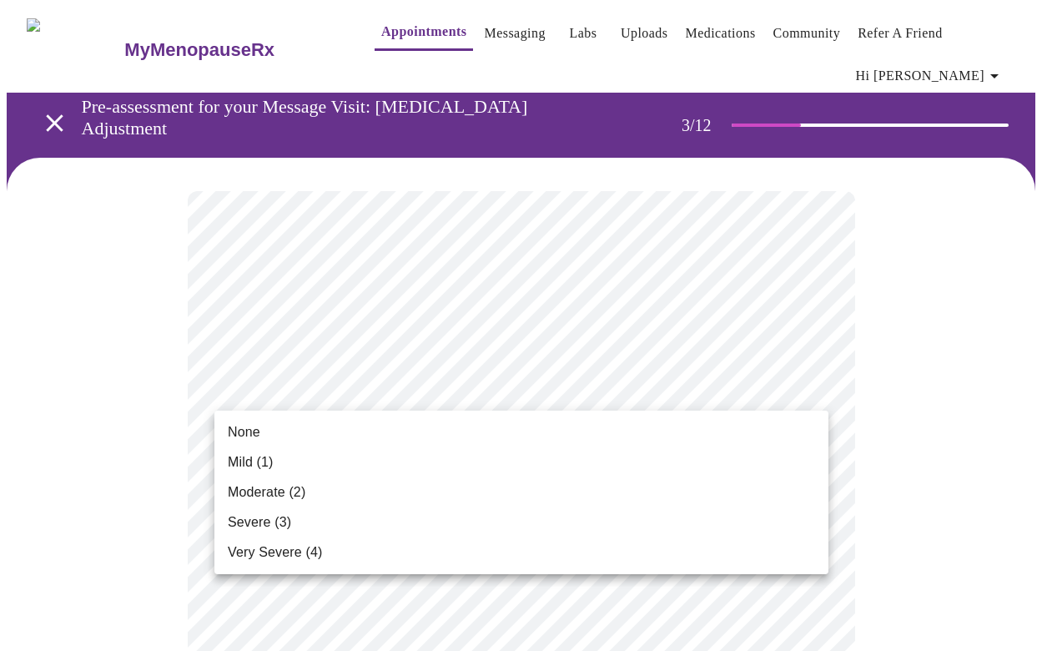
click at [182, 438] on div at bounding box center [521, 325] width 1042 height 651
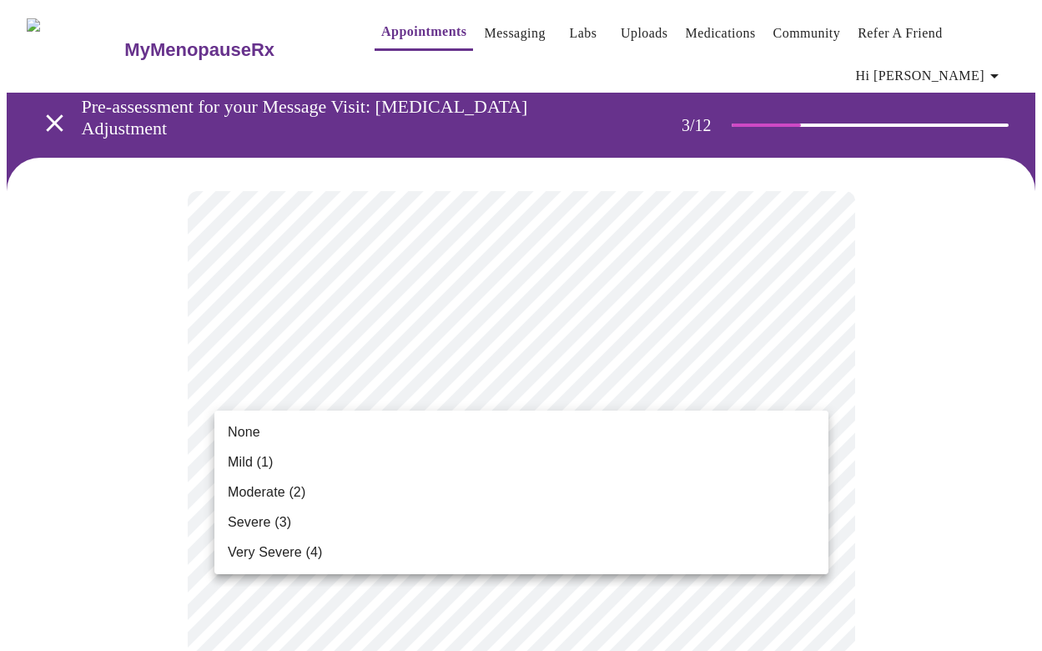
click at [272, 495] on span "Moderate (2)" at bounding box center [267, 492] width 78 height 20
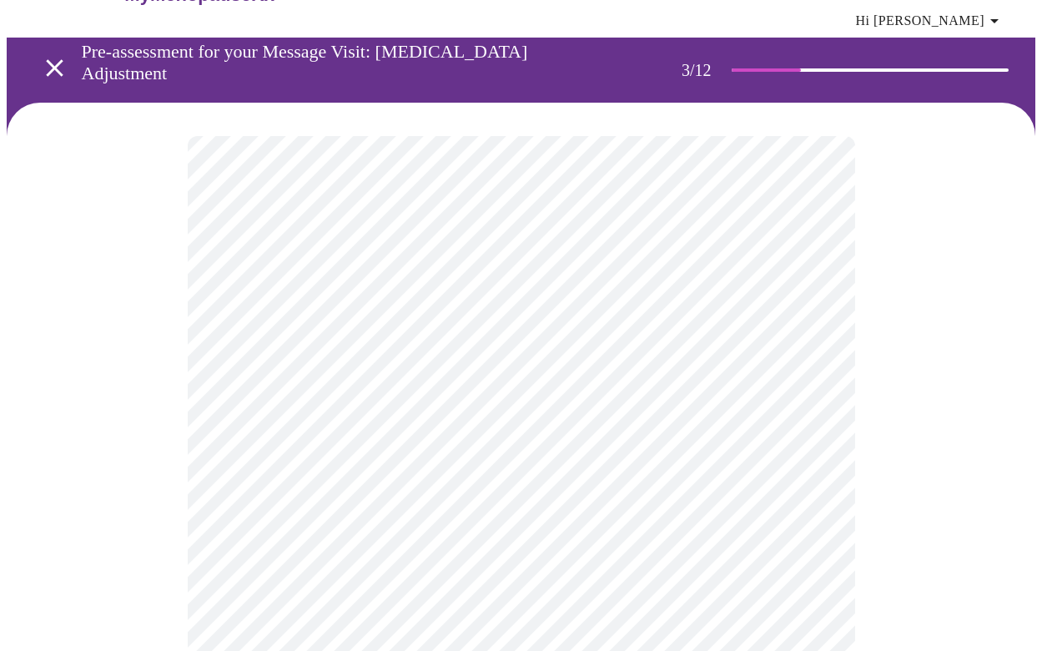
scroll to position [63, 0]
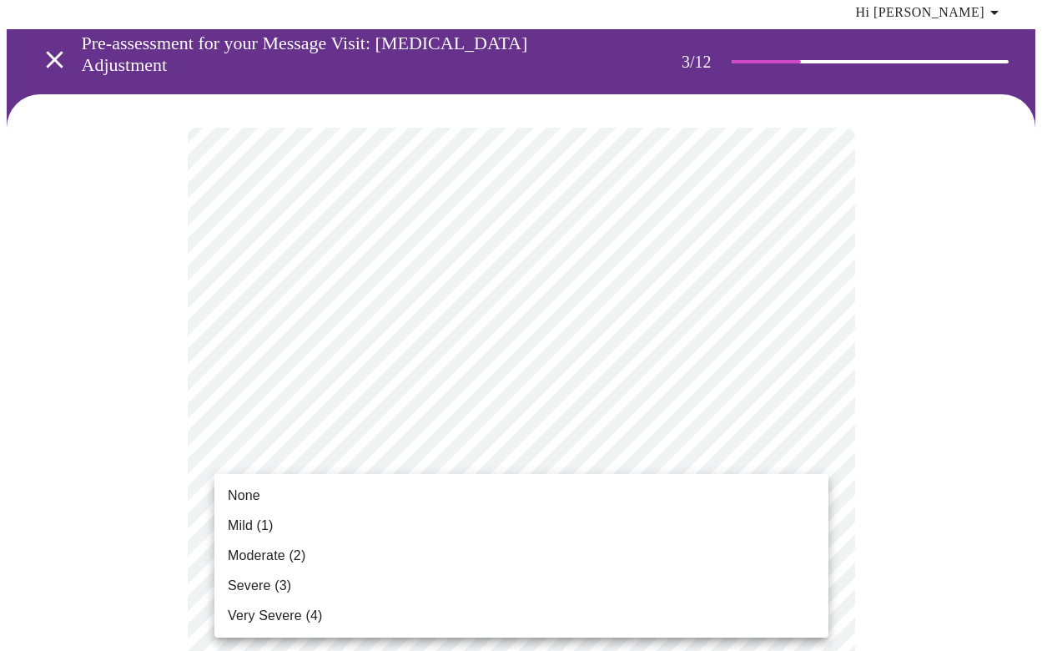
click at [264, 532] on span "Mild (1)" at bounding box center [251, 526] width 46 height 20
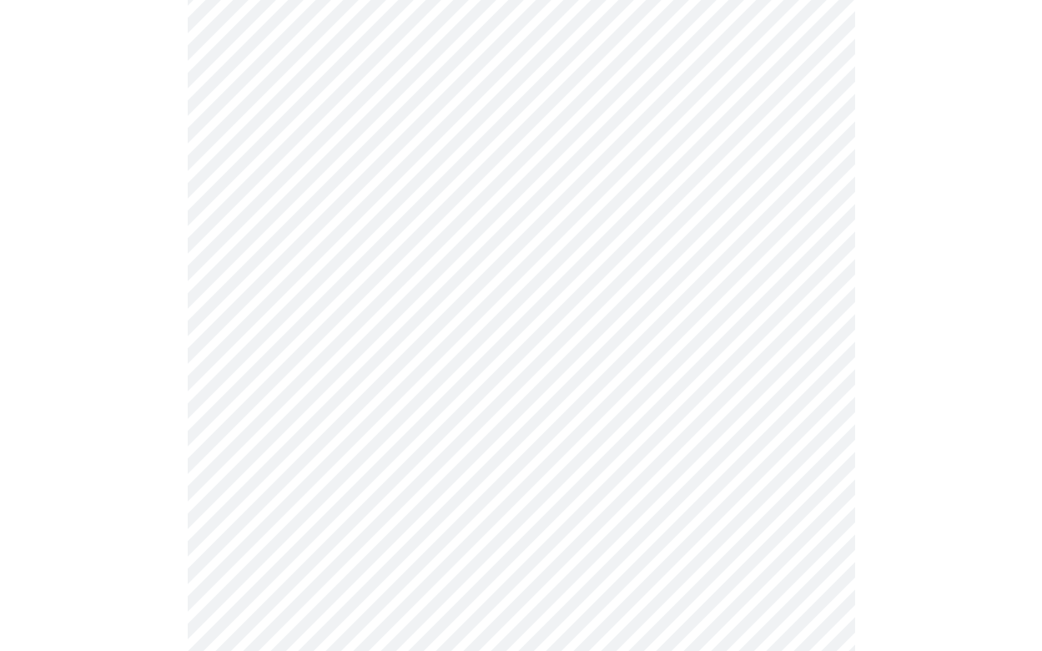
scroll to position [265, 0]
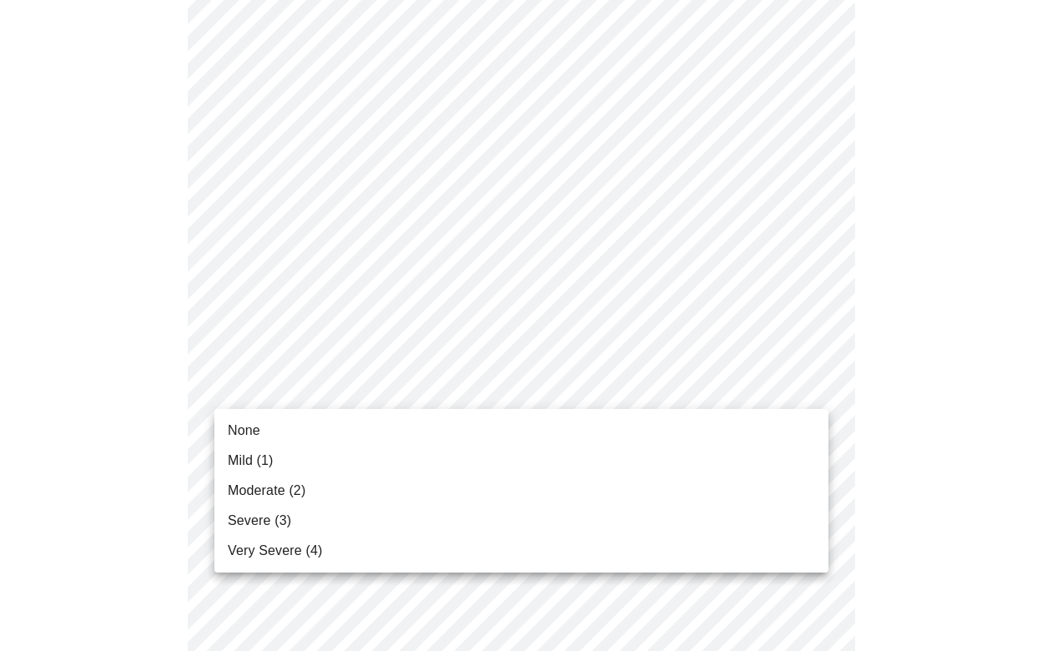
click at [259, 503] on li "Moderate (2)" at bounding box center [521, 490] width 614 height 30
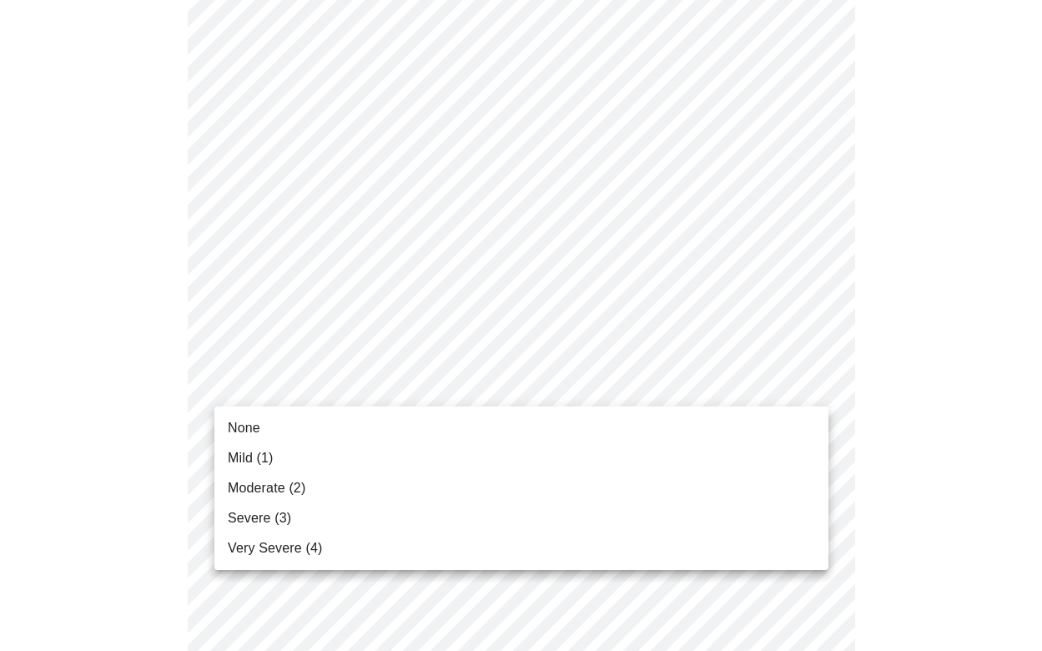
click at [285, 492] on span "Moderate (2)" at bounding box center [267, 488] width 78 height 20
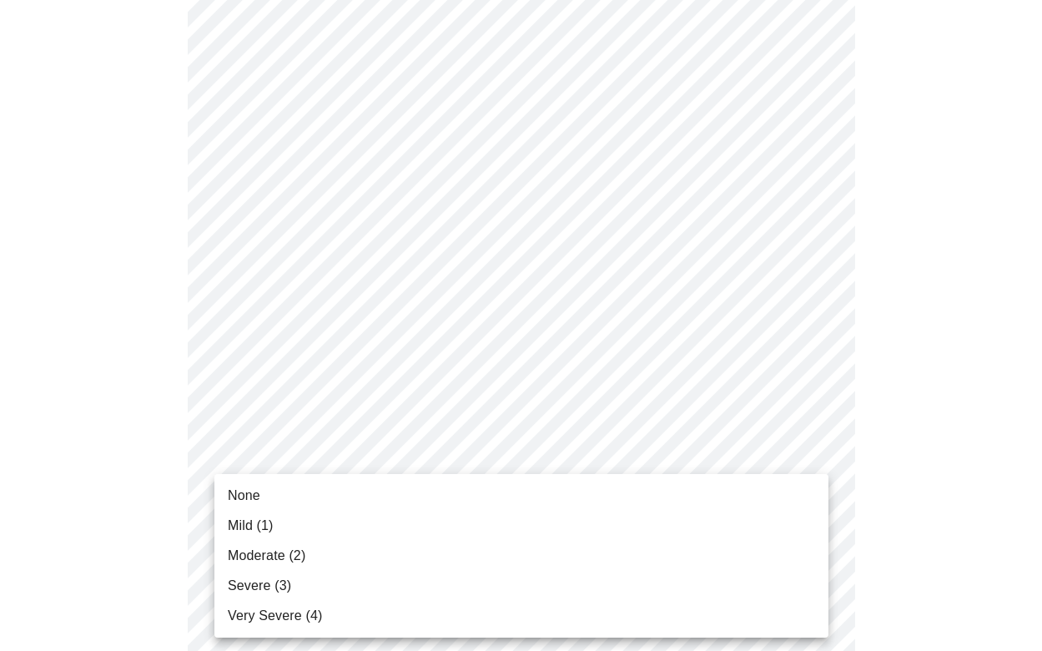
click at [278, 592] on span "Severe (3)" at bounding box center [259, 586] width 63 height 20
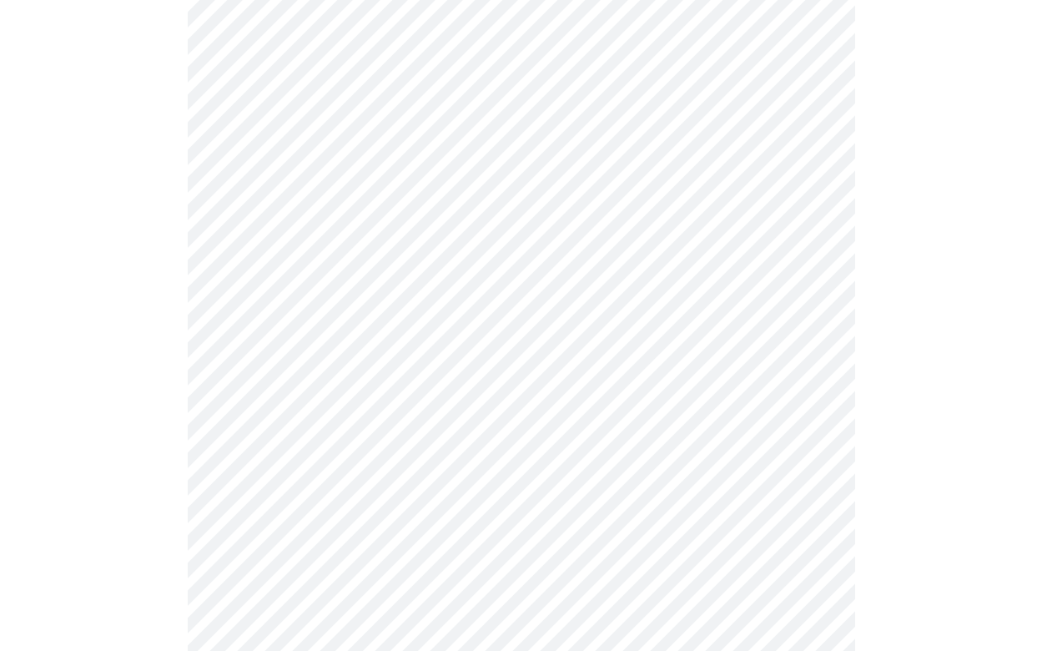
click at [279, 506] on body "MyMenopauseRx Appointments Messaging Labs Uploads Medications Community Refer a…" at bounding box center [521, 594] width 1029 height 2137
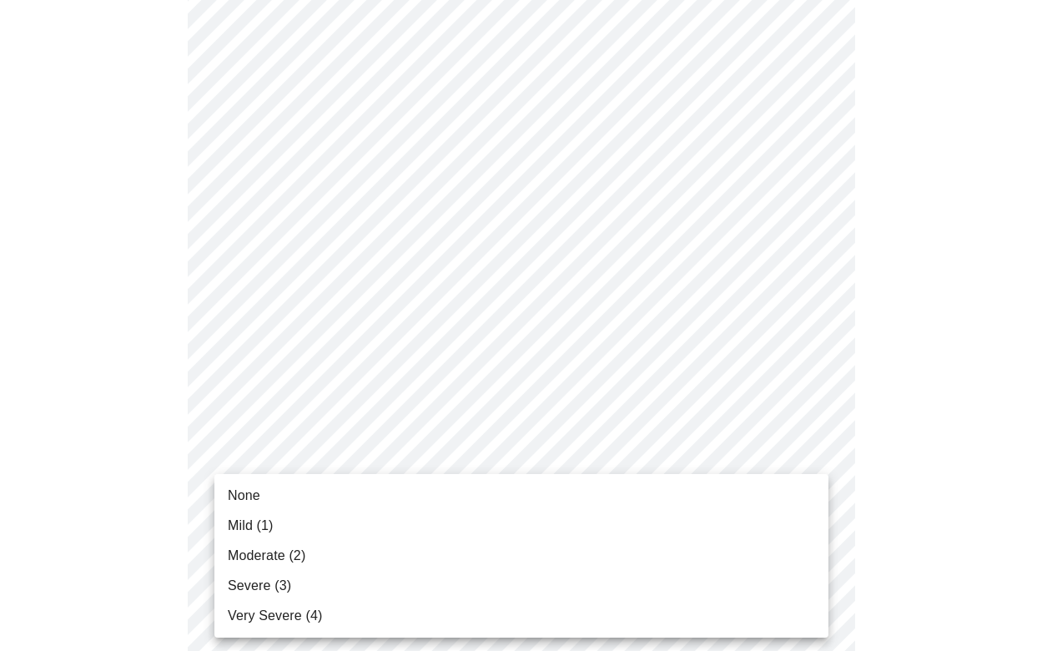
click at [262, 558] on span "Moderate (2)" at bounding box center [267, 556] width 78 height 20
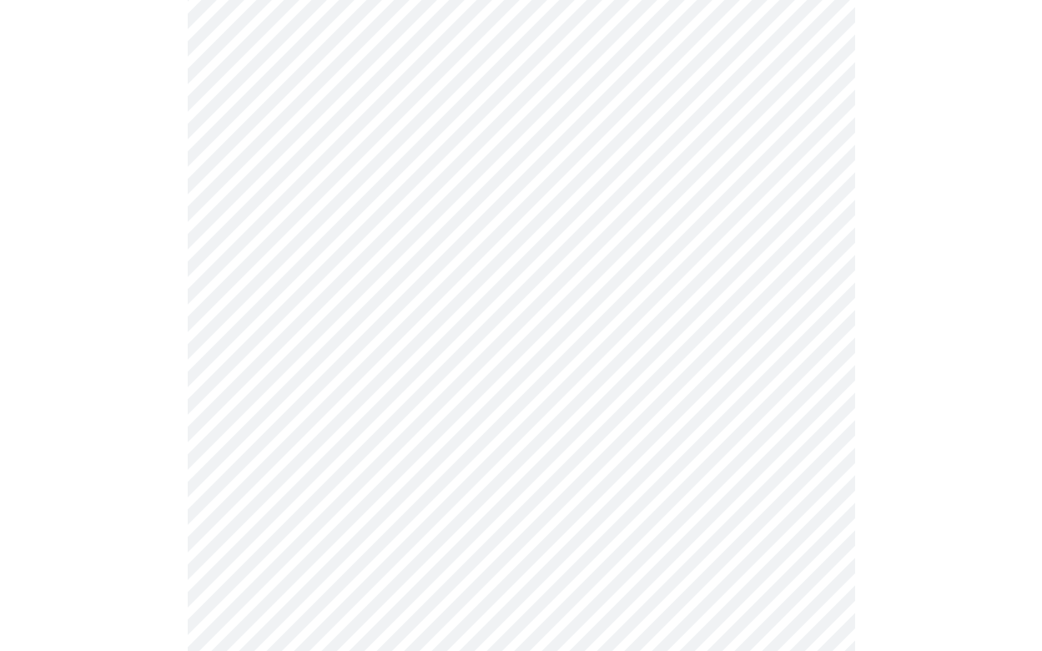
click at [150, 543] on div at bounding box center [521, 658] width 1029 height 1963
click at [301, 418] on body "MyMenopauseRx Appointments Messaging Labs Uploads Medications Community Refer a…" at bounding box center [521, 359] width 1029 height 2114
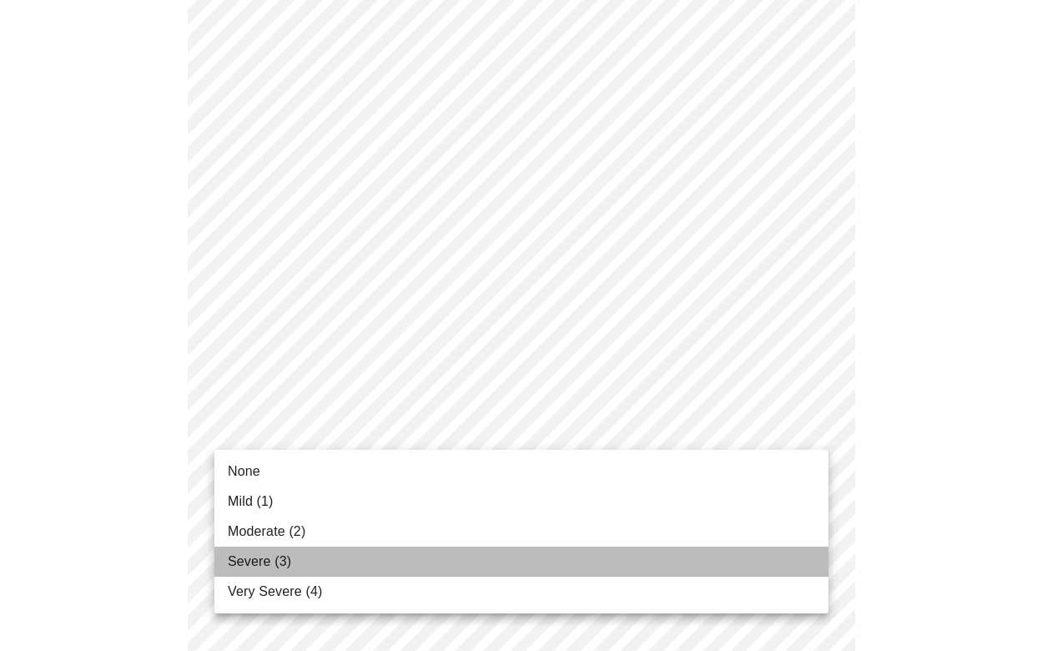
click at [259, 559] on span "Severe (3)" at bounding box center [259, 561] width 63 height 20
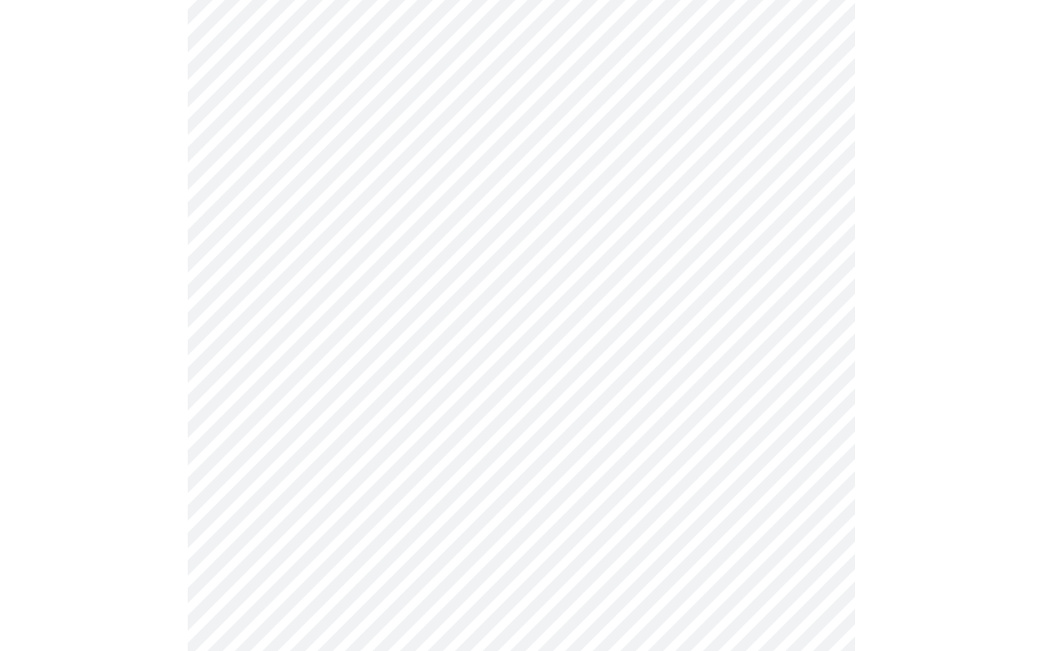
click at [152, 512] on div at bounding box center [521, 422] width 1029 height 1939
click at [287, 505] on body "MyMenopauseRx Appointments Messaging Labs Uploads Medications Community Refer a…" at bounding box center [521, 289] width 1029 height 2090
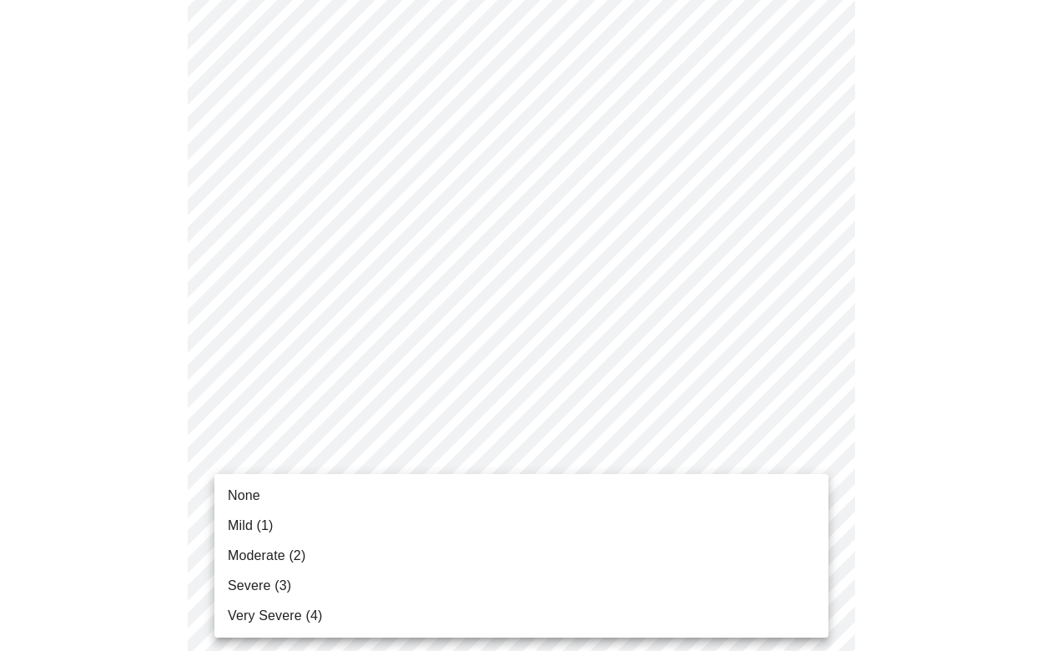
click at [274, 617] on span "Very Severe (4)" at bounding box center [275, 616] width 94 height 20
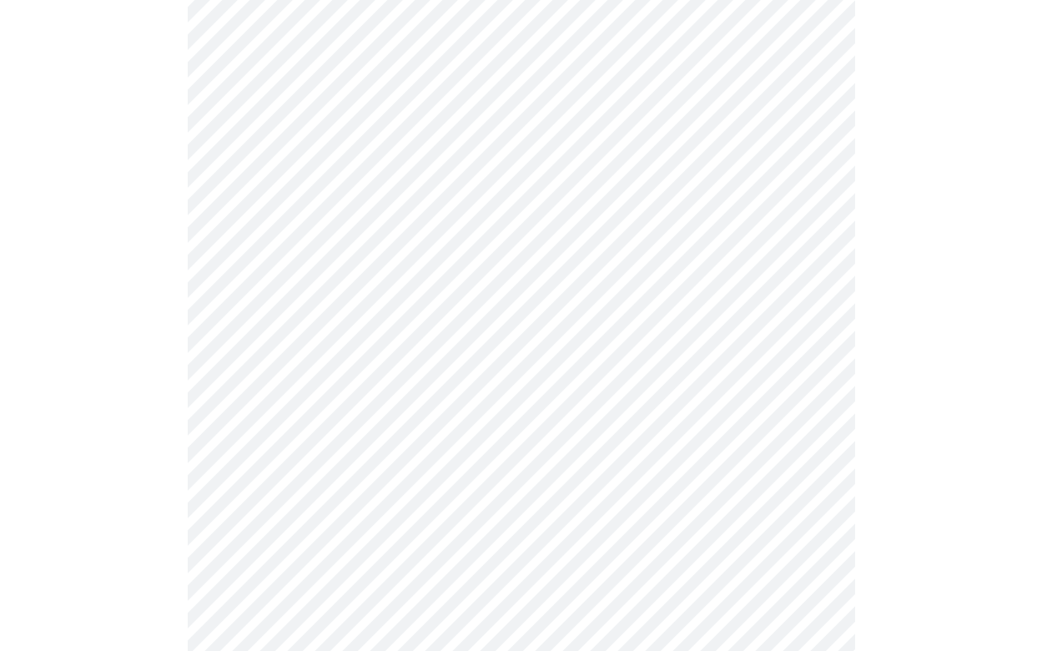
click at [150, 530] on div at bounding box center [521, 353] width 1029 height 1916
click at [283, 458] on body "MyMenopauseRx Appointments Messaging Labs Uploads Medications Community Refer a…" at bounding box center [521, 112] width 1029 height 2067
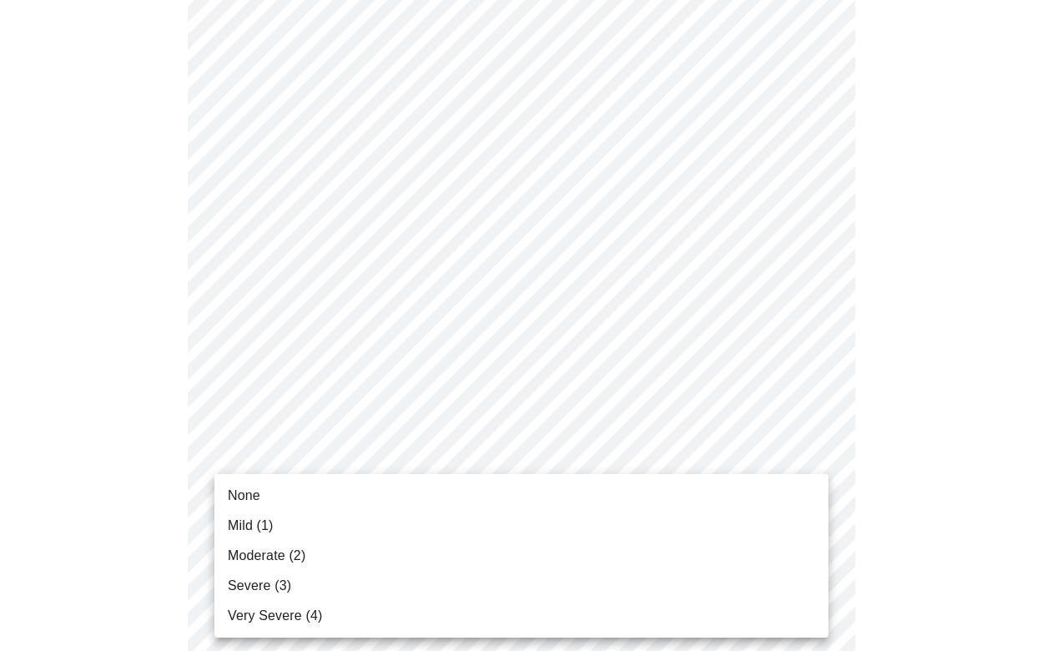
click at [262, 526] on span "Mild (1)" at bounding box center [251, 526] width 46 height 20
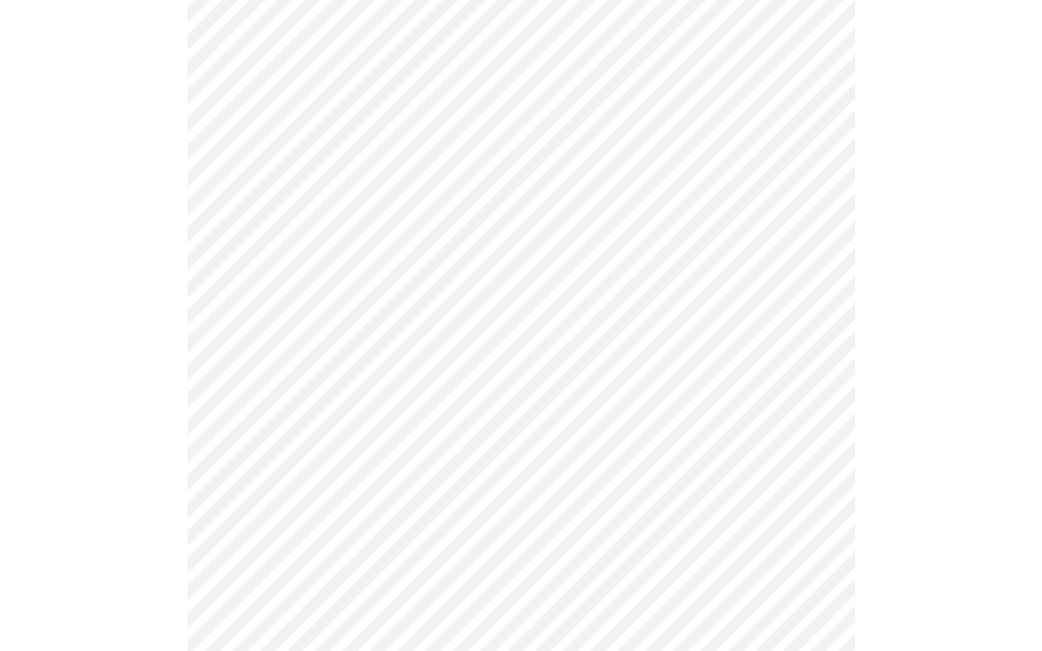
click at [159, 521] on div at bounding box center [521, 176] width 1029 height 1893
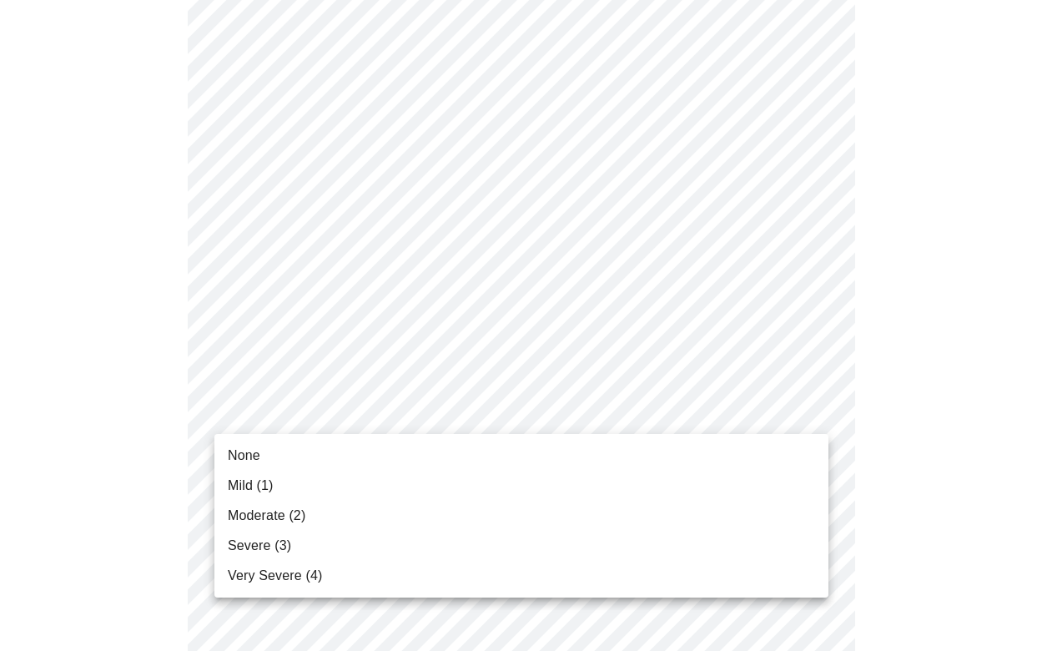
click at [247, 562] on li "Very Severe (4)" at bounding box center [521, 576] width 614 height 30
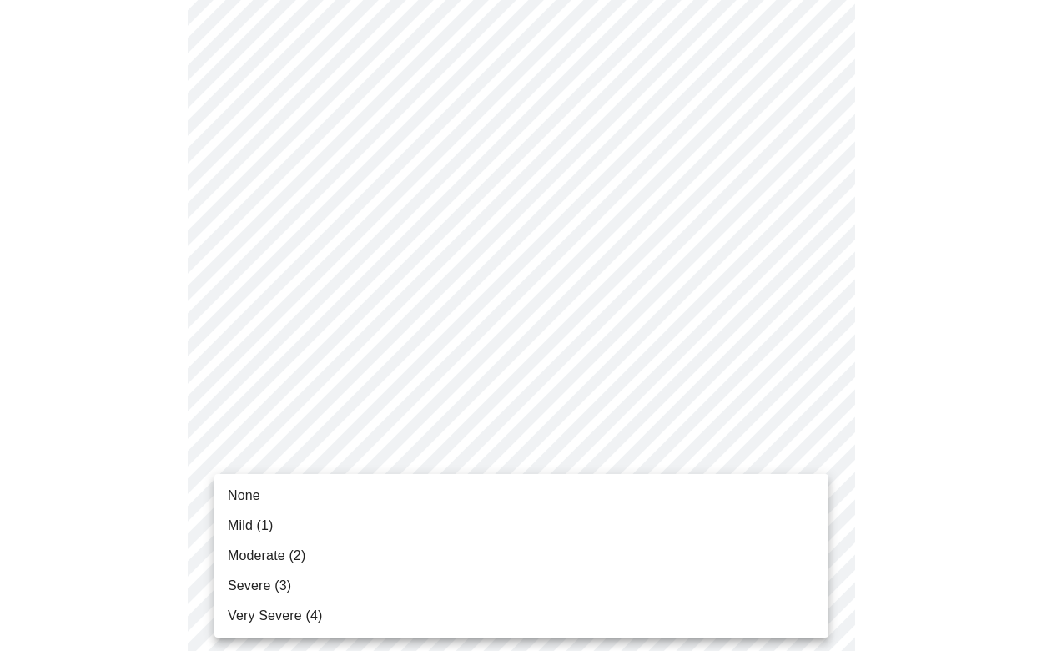
click at [262, 531] on span "Mild (1)" at bounding box center [251, 526] width 46 height 20
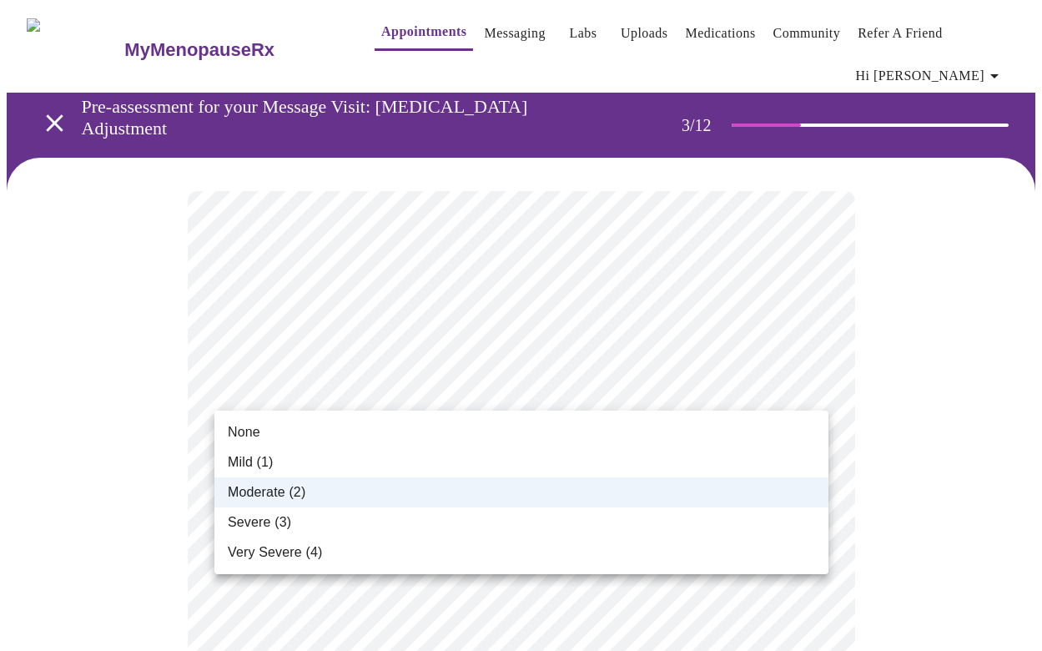
click at [286, 516] on span "Severe (3)" at bounding box center [259, 522] width 63 height 20
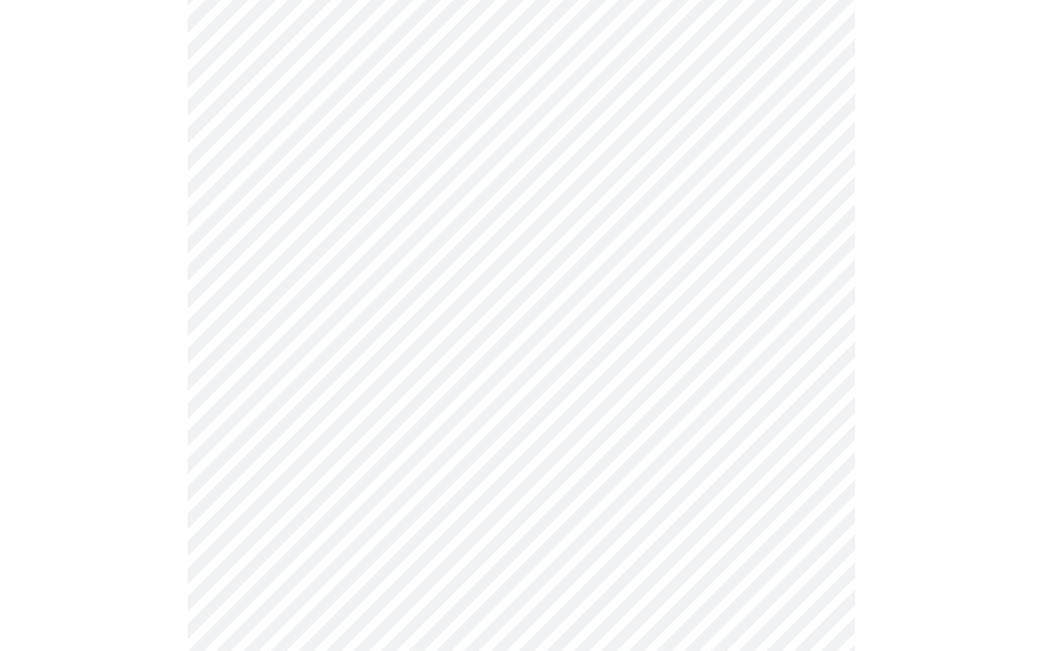
scroll to position [206, 0]
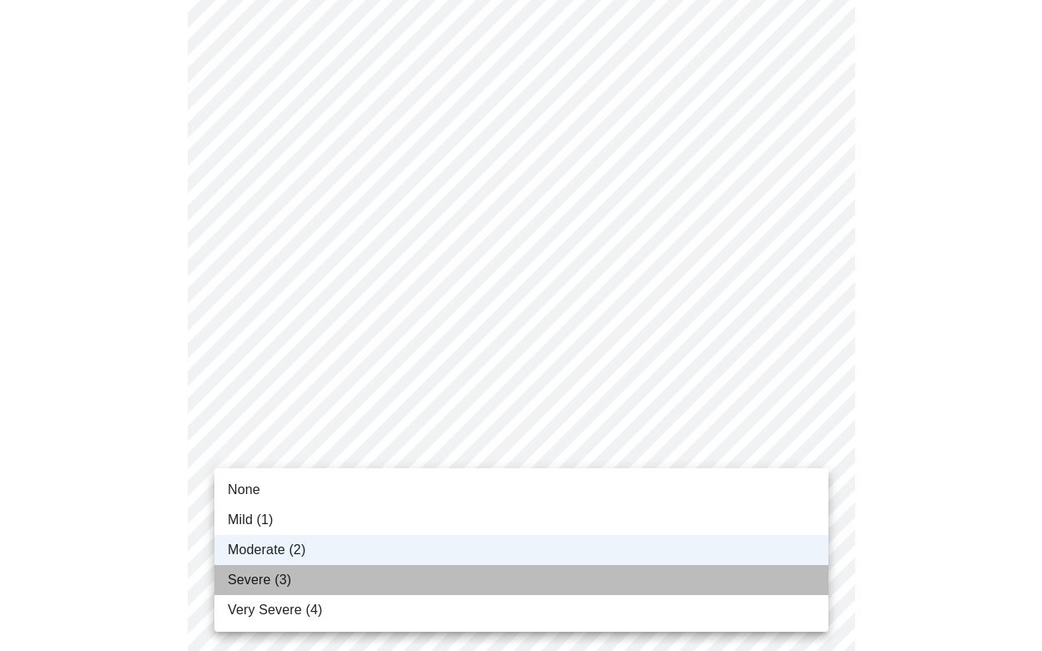
click at [278, 579] on span "Severe (3)" at bounding box center [259, 580] width 63 height 20
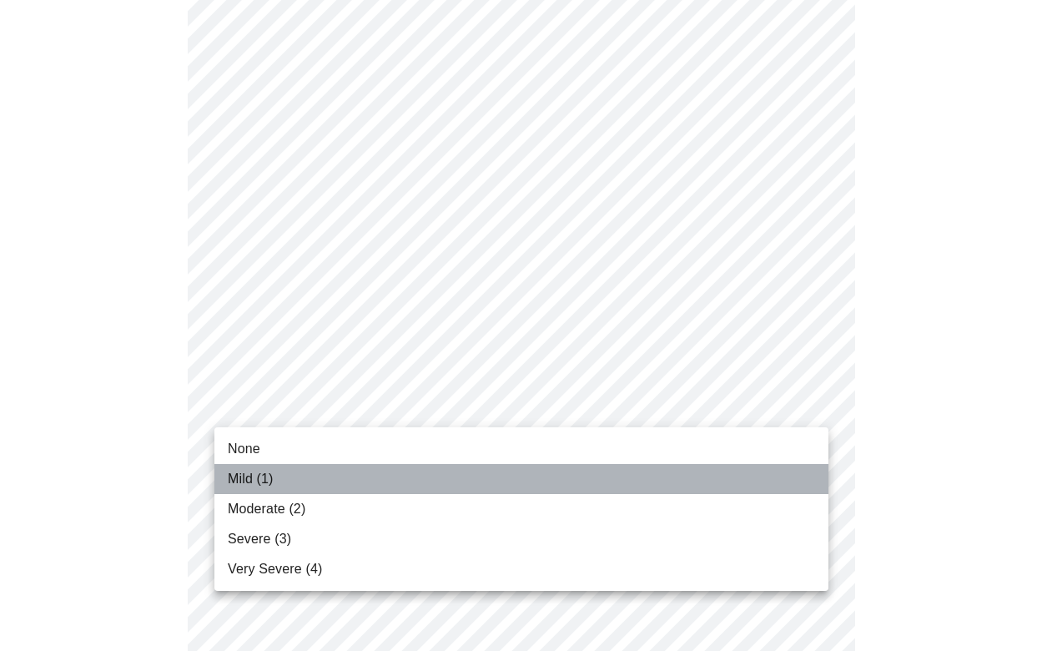
click at [288, 474] on li "Mild (1)" at bounding box center [521, 479] width 614 height 30
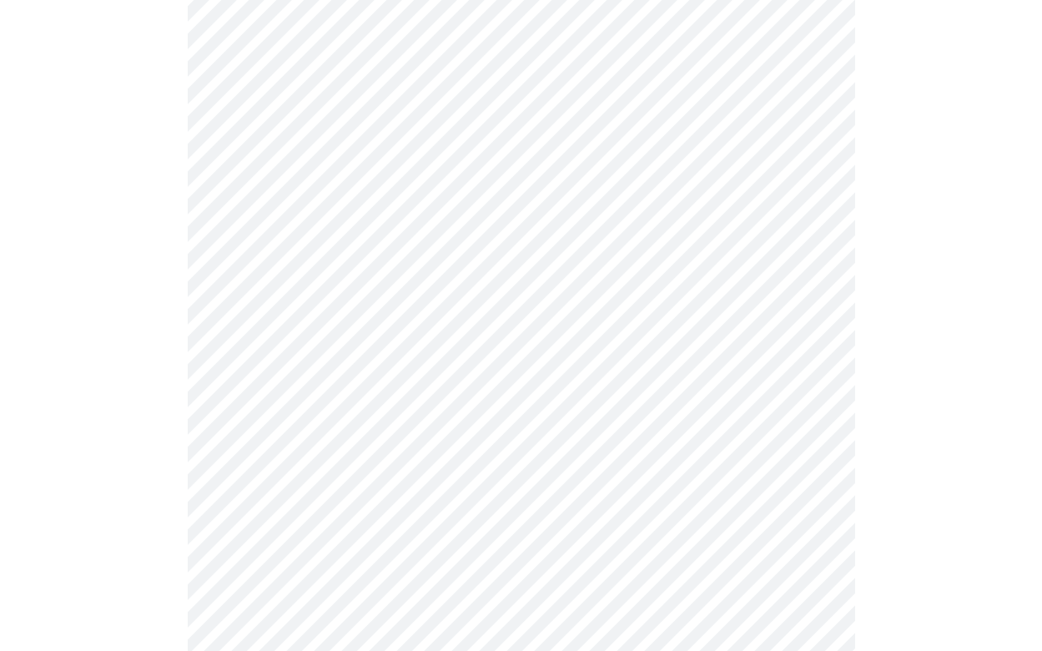
scroll to position [430, 0]
click at [298, 461] on body "MyMenopauseRx Appointments Messaging Labs Uploads Medications Community Refer a…" at bounding box center [521, 575] width 1029 height 1998
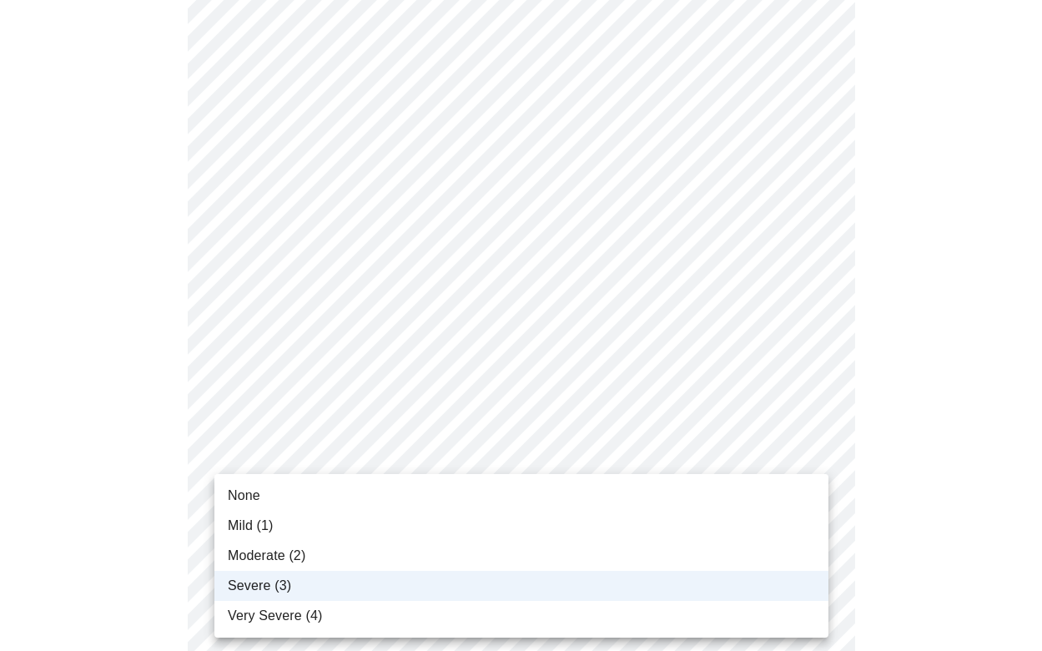
click at [280, 616] on span "Very Severe (4)" at bounding box center [275, 616] width 94 height 20
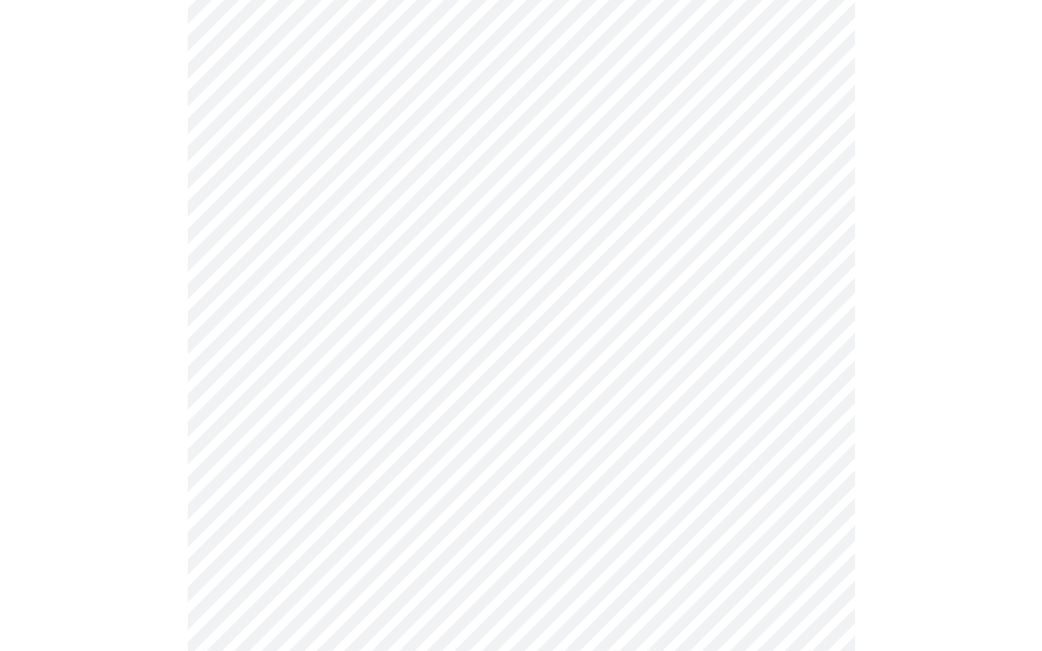
click at [157, 466] on div at bounding box center [521, 650] width 1029 height 1847
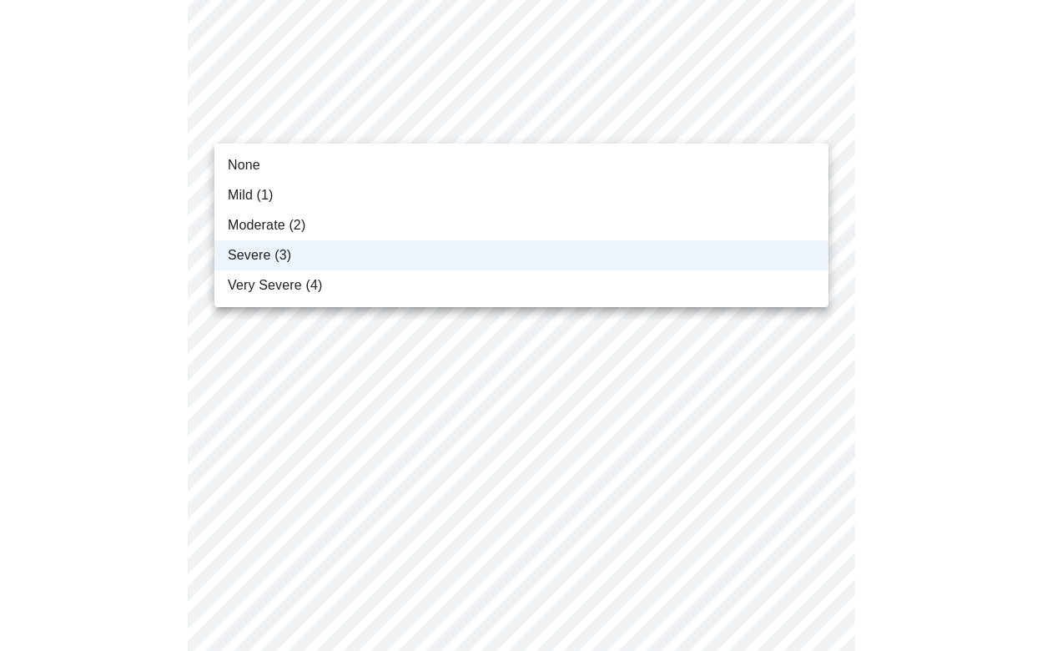
click at [259, 284] on span "Very Severe (4)" at bounding box center [275, 285] width 94 height 20
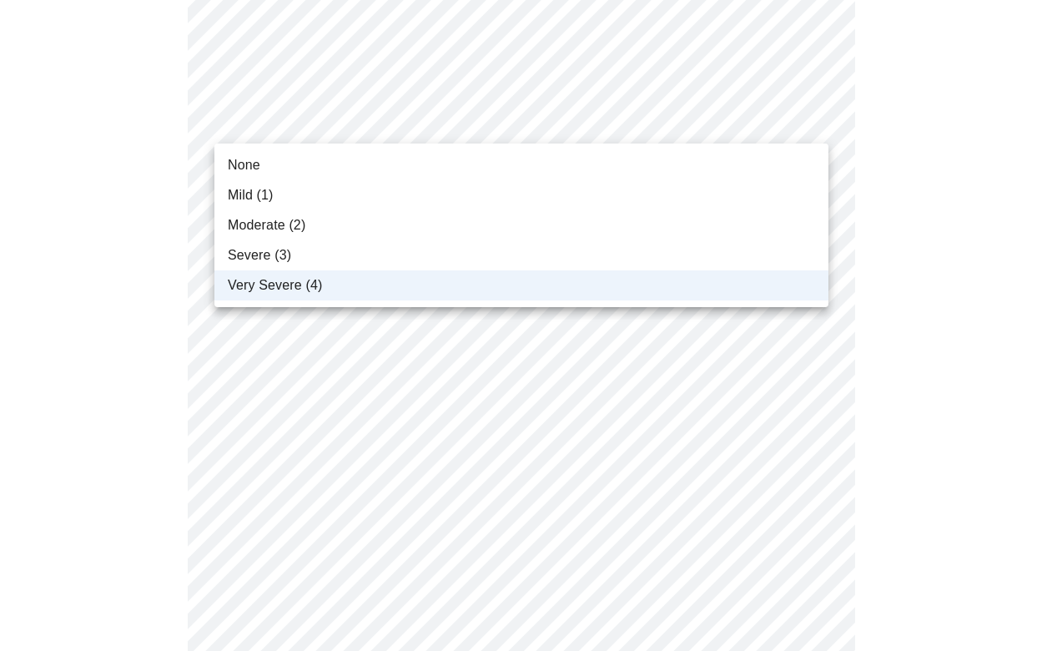
click at [276, 255] on span "Severe (3)" at bounding box center [259, 255] width 63 height 20
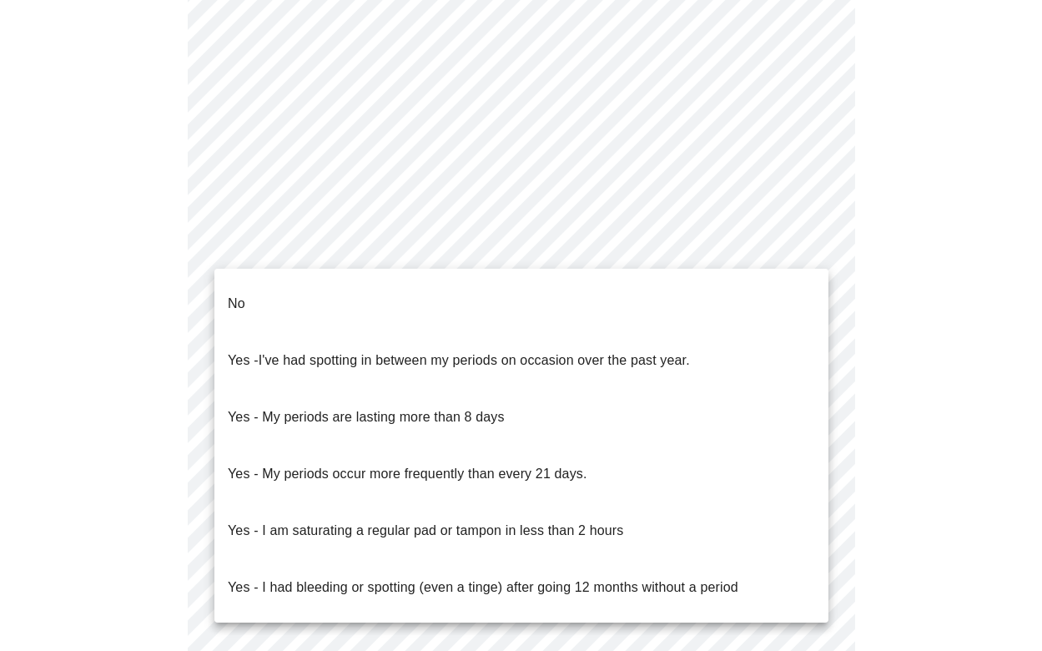
click at [354, 246] on body "MyMenopauseRx Appointments Messaging Labs Uploads Medications Community Refer a…" at bounding box center [521, 86] width 1029 height 1614
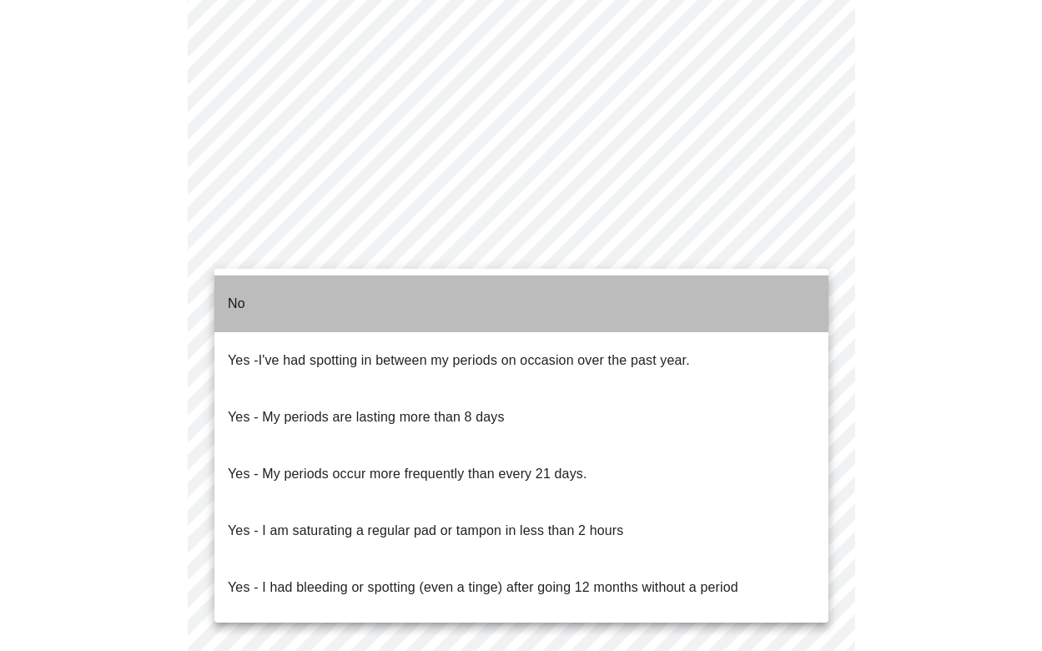
click at [306, 298] on li "No" at bounding box center [521, 303] width 614 height 57
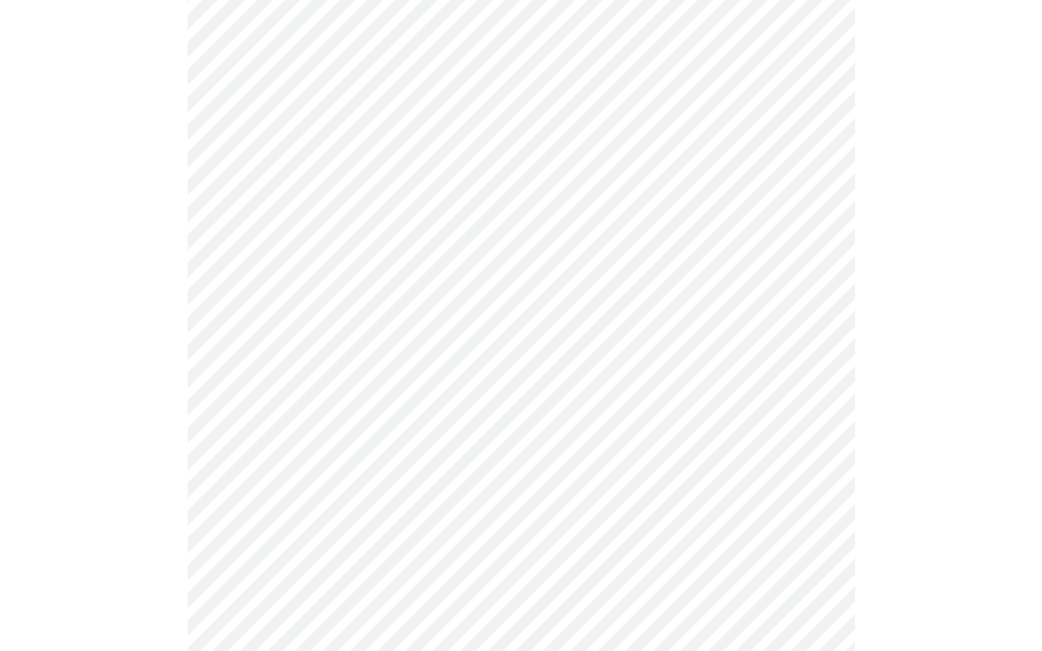
click at [173, 326] on div at bounding box center [521, 156] width 1029 height 1453
click at [281, 360] on body "MyMenopauseRx Appointments Messaging Labs Uploads Medications Community Refer a…" at bounding box center [521, 81] width 1029 height 1604
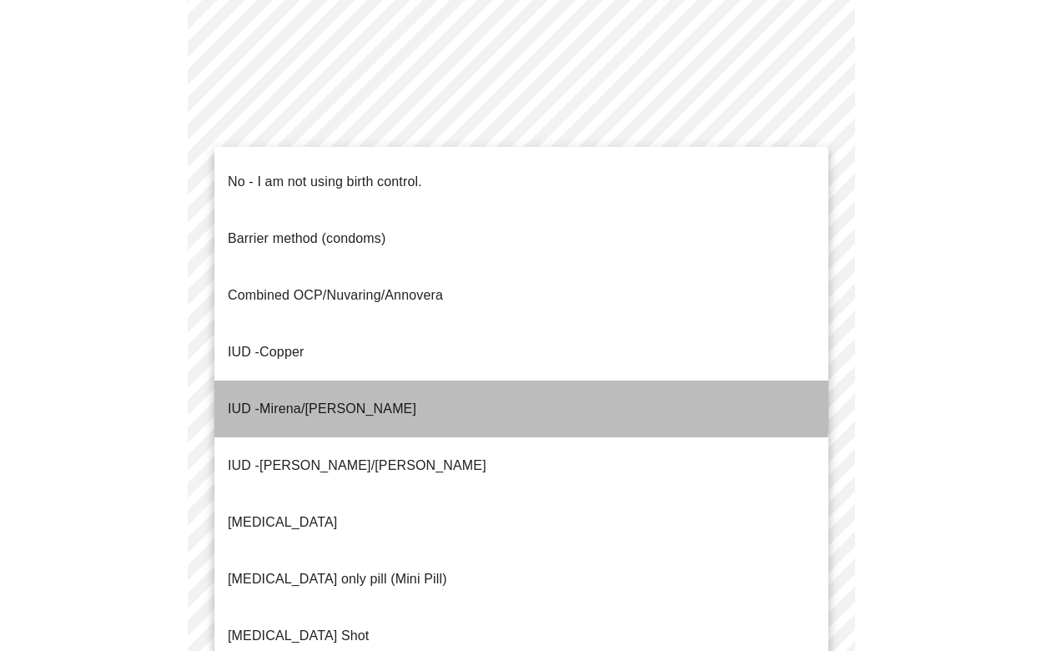
click at [314, 401] on span "Mirena/[PERSON_NAME]" at bounding box center [337, 408] width 157 height 14
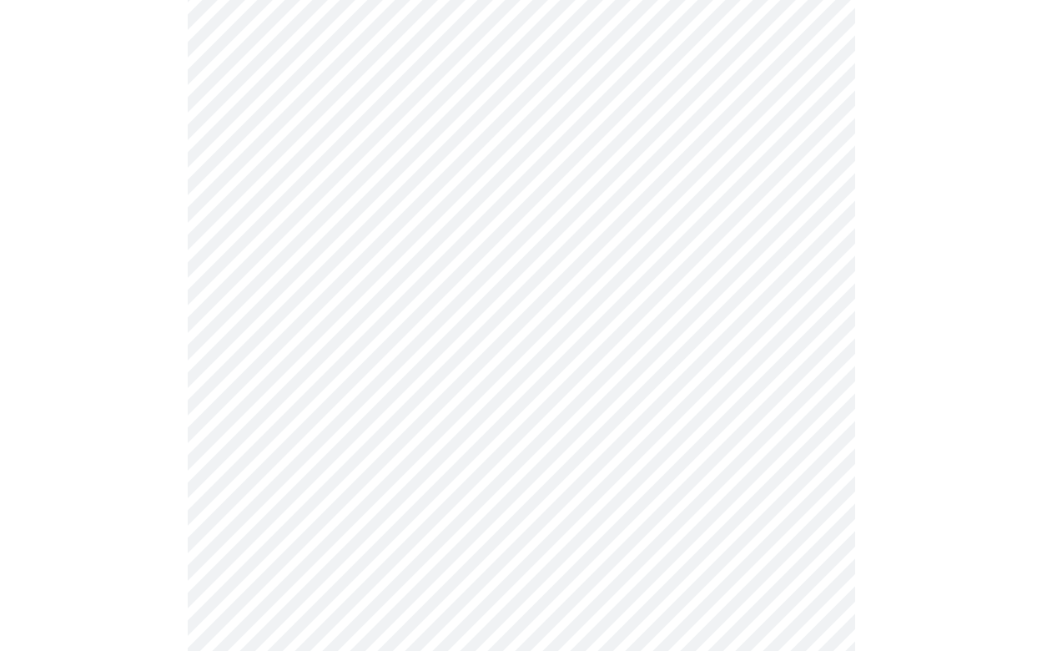
click at [145, 363] on div at bounding box center [521, 151] width 1029 height 1443
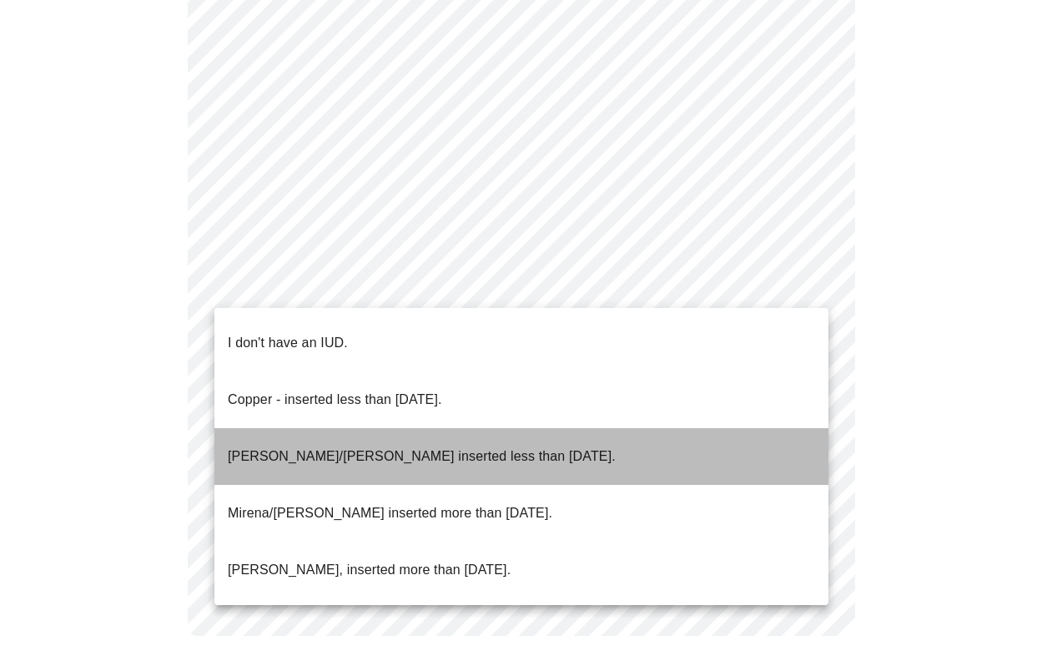
click at [291, 446] on p "[PERSON_NAME]/[PERSON_NAME] inserted less than [DATE]." at bounding box center [422, 456] width 388 height 20
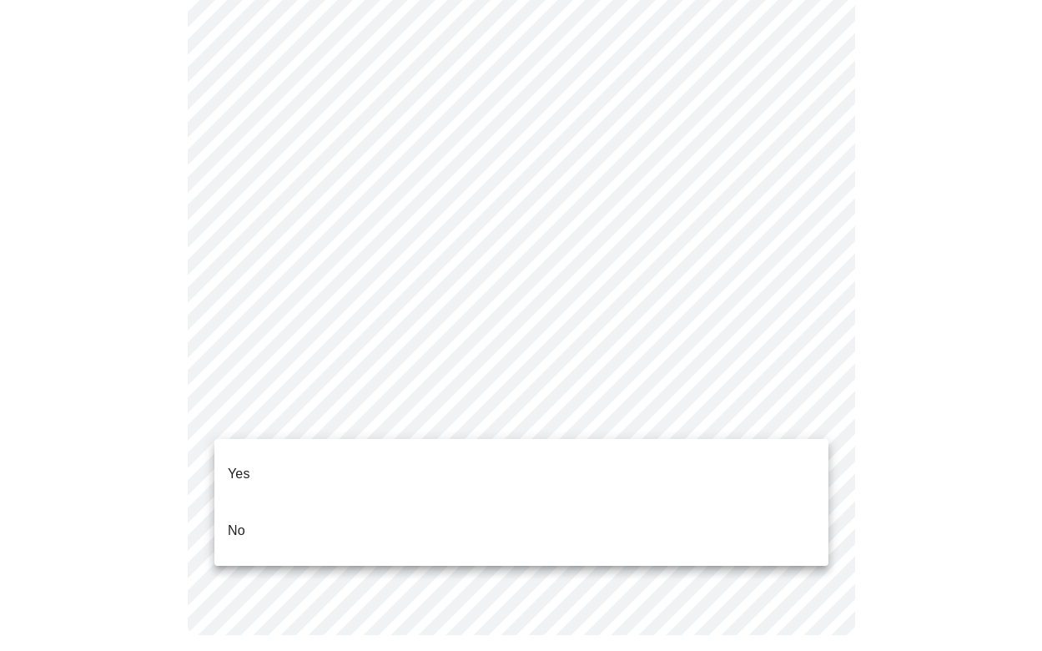
click at [268, 461] on li "Yes" at bounding box center [521, 473] width 614 height 57
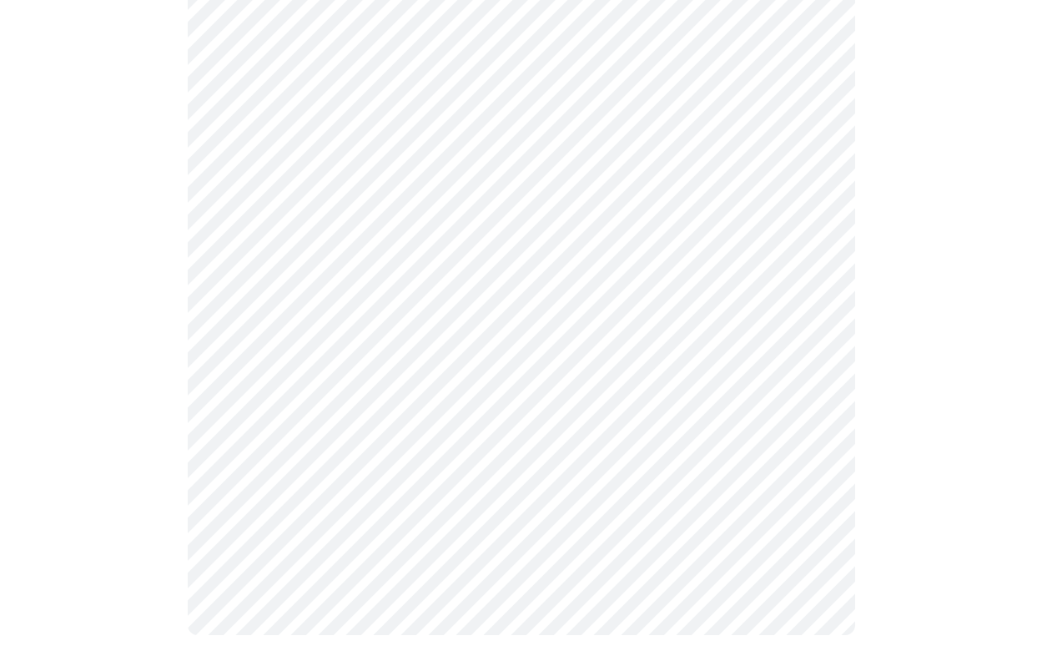
scroll to position [0, 0]
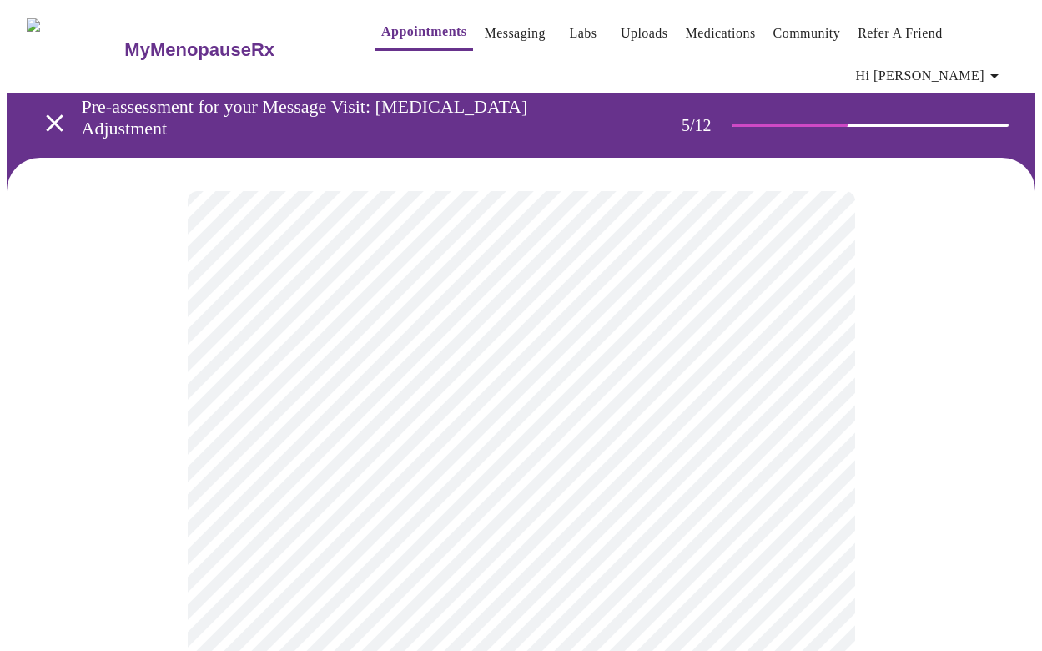
click at [388, 458] on body "MyMenopauseRx Appointments Messaging Labs Uploads Medications Community Refer a…" at bounding box center [521, 646] width 1029 height 1278
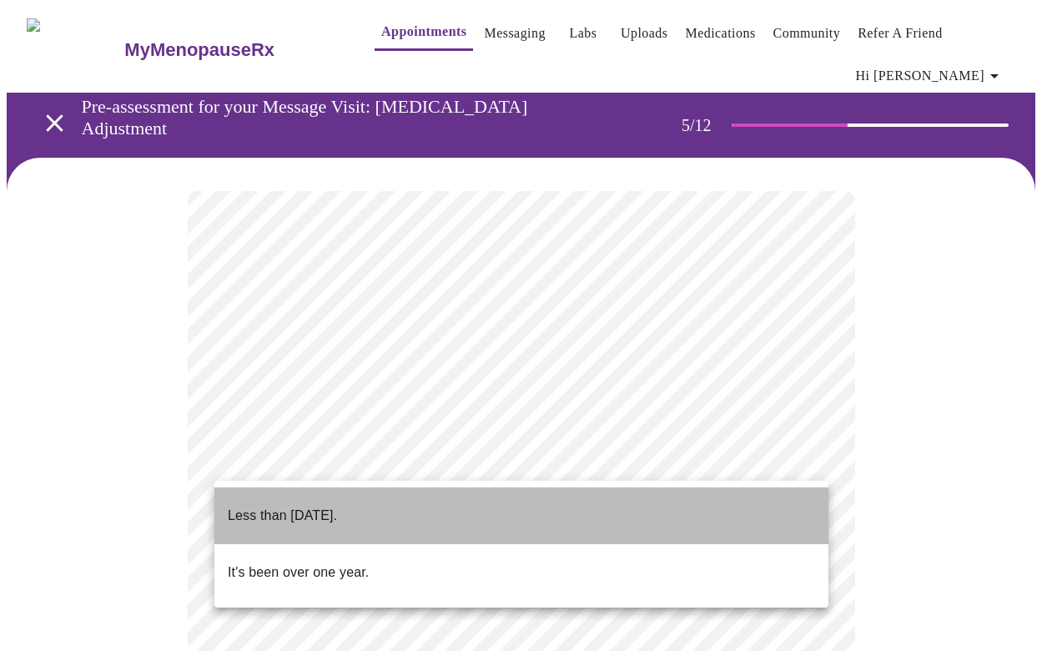
click at [337, 509] on p "Less than [DATE]." at bounding box center [282, 516] width 109 height 20
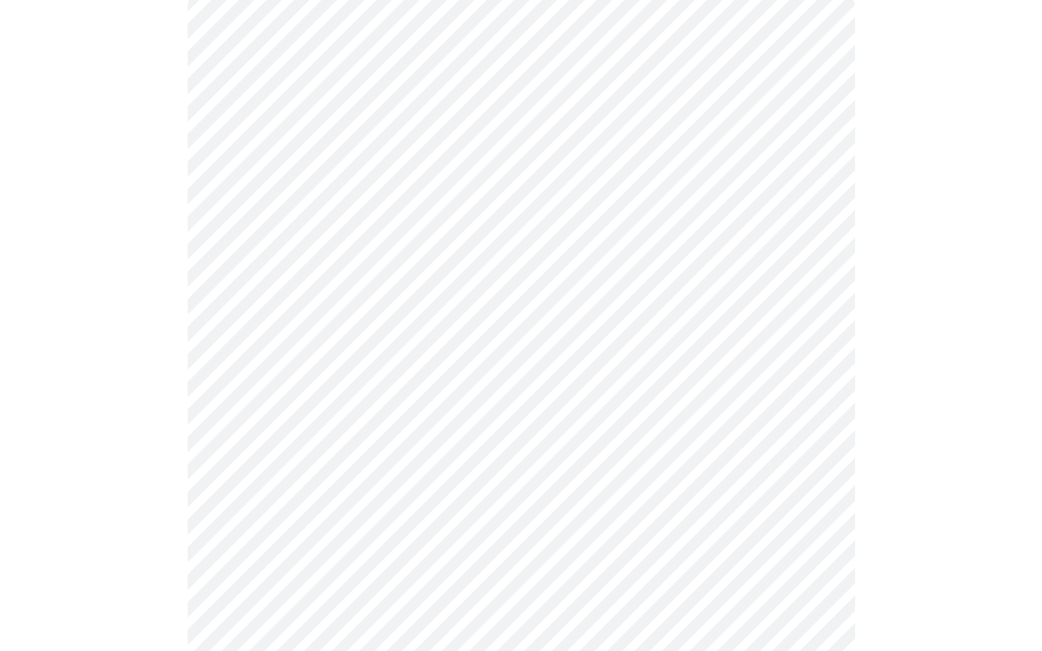
scroll to position [199, 0]
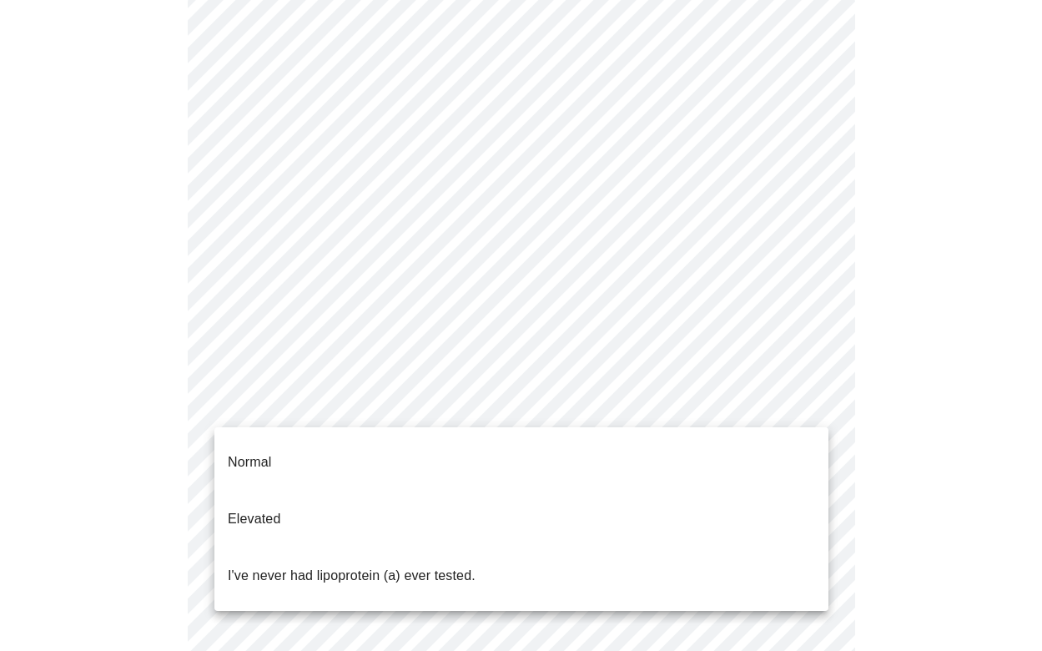
click at [325, 405] on body "MyMenopauseRx Appointments Messaging Labs Uploads Medications Community Refer a…" at bounding box center [521, 442] width 1029 height 1268
click at [309, 566] on p "I've never had lipoprotein (a) ever tested." at bounding box center [352, 576] width 248 height 20
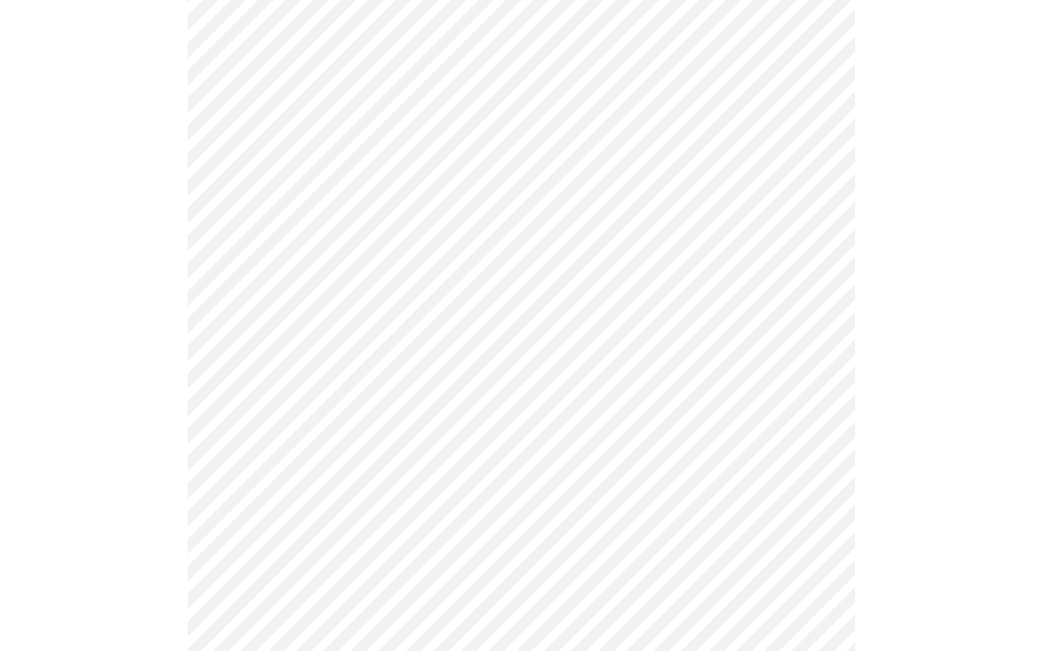
scroll to position [361, 0]
click at [102, 445] on div at bounding box center [521, 350] width 1029 height 1108
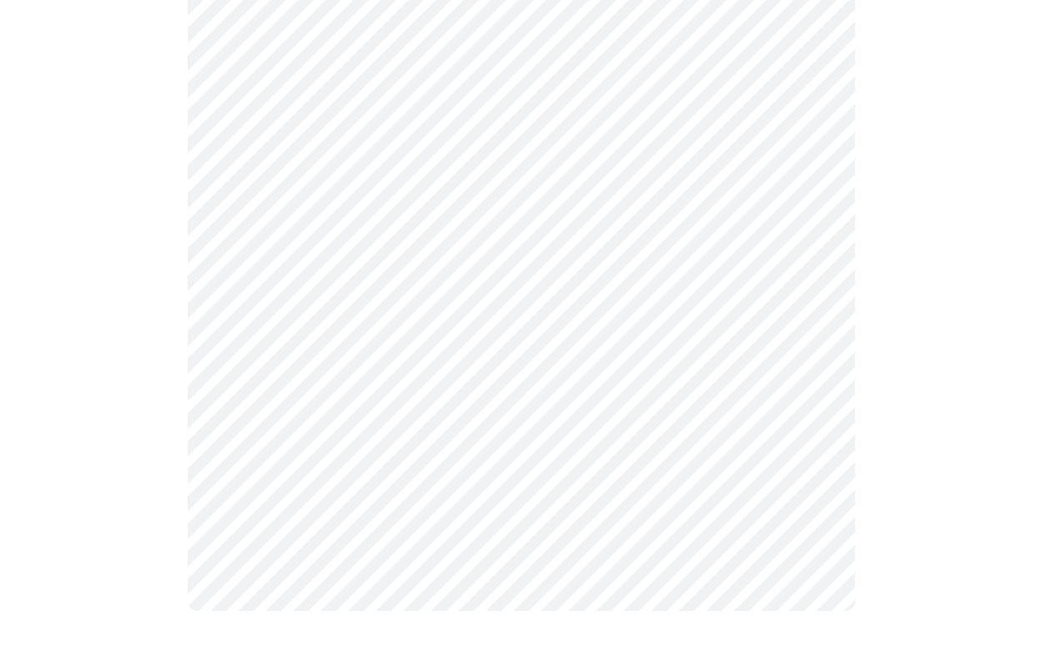
scroll to position [0, 0]
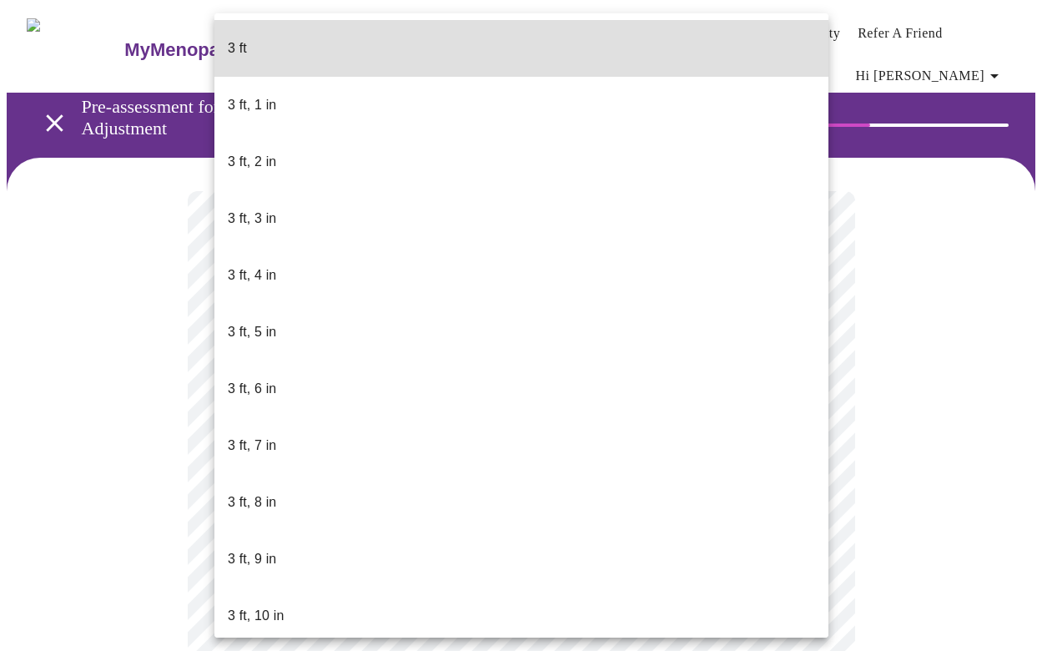
click at [346, 501] on body "MyMenopauseRx Appointments Messaging Labs Uploads Medications Community Refer a…" at bounding box center [521, 458] width 1029 height 903
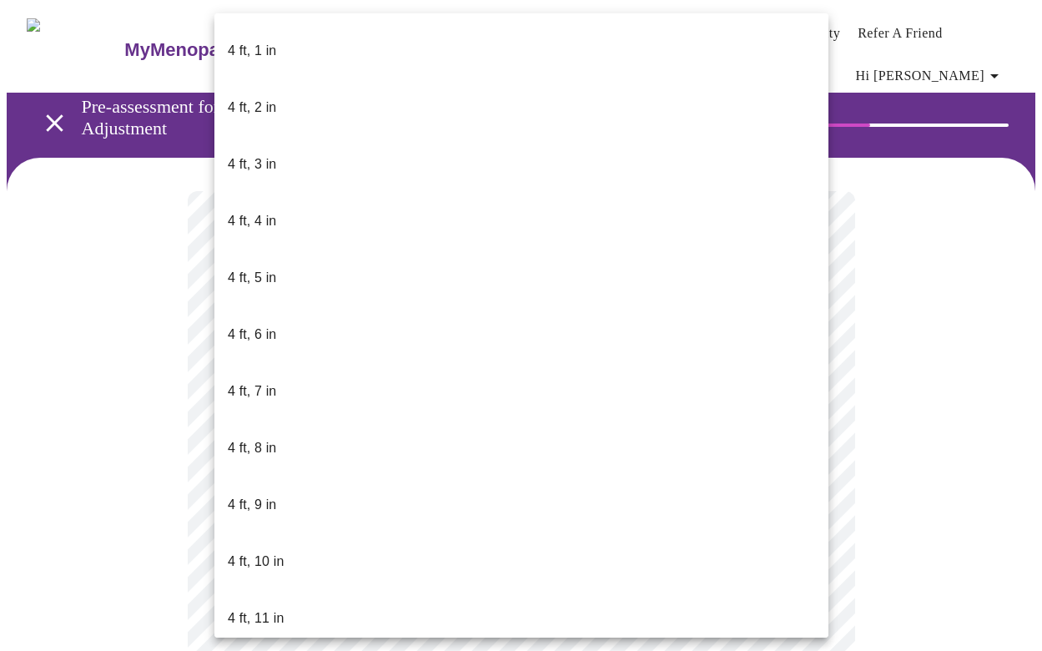
scroll to position [742, 0]
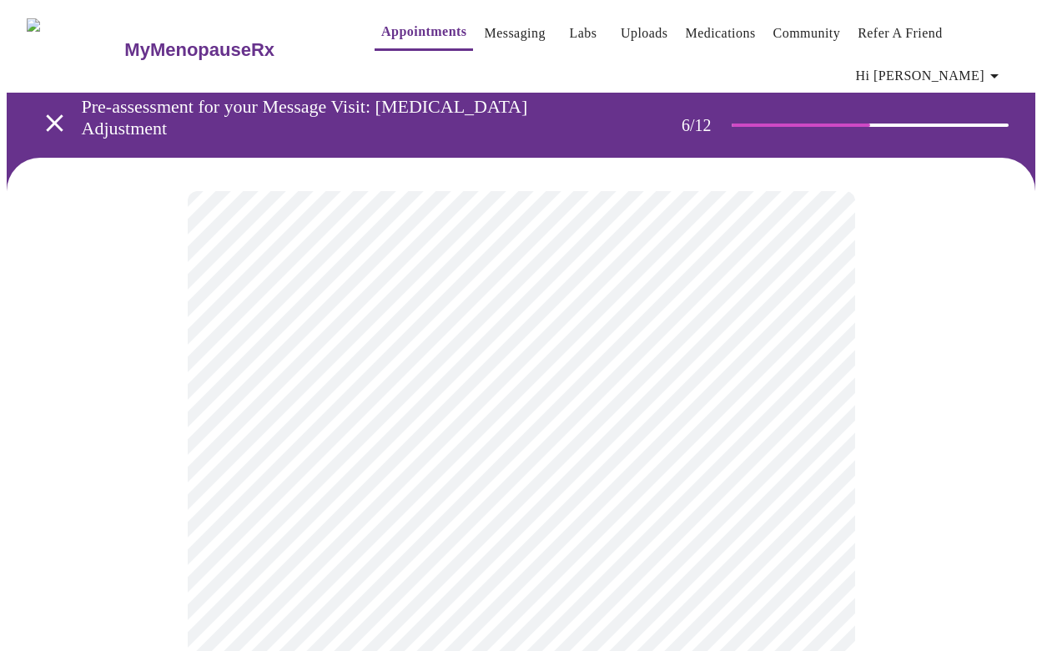
click at [78, 466] on div at bounding box center [521, 540] width 1029 height 765
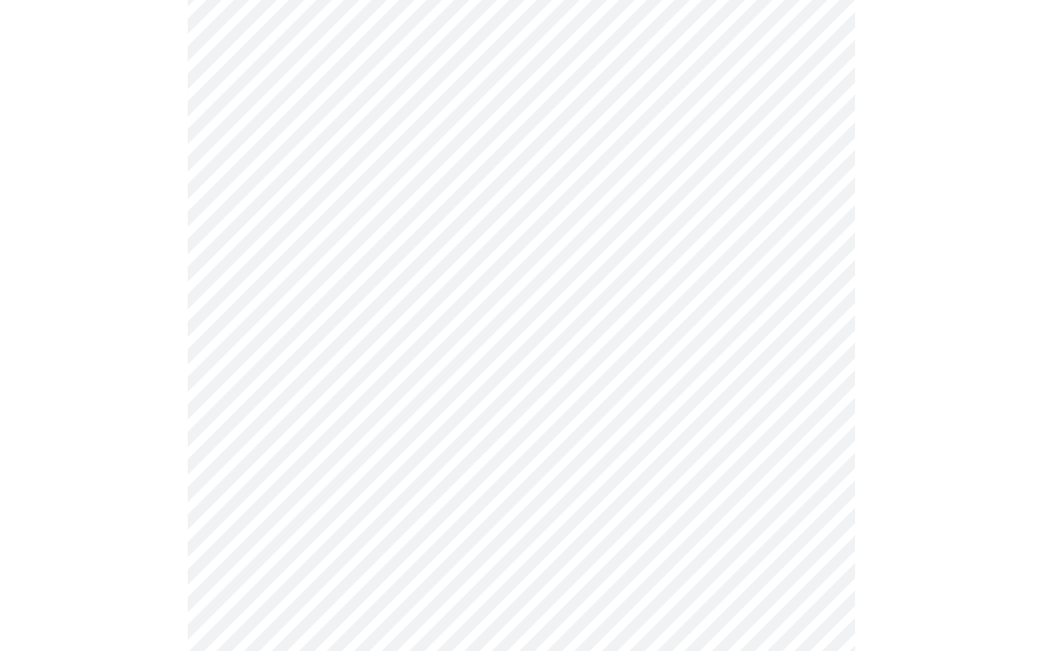
scroll to position [4334, 0]
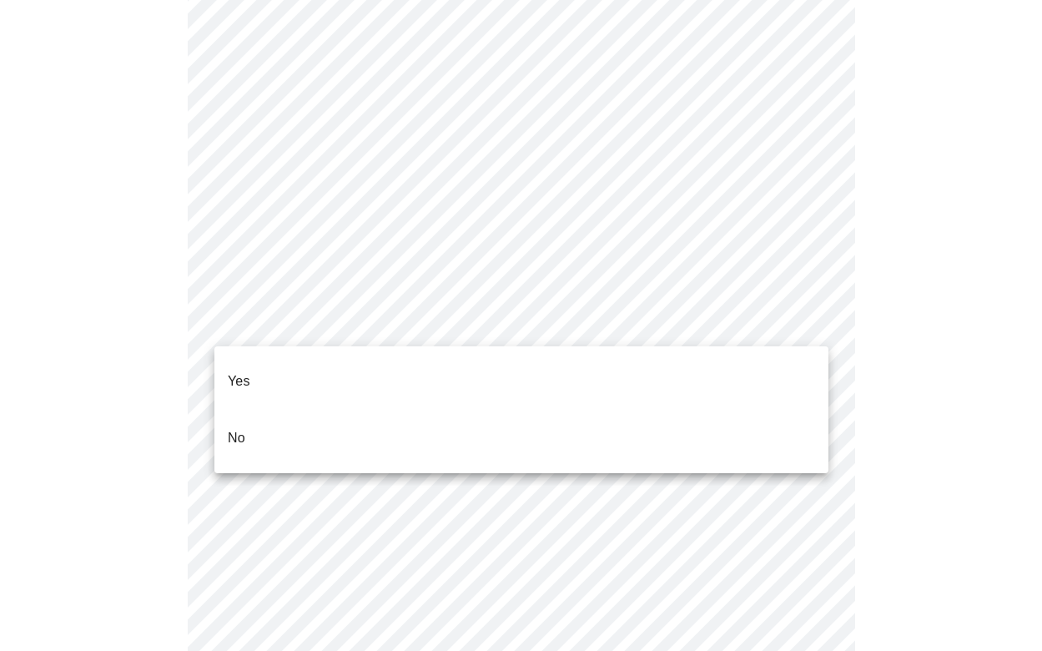
click at [353, 410] on li "No" at bounding box center [521, 438] width 614 height 57
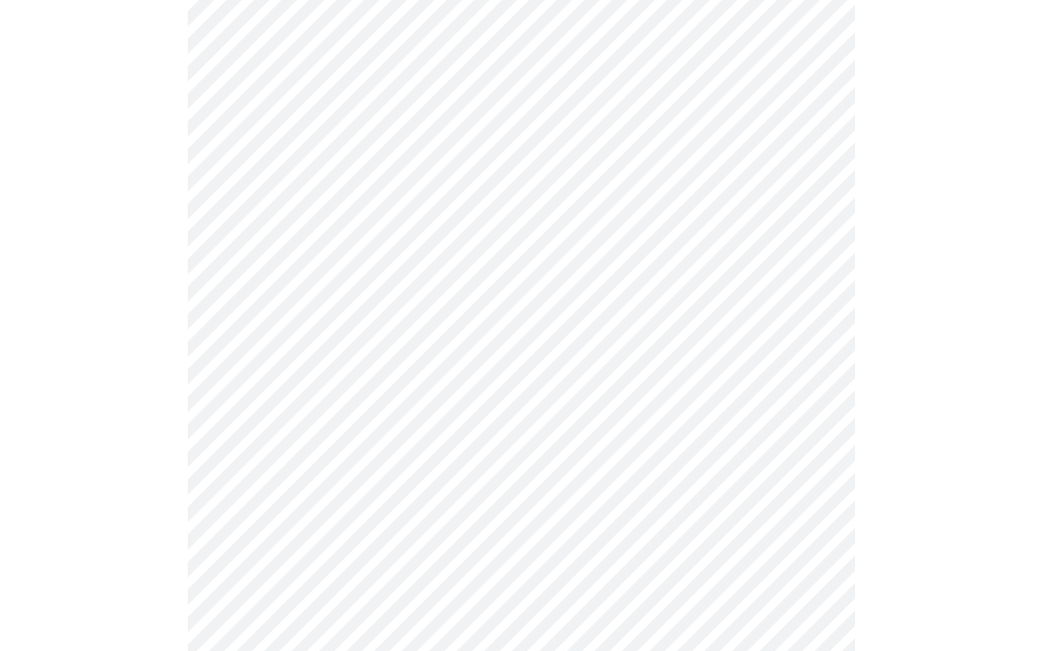
scroll to position [559, 0]
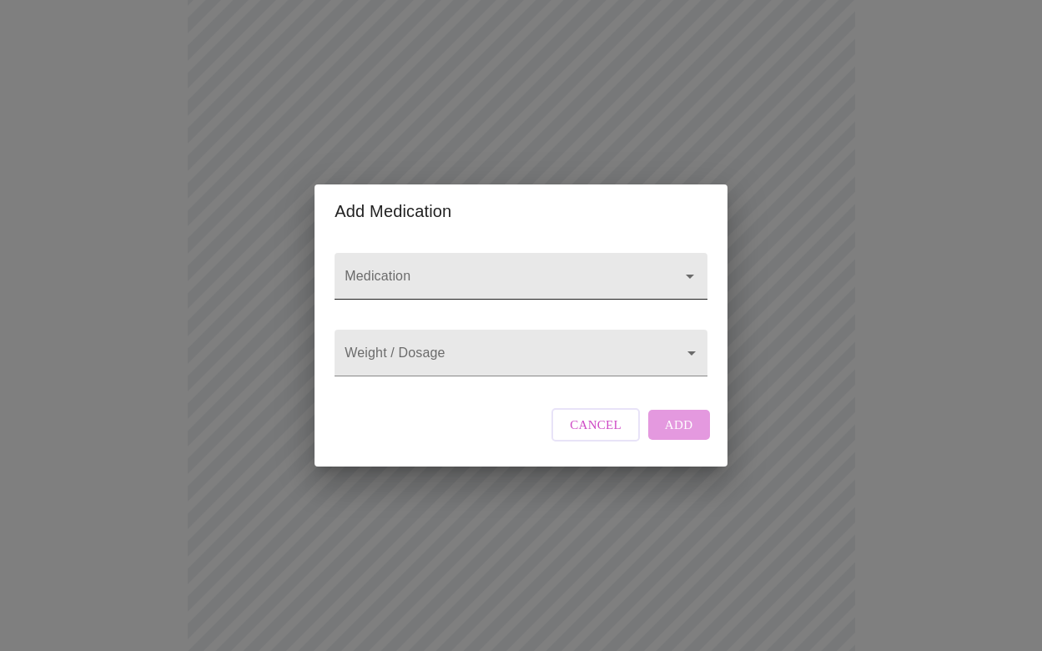
click at [445, 269] on input "Medication" at bounding box center [496, 284] width 311 height 31
type input "[MEDICAL_DATA]"
click at [487, 348] on body "MyMenopauseRx Appointments Messaging Labs Uploads Medications Community Refer a…" at bounding box center [521, 371] width 1029 height 1847
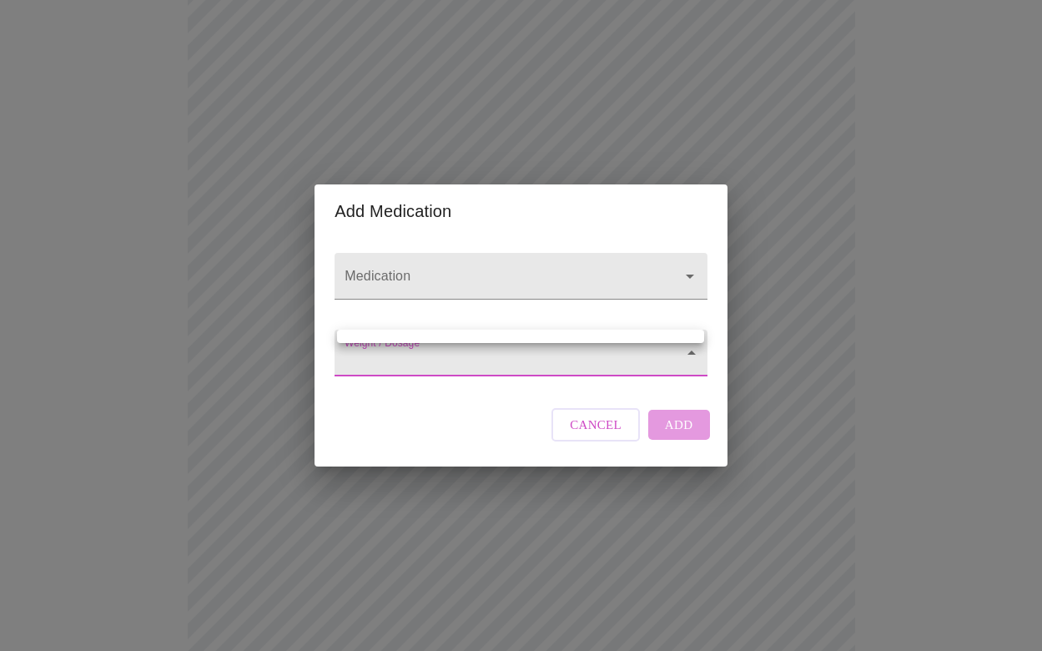
click at [463, 254] on div at bounding box center [521, 325] width 1042 height 651
click at [450, 269] on input "Medication" at bounding box center [496, 284] width 311 height 31
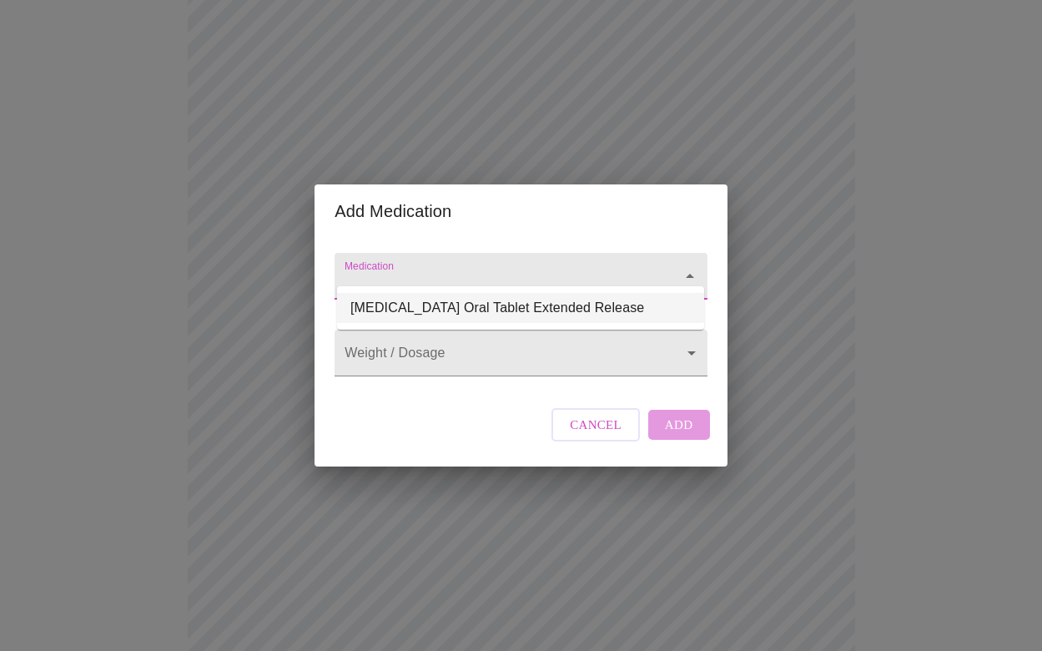
click at [445, 306] on li "[MEDICAL_DATA] Oral Tablet Extended Release" at bounding box center [520, 308] width 367 height 30
type input "[MEDICAL_DATA] Oral Tablet Extended Release"
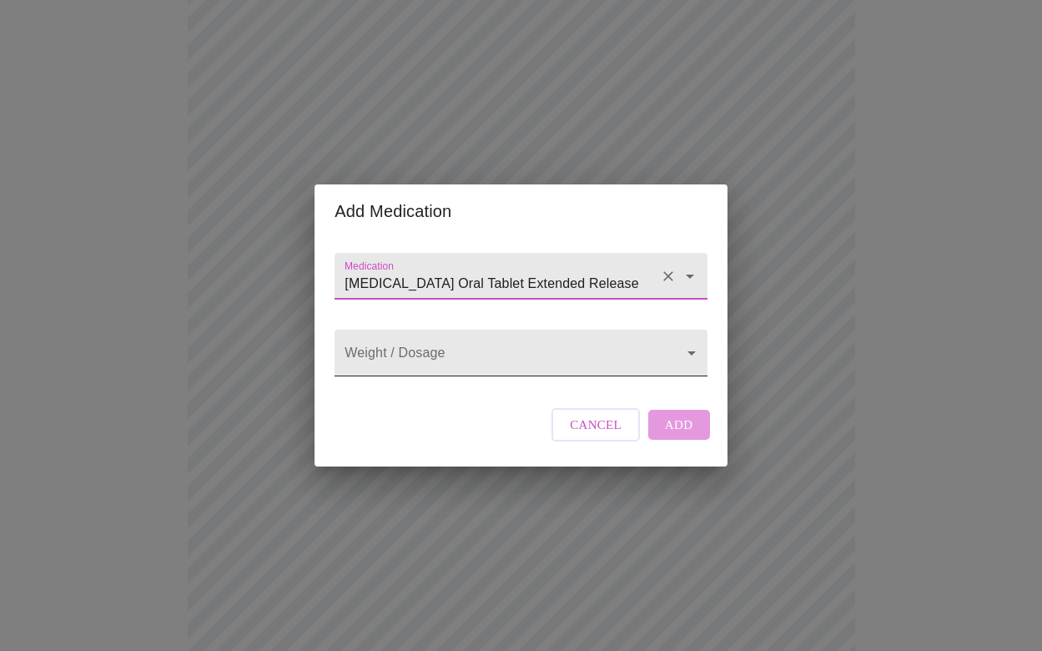
click at [436, 363] on body "MyMenopauseRx Appointments Messaging Labs Uploads Medications Community Refer a…" at bounding box center [521, 371] width 1029 height 1847
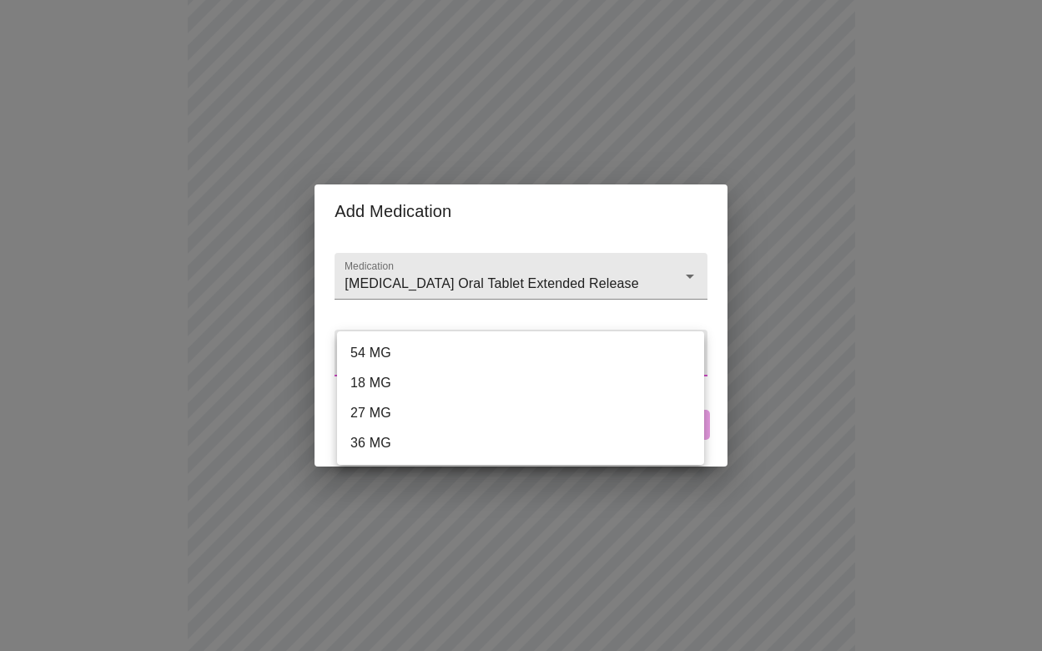
click at [415, 361] on li "54 MG" at bounding box center [520, 353] width 367 height 30
type input "54 MG"
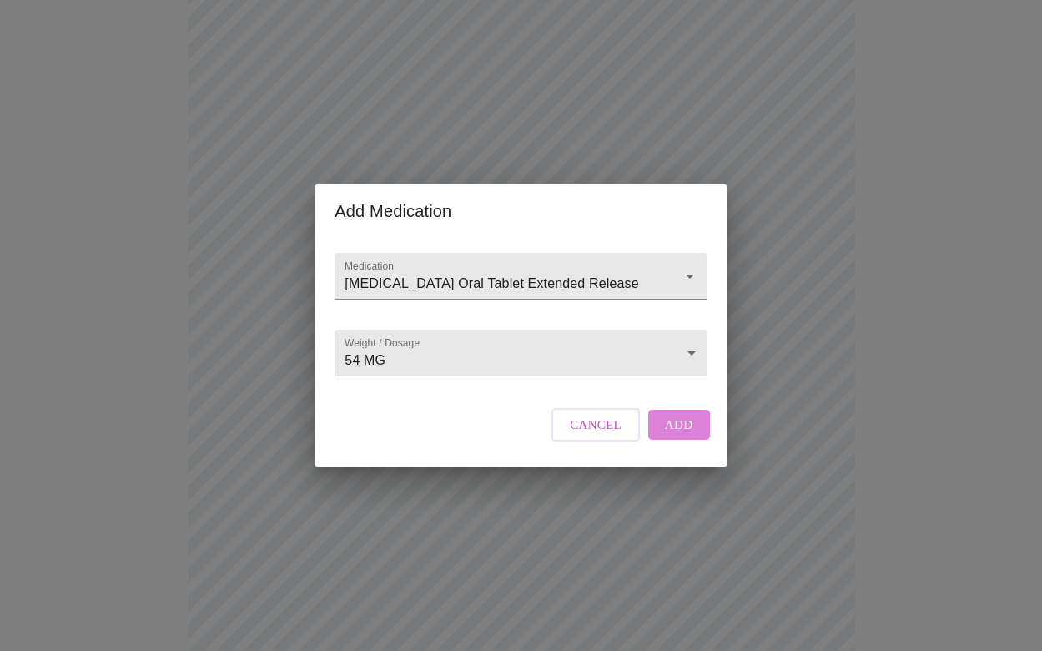
click at [690, 440] on button "Add" at bounding box center [679, 425] width 62 height 30
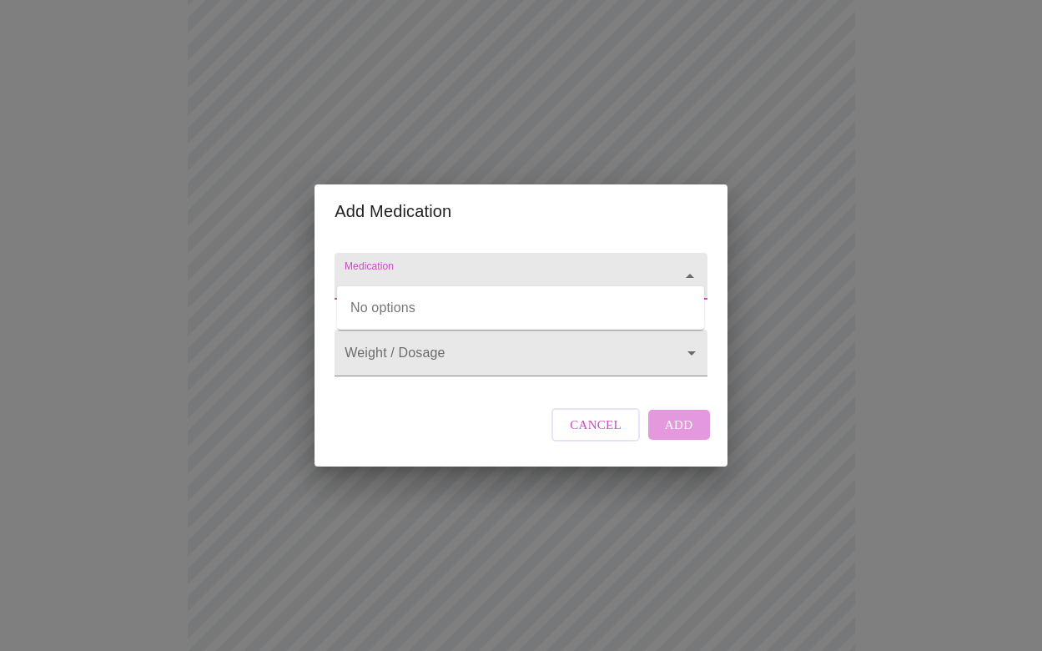
click at [437, 269] on input "Medication" at bounding box center [496, 284] width 311 height 31
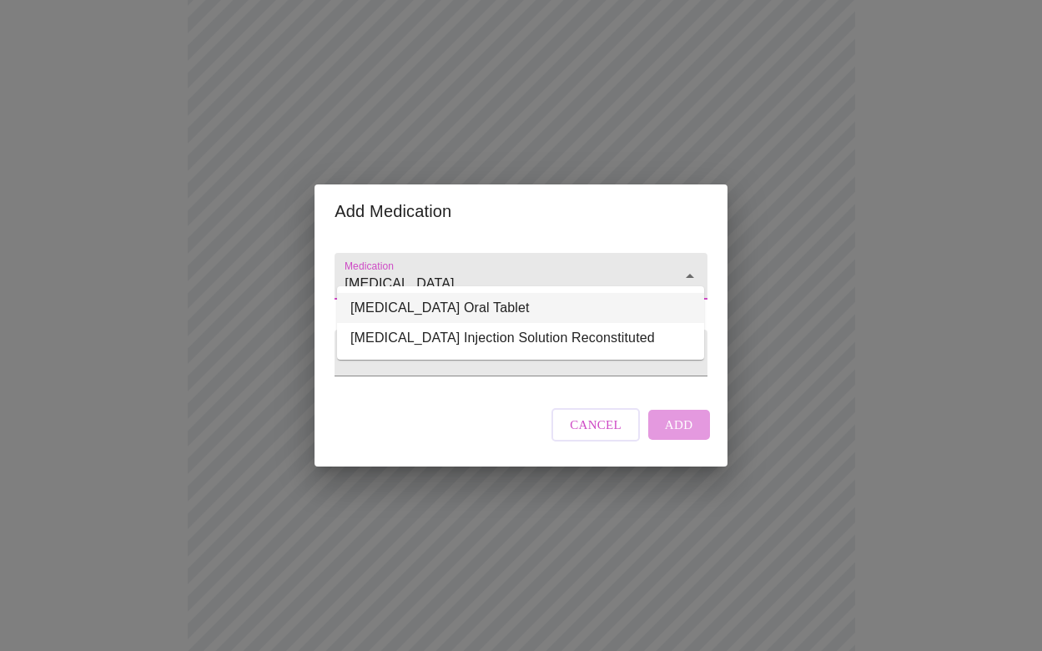
click at [488, 307] on li "[MEDICAL_DATA] Oral Tablet" at bounding box center [520, 308] width 367 height 30
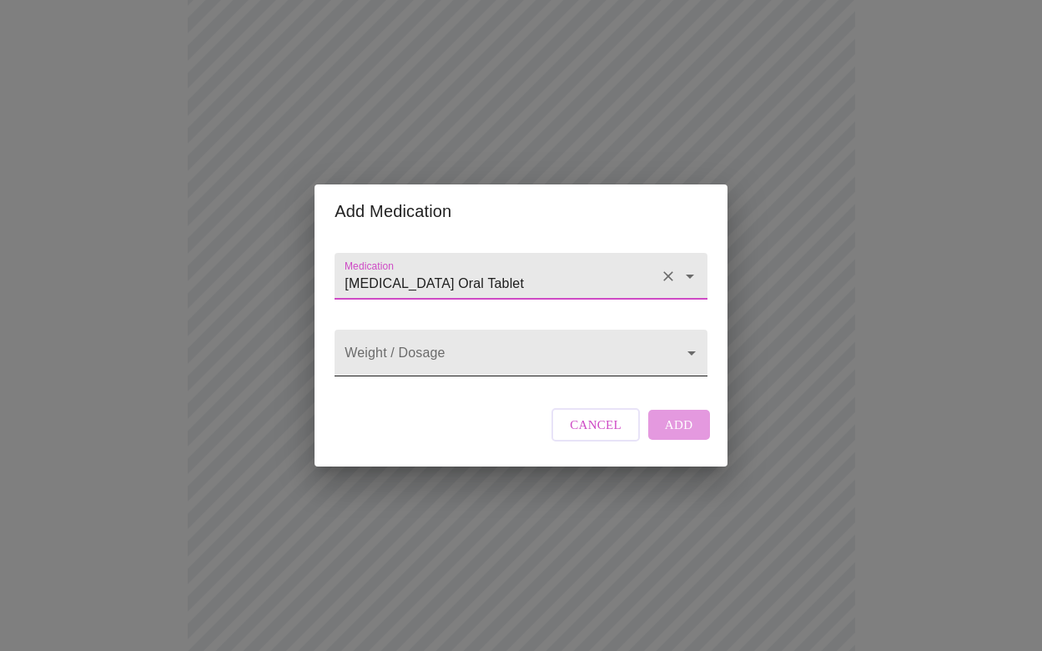
type input "[MEDICAL_DATA] Oral Tablet"
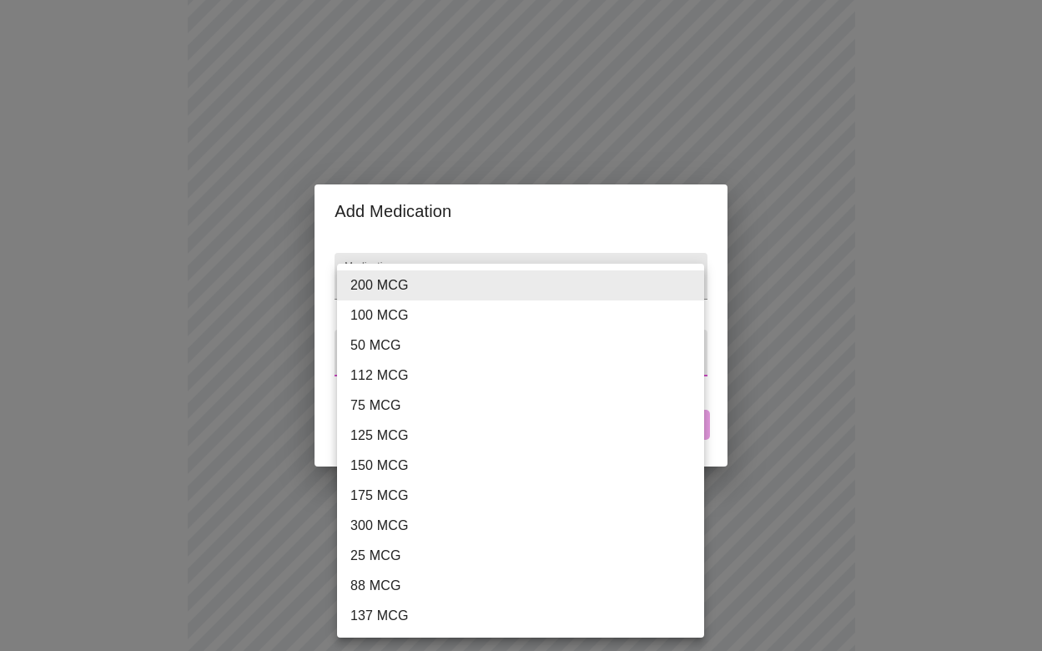
click at [470, 356] on body "MyMenopauseRx Appointments Messaging Labs Uploads Medications Community Refer a…" at bounding box center [521, 402] width 1029 height 1909
click at [445, 405] on li "75 MCG" at bounding box center [520, 405] width 367 height 30
type input "75 MCG"
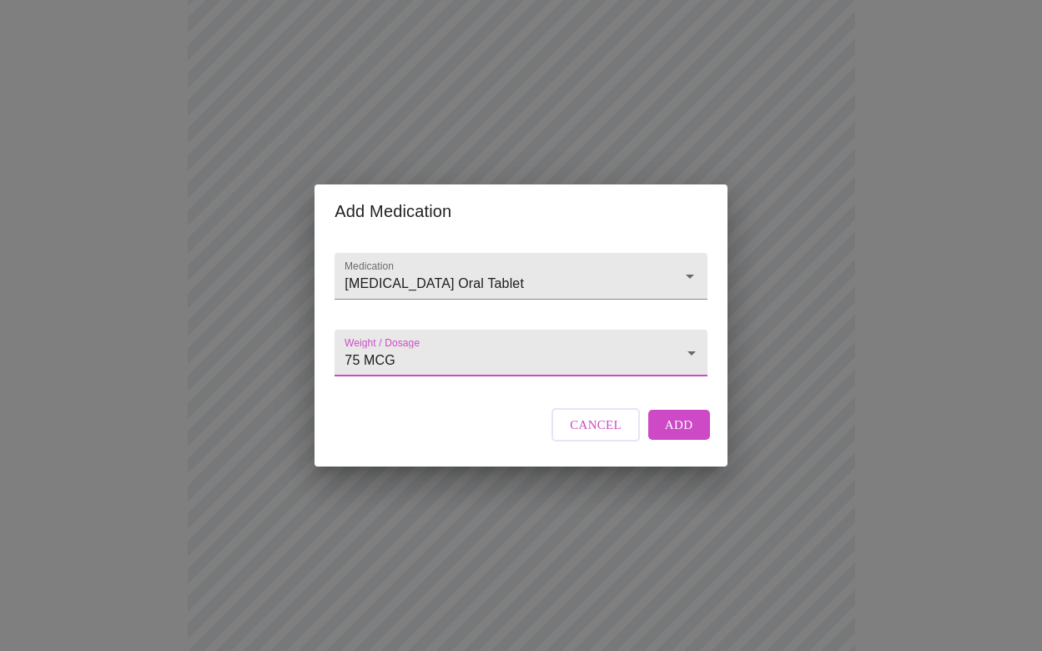
click at [682, 435] on span "Add" at bounding box center [679, 425] width 28 height 22
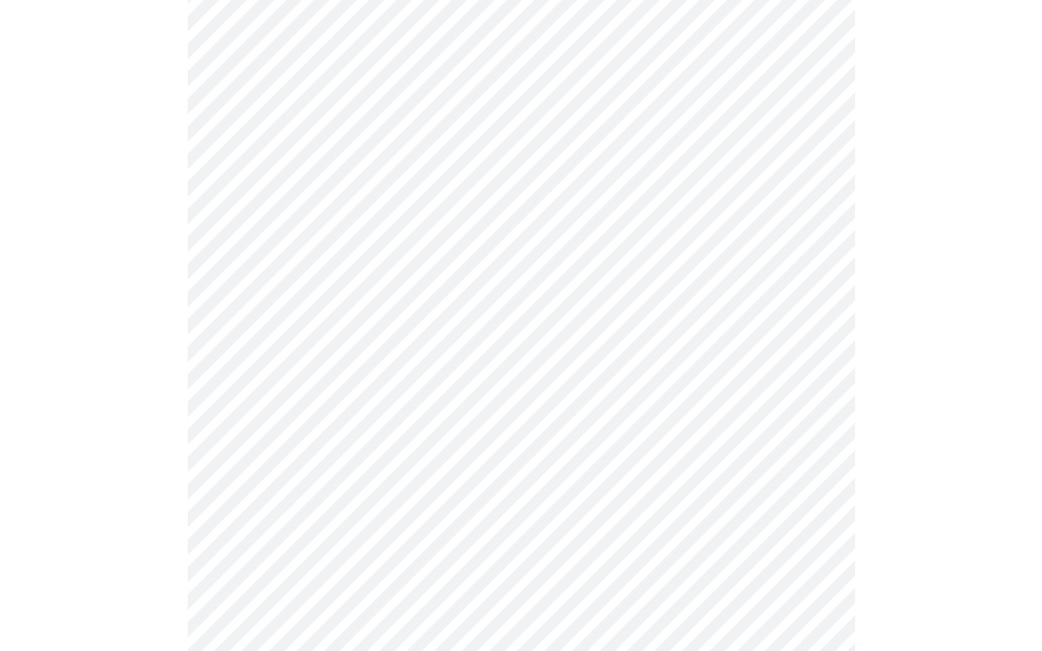
scroll to position [729, 0]
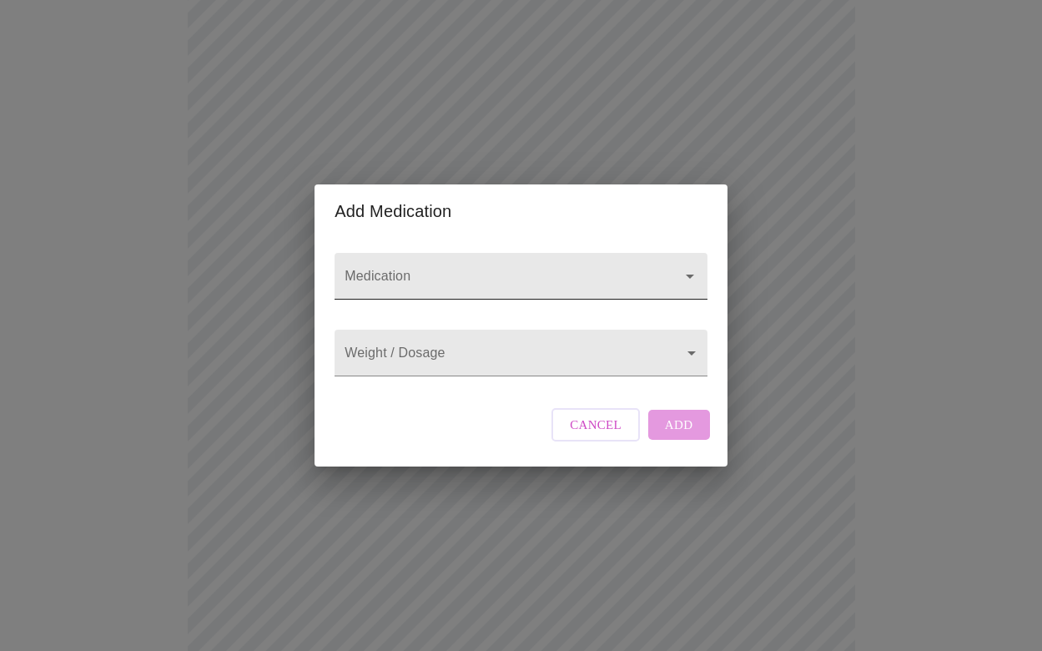
click at [435, 271] on input "Medication" at bounding box center [496, 284] width 311 height 31
type input "c"
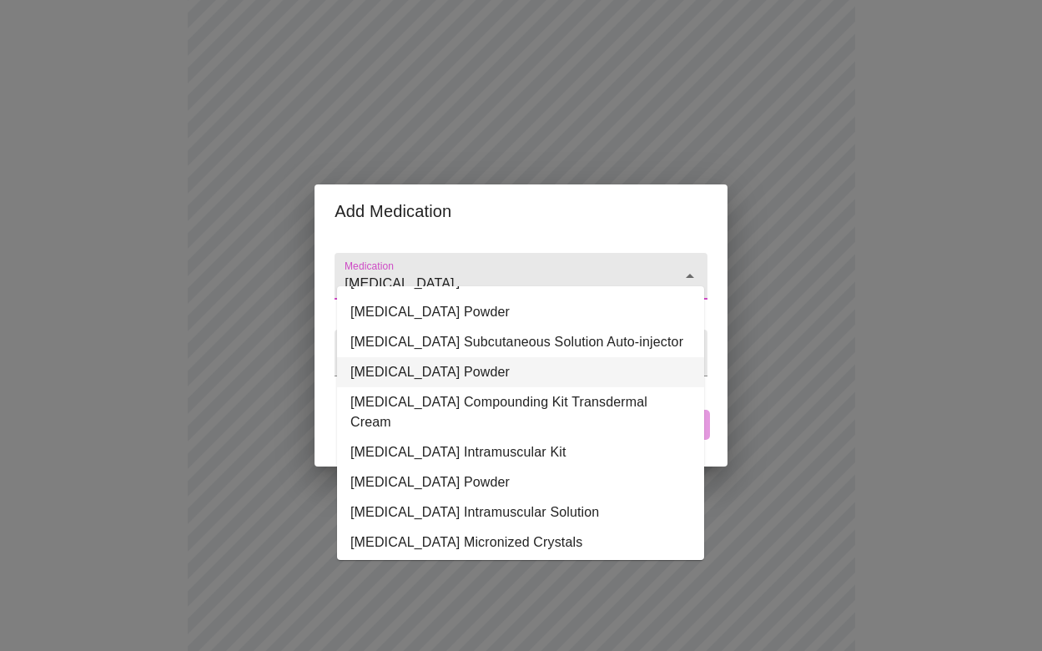
scroll to position [93, 0]
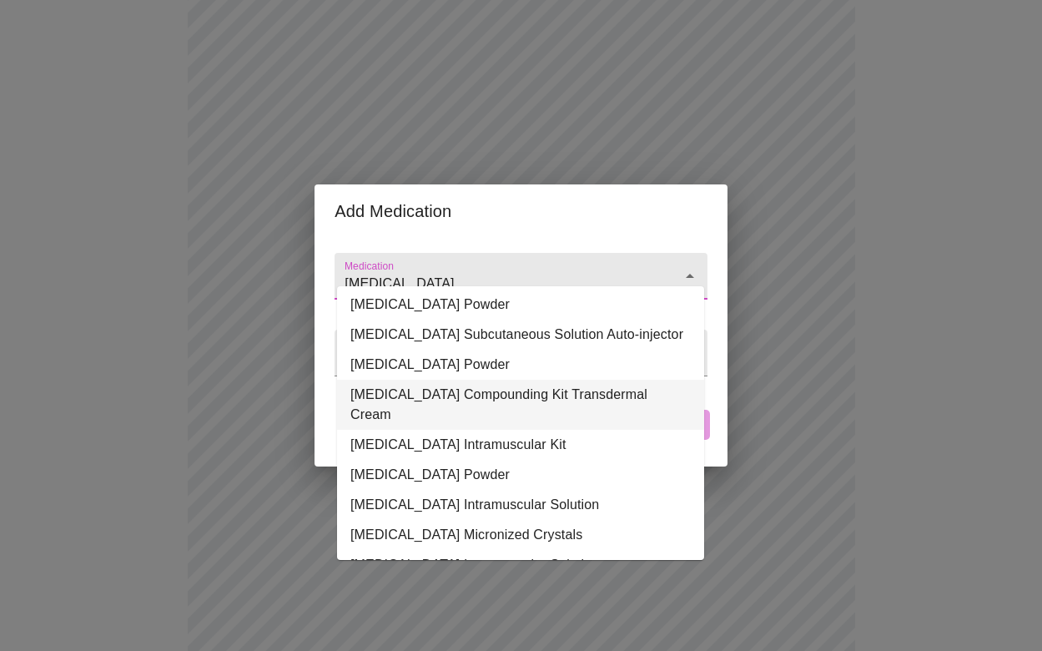
click at [518, 425] on li "[MEDICAL_DATA] Compounding Kit Transdermal Cream" at bounding box center [520, 405] width 367 height 50
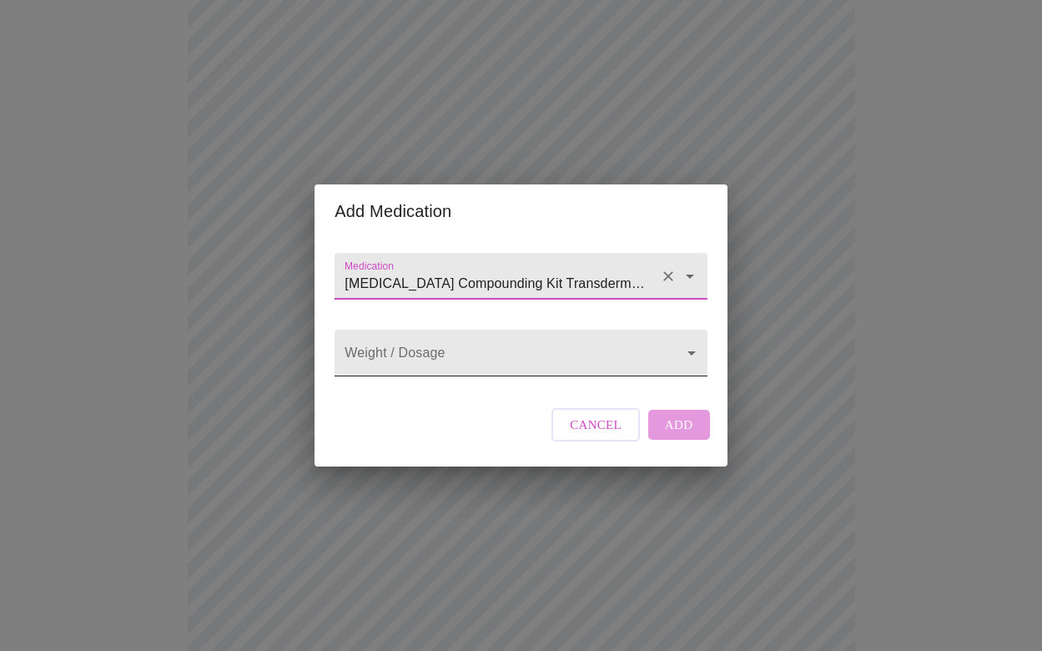
type input "[MEDICAL_DATA] Compounding Kit Transdermal Cream"
click at [469, 358] on body "MyMenopauseRx Appointments Messaging Labs Uploads Medications Community Refer a…" at bounding box center [521, 263] width 1029 height 1970
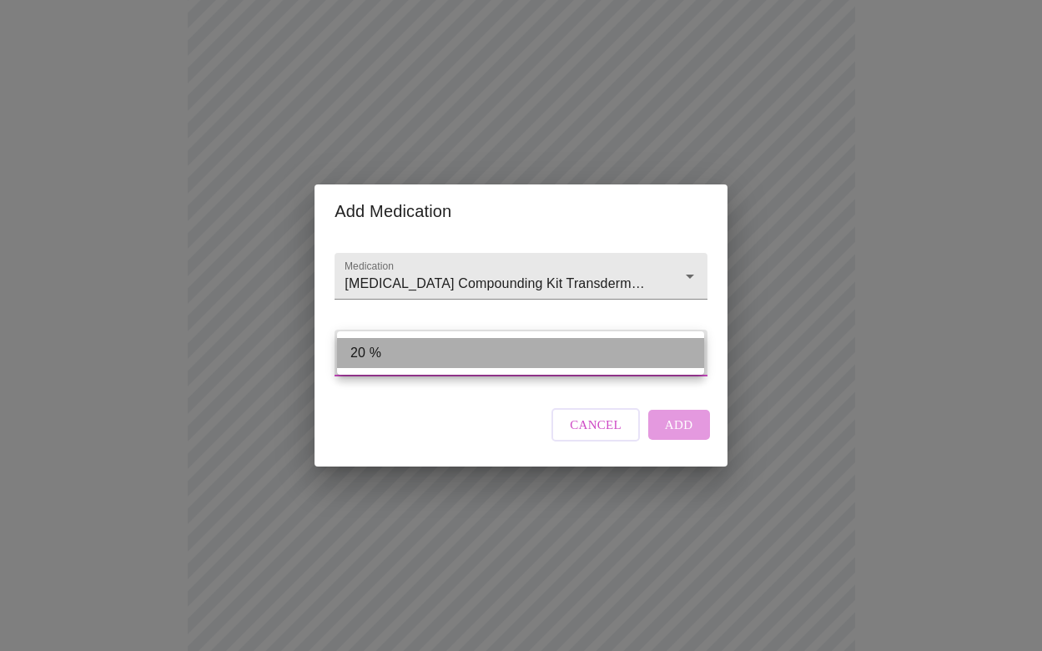
click at [469, 358] on li "20 %" at bounding box center [520, 353] width 367 height 30
type input "20 %"
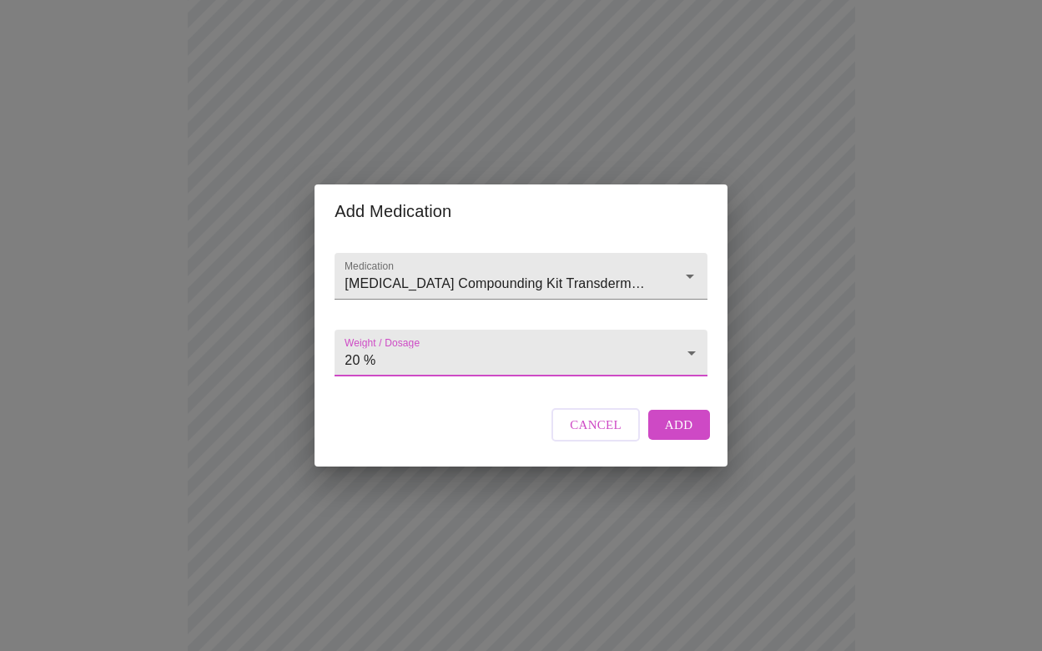
click at [679, 435] on span "Add" at bounding box center [679, 425] width 28 height 22
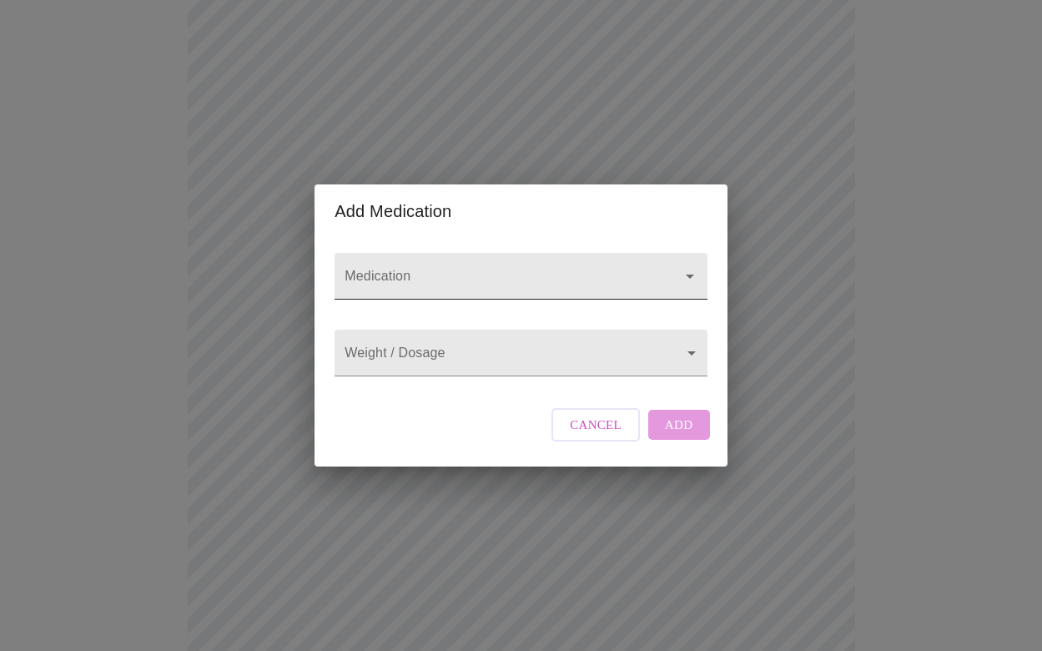
click at [415, 269] on input "Medication" at bounding box center [496, 284] width 311 height 31
type input "s"
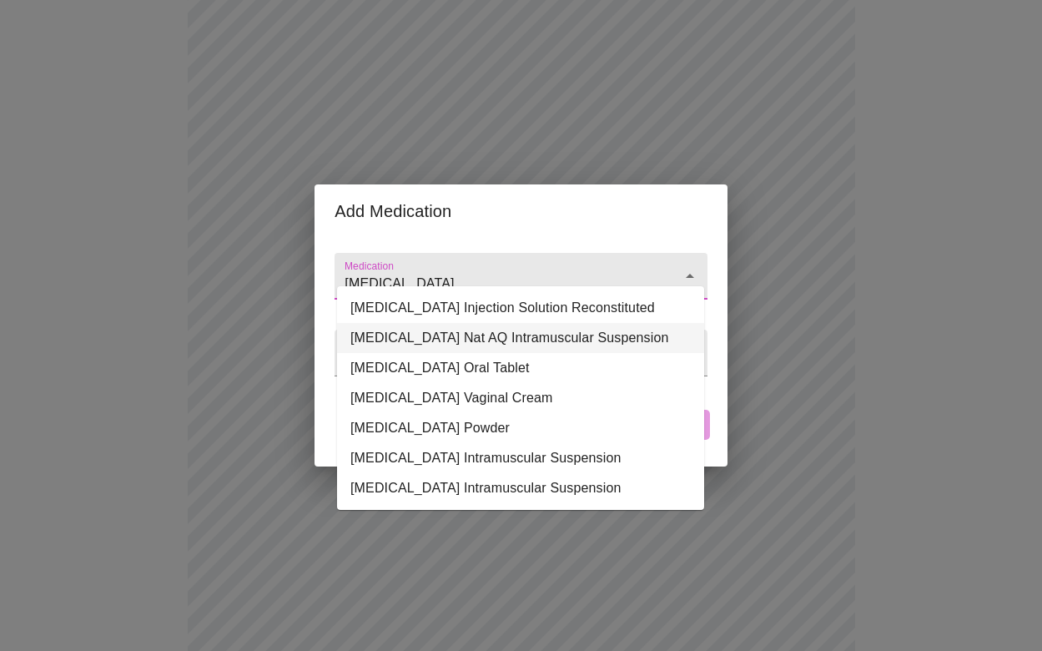
type input "[MEDICAL_DATA]"
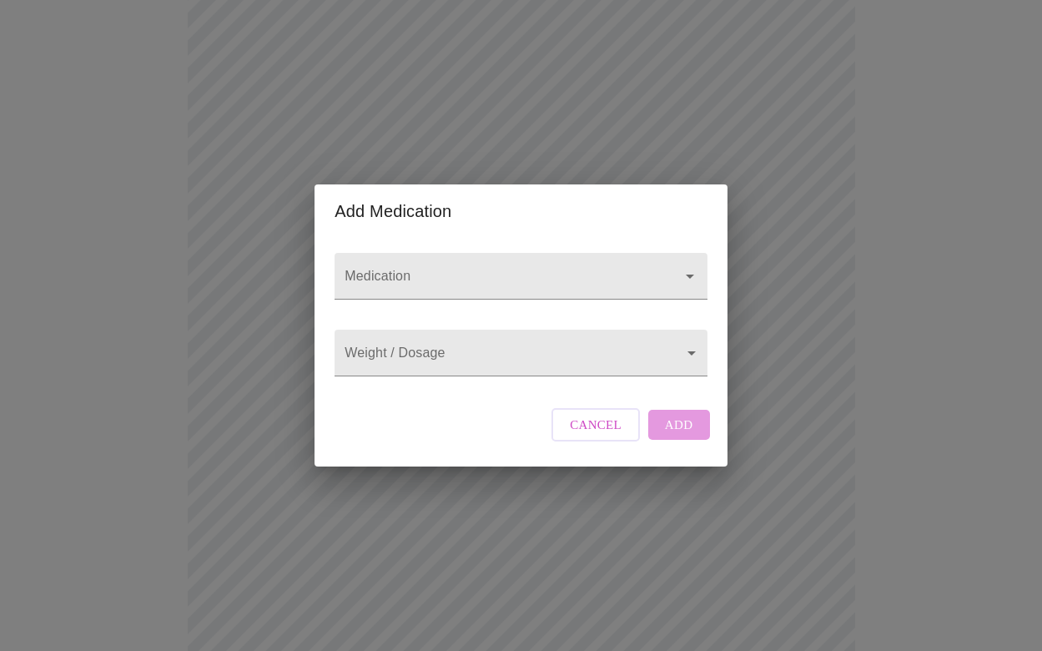
click at [814, 480] on div "Add Medication Medication Weight / Dosage ​ Cancel Add" at bounding box center [521, 325] width 1042 height 651
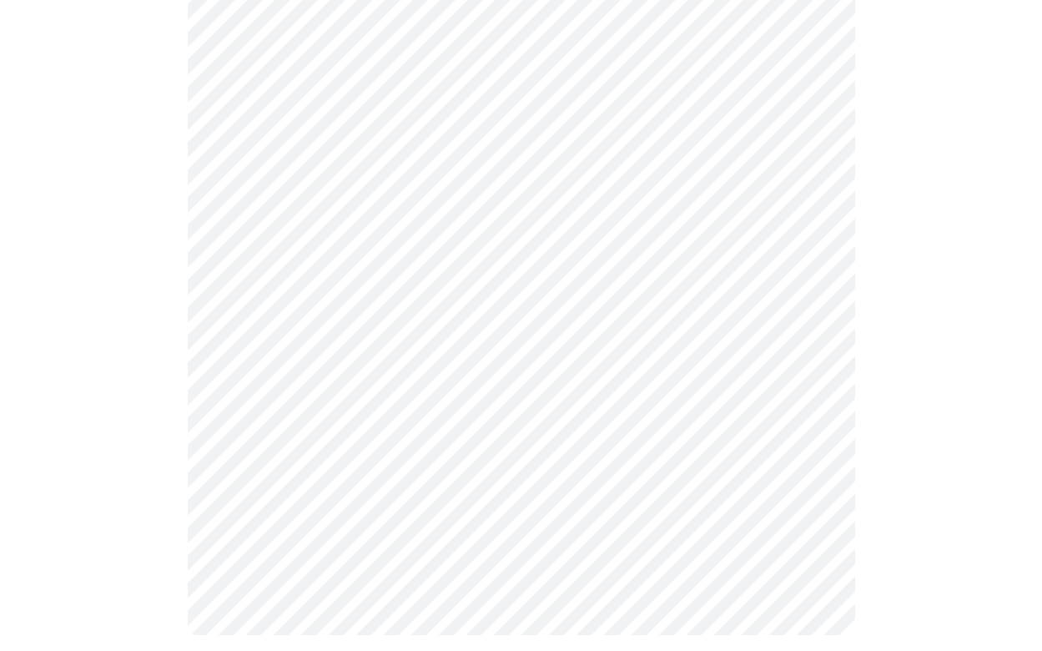
scroll to position [977, 0]
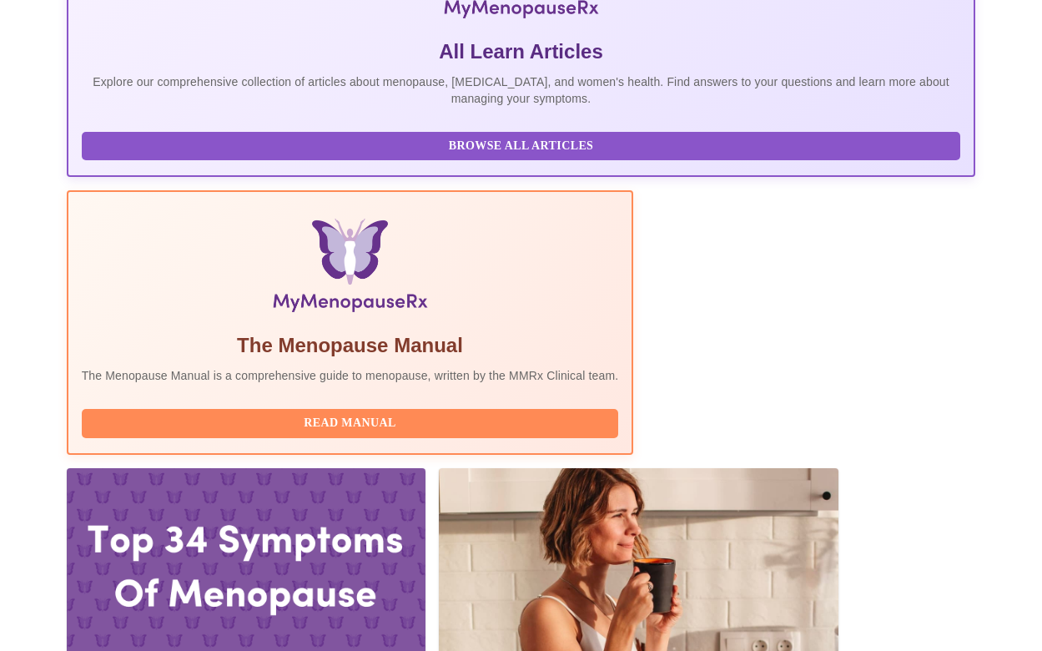
scroll to position [362, 0]
